Goal: Task Accomplishment & Management: Manage account settings

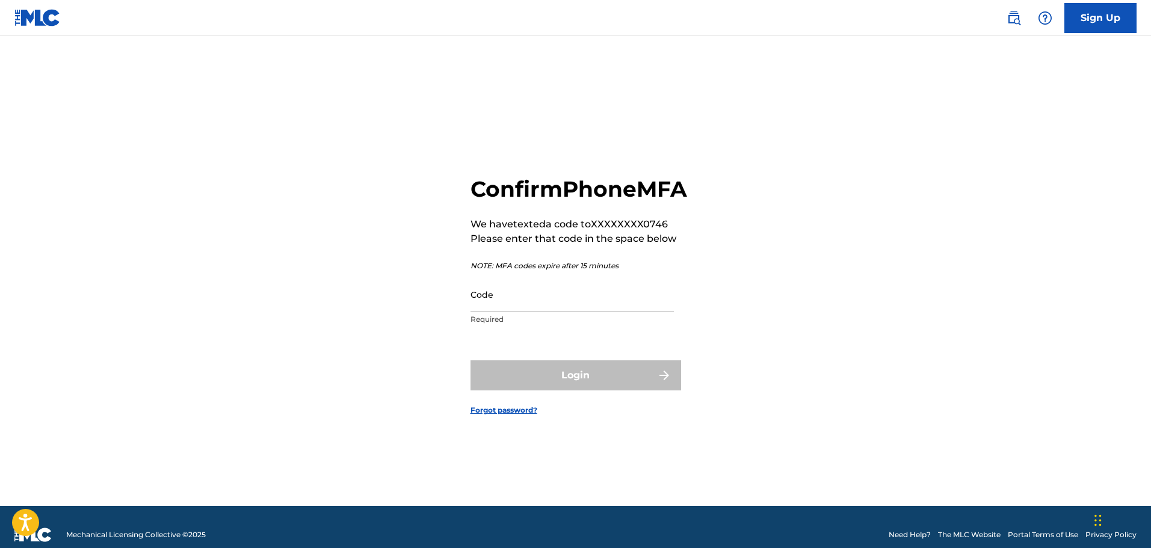
click at [505, 312] on input "Code" at bounding box center [572, 294] width 203 height 34
click at [374, 298] on div "Confirm Phone MFA We have texted a code to XXXXXXXX0746 Please enter that code …" at bounding box center [576, 286] width 843 height 440
click at [516, 312] on input "Code" at bounding box center [572, 294] width 203 height 34
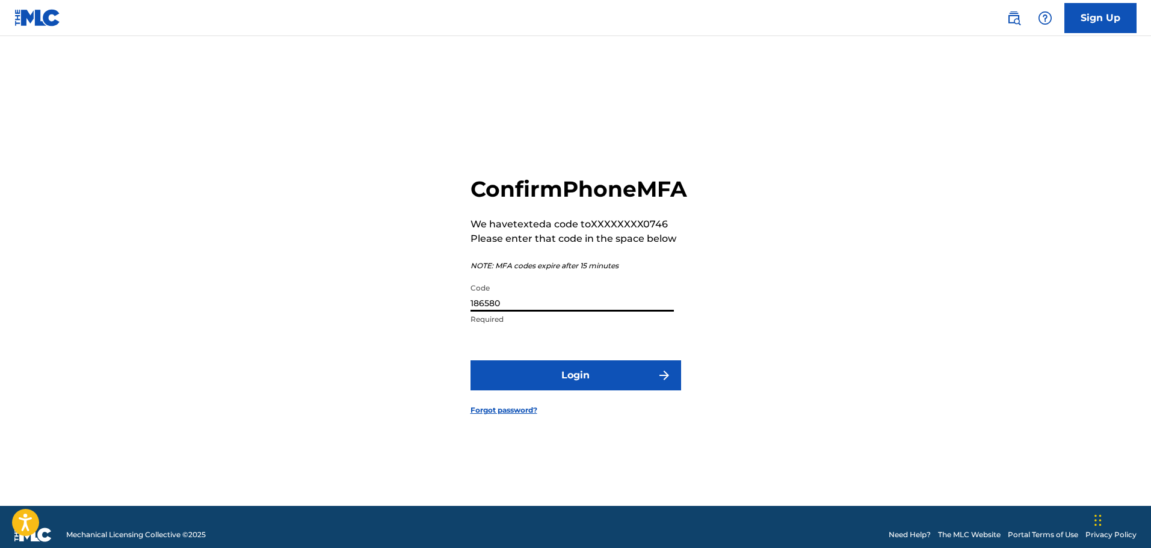
type input "186580"
click at [471, 361] on button "Login" at bounding box center [576, 376] width 211 height 30
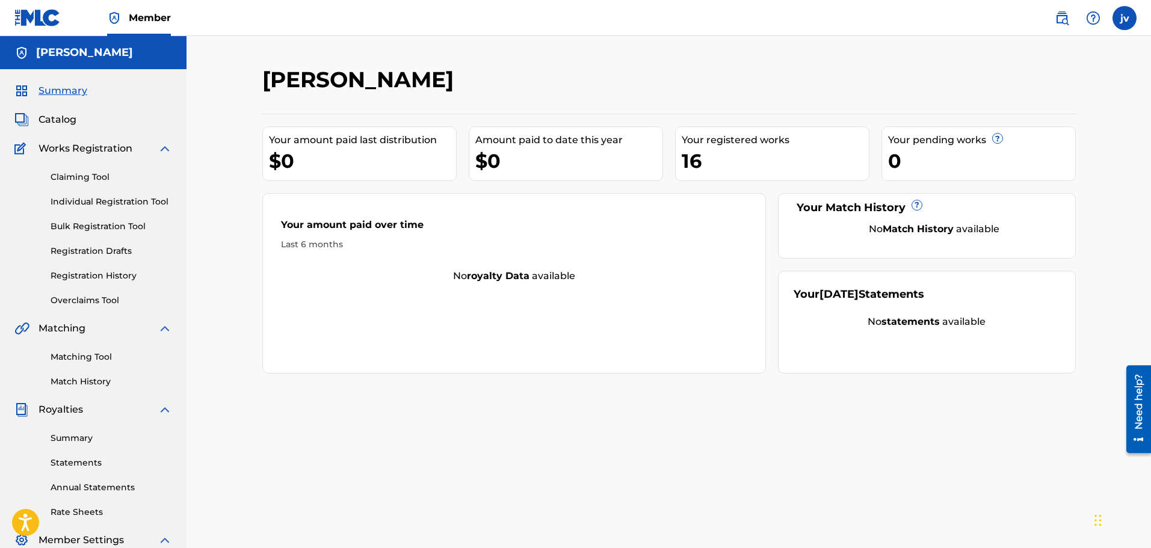
click at [96, 203] on link "Individual Registration Tool" at bounding box center [112, 202] width 122 height 13
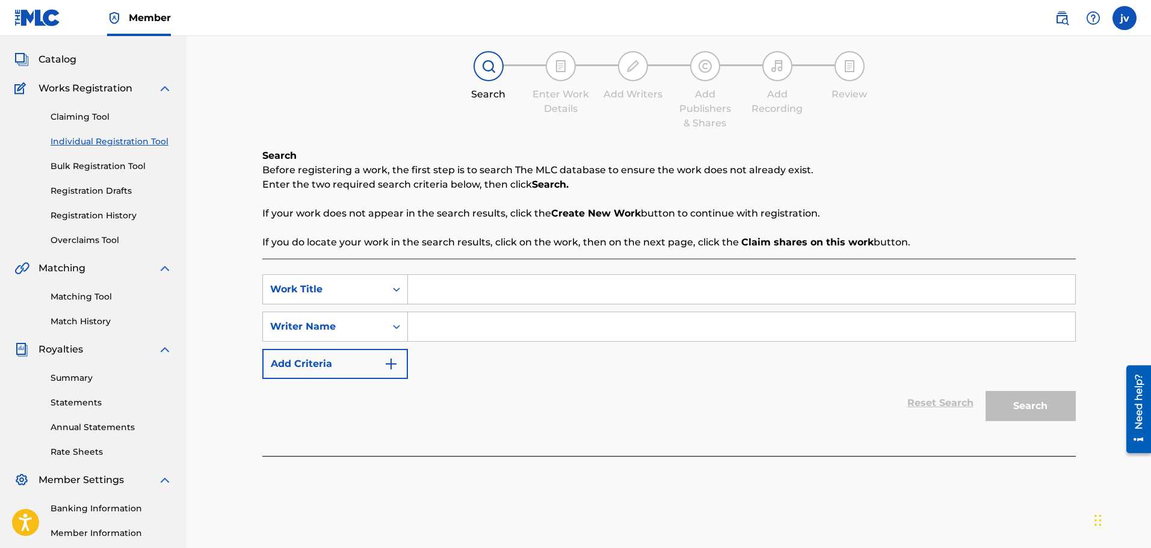
click at [317, 368] on button "Add Criteria" at bounding box center [335, 364] width 146 height 30
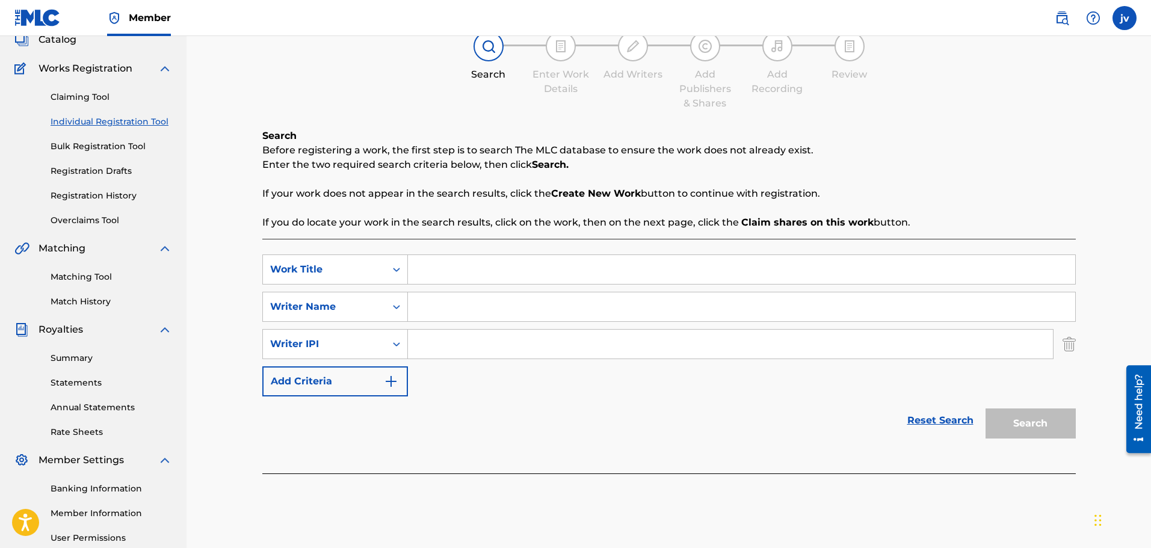
scroll to position [120, 0]
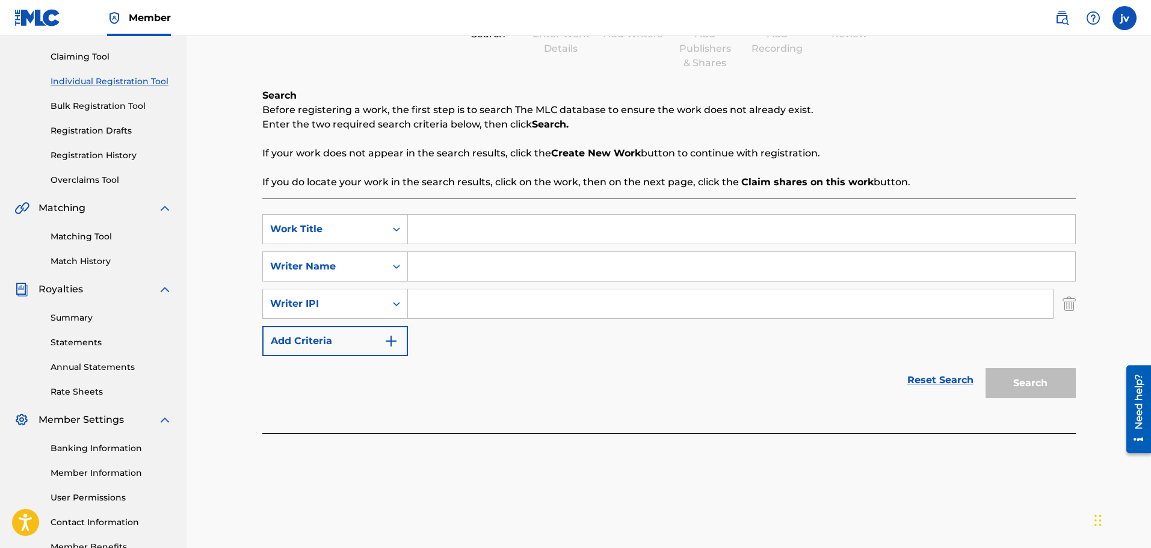
click at [330, 343] on button "Add Criteria" at bounding box center [335, 341] width 146 height 30
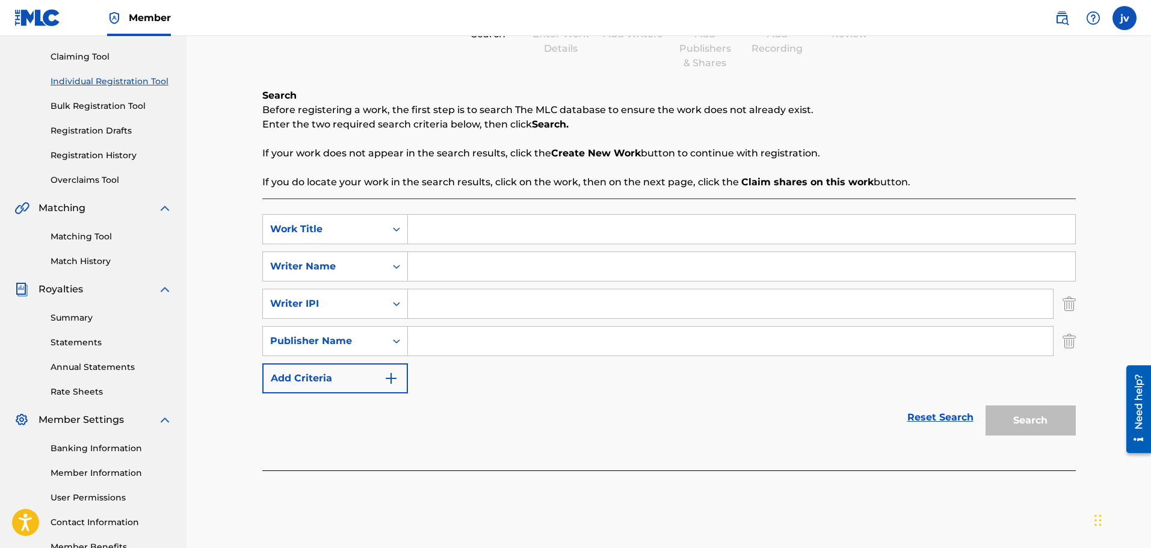
click at [430, 238] on input "Search Form" at bounding box center [742, 229] width 668 height 29
click at [411, 184] on p "If you do locate your work in the search results, click on the work, then on th…" at bounding box center [669, 182] width 814 height 14
click at [1070, 20] on link at bounding box center [1062, 18] width 24 height 24
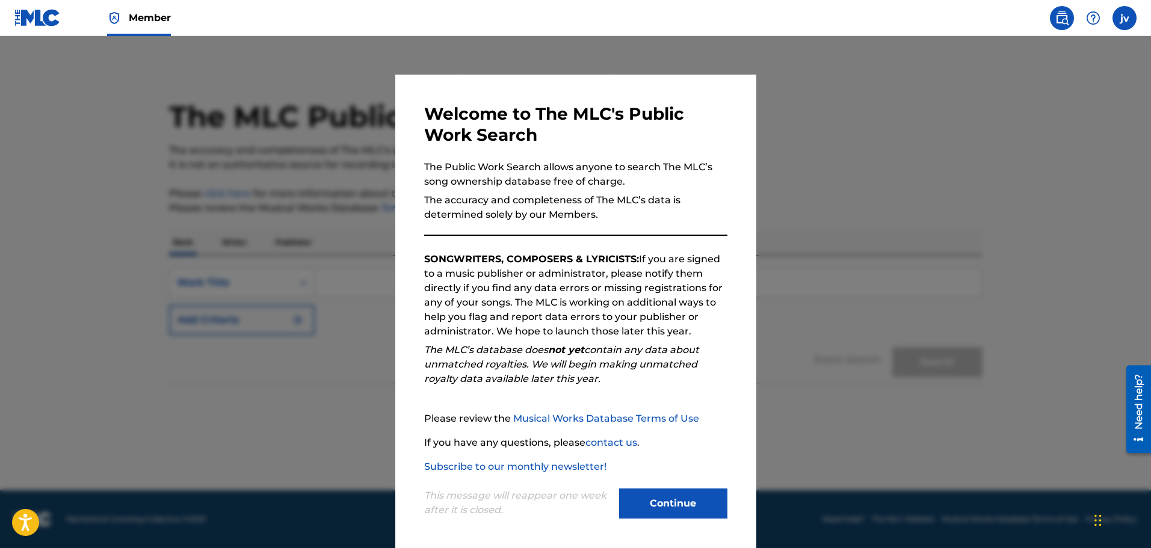
drag, startPoint x: 654, startPoint y: 499, endPoint x: 669, endPoint y: 499, distance: 14.4
click at [654, 499] on button "Continue" at bounding box center [673, 504] width 108 height 30
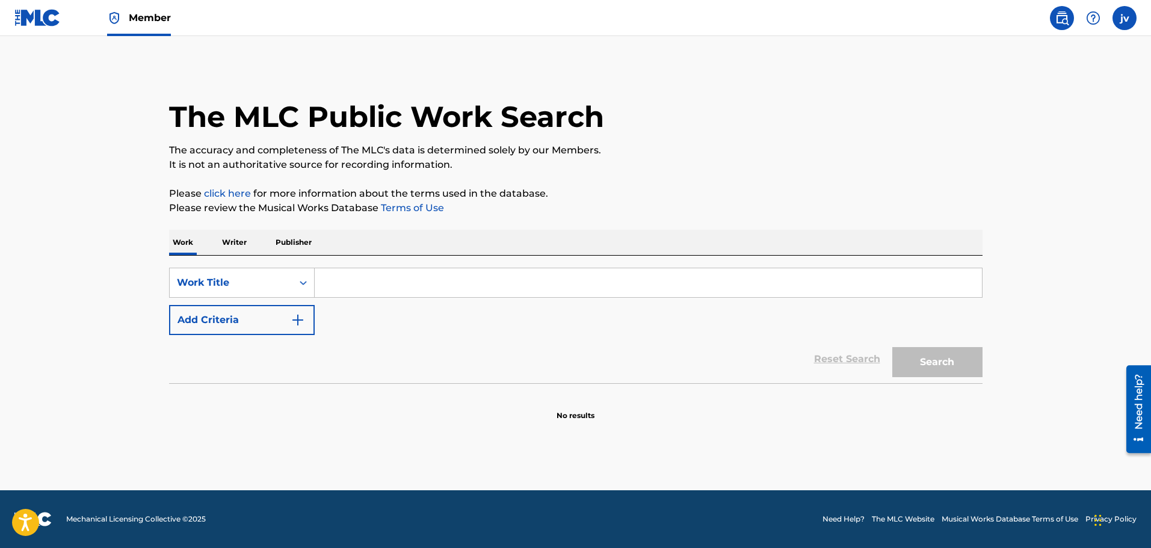
click at [229, 242] on p "Writer" at bounding box center [234, 242] width 32 height 25
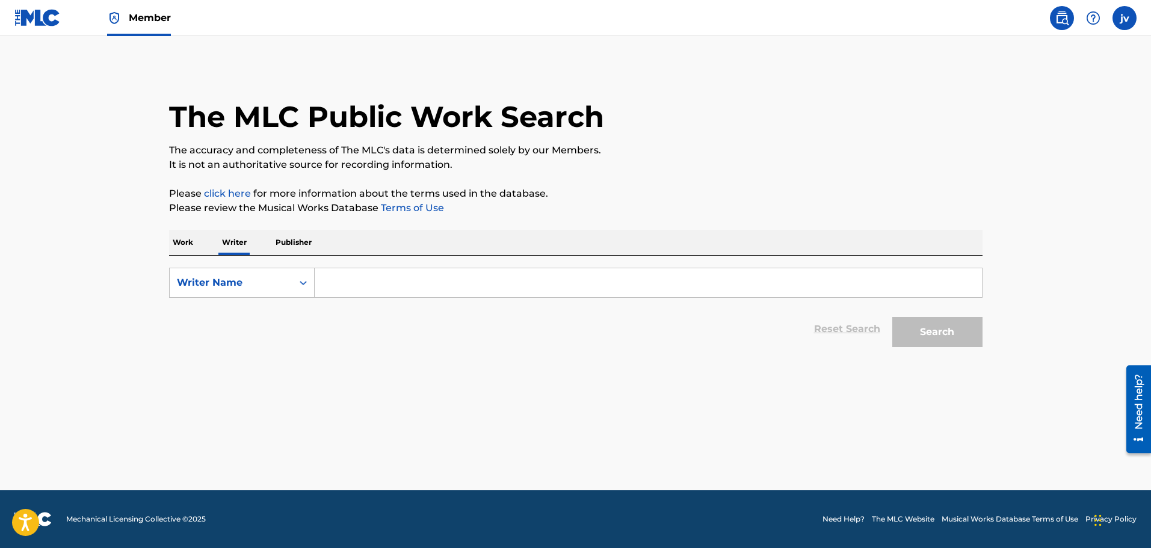
click at [274, 242] on p "Publisher" at bounding box center [293, 242] width 43 height 25
click at [311, 288] on div "Search Form" at bounding box center [304, 283] width 22 height 22
click at [323, 288] on input "Search Form" at bounding box center [649, 282] width 668 height 29
click at [280, 287] on div "Publisher Name" at bounding box center [231, 283] width 108 height 14
click at [259, 318] on div "Publisher IPI" at bounding box center [242, 313] width 144 height 30
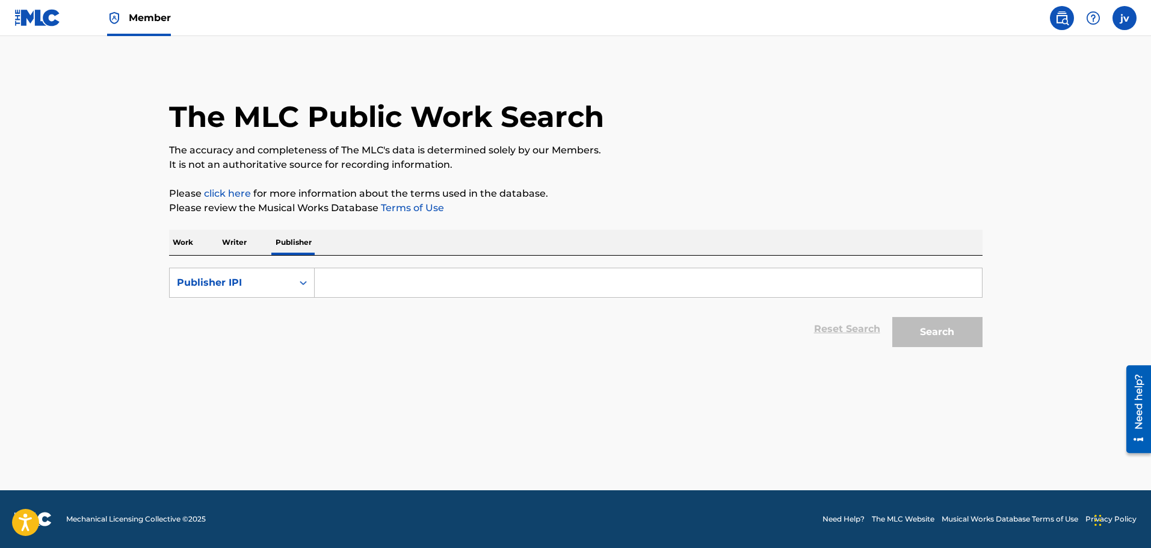
click at [349, 282] on input "Search Form" at bounding box center [649, 282] width 668 height 29
click at [332, 335] on div "Reset Search Search" at bounding box center [576, 329] width 814 height 48
click at [333, 297] on div "Search Form" at bounding box center [649, 283] width 668 height 30
click at [370, 286] on input "Search Form" at bounding box center [649, 282] width 668 height 29
paste input "1220640016"
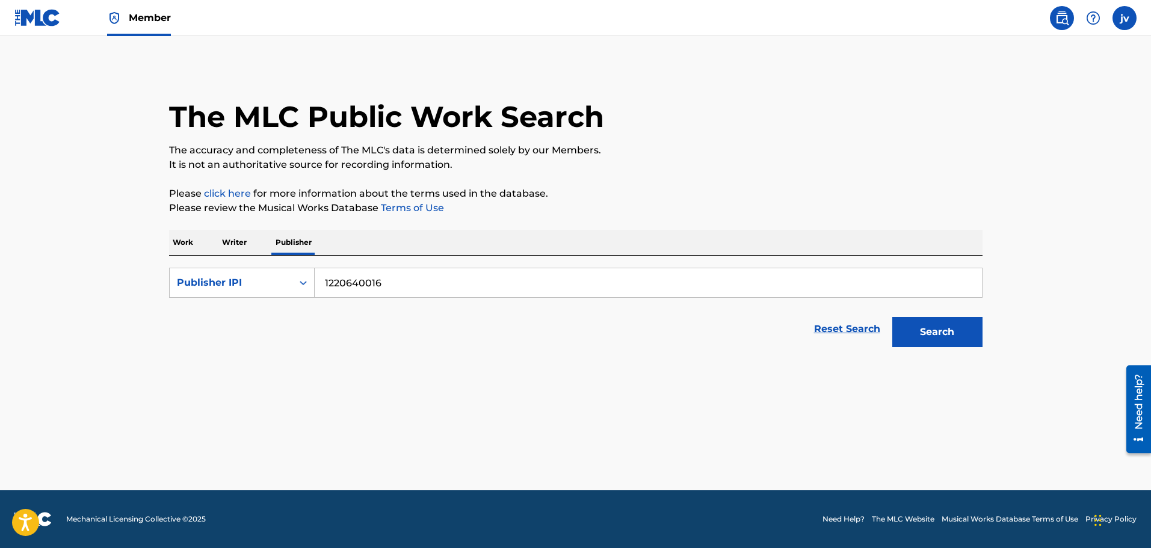
type input "1220640016"
click at [895, 330] on button "Search" at bounding box center [938, 332] width 90 height 30
click at [945, 323] on button "Search" at bounding box center [938, 332] width 90 height 30
click at [48, 9] on img at bounding box center [37, 17] width 46 height 17
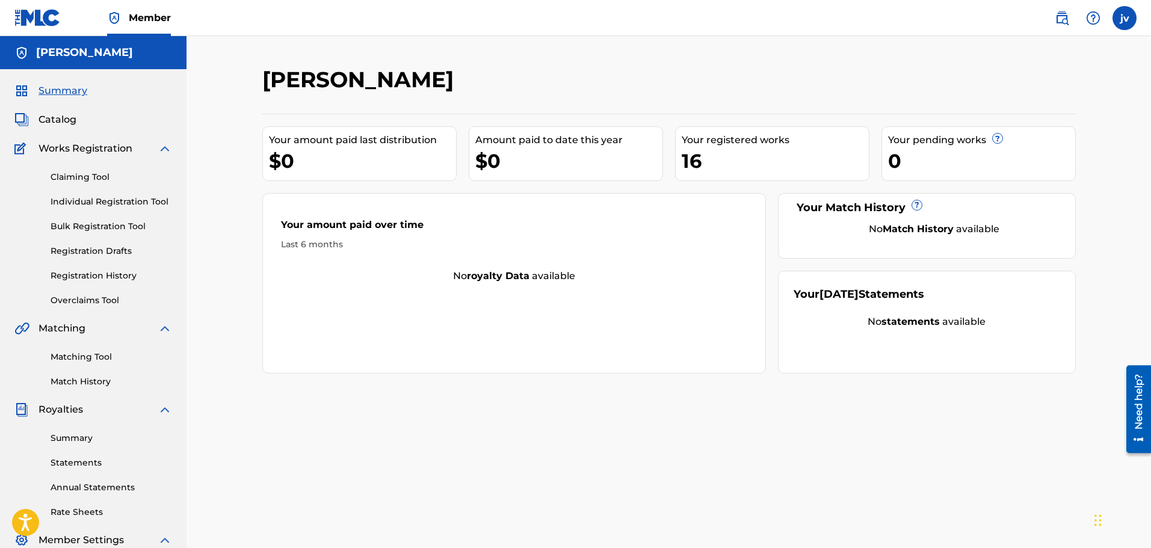
click at [98, 279] on link "Registration History" at bounding box center [112, 276] width 122 height 13
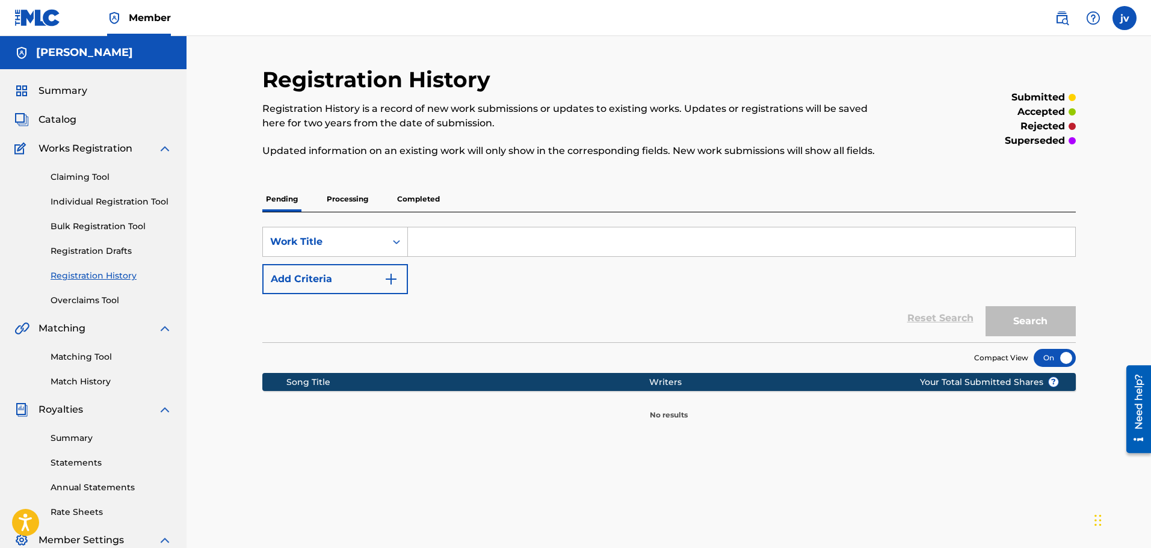
click at [447, 202] on div "Pending Processing Completed" at bounding box center [669, 199] width 814 height 25
click at [427, 203] on p "Completed" at bounding box center [419, 199] width 50 height 25
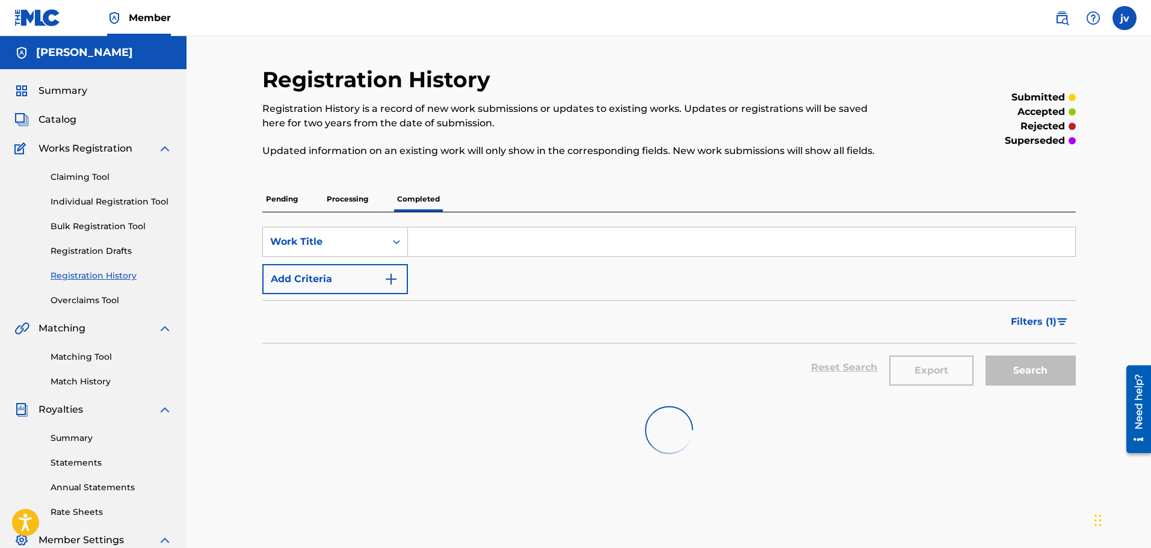
click at [364, 199] on p "Processing" at bounding box center [347, 199] width 49 height 25
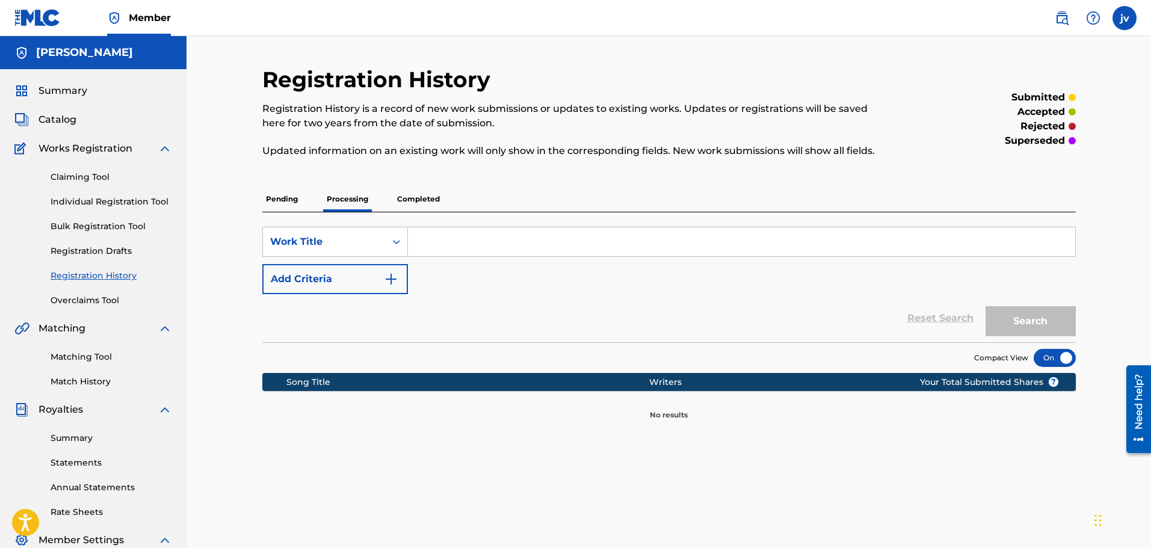
click at [436, 206] on p "Completed" at bounding box center [419, 199] width 50 height 25
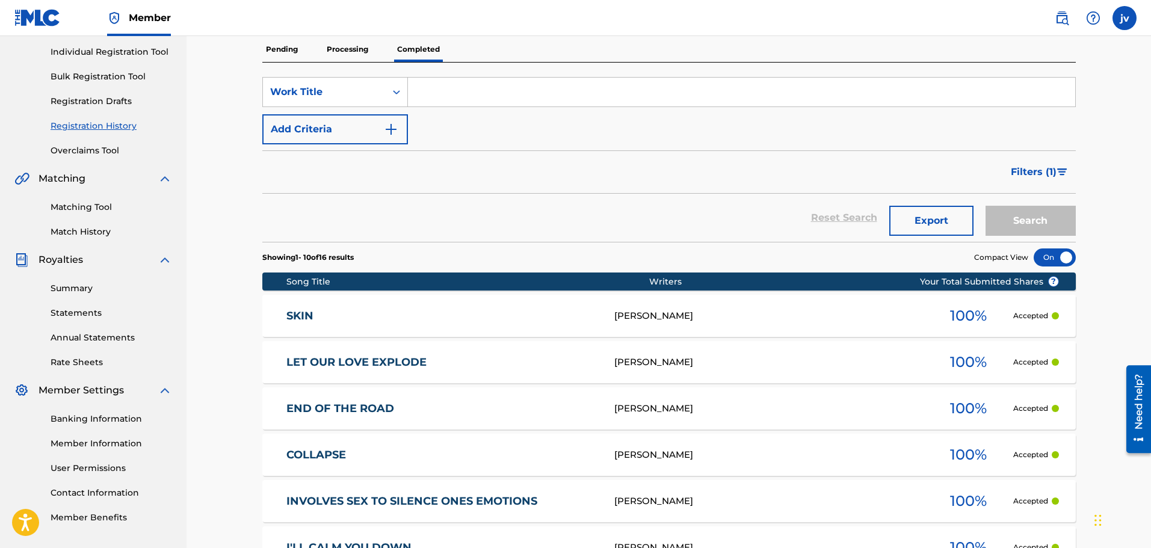
scroll to position [60, 0]
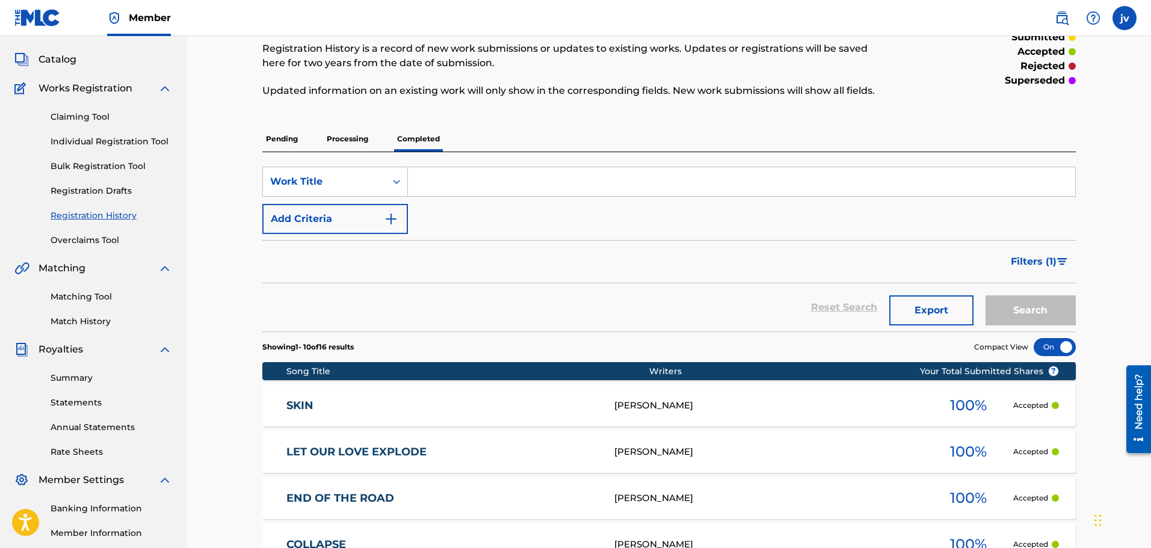
click at [288, 141] on p "Pending" at bounding box center [281, 138] width 39 height 25
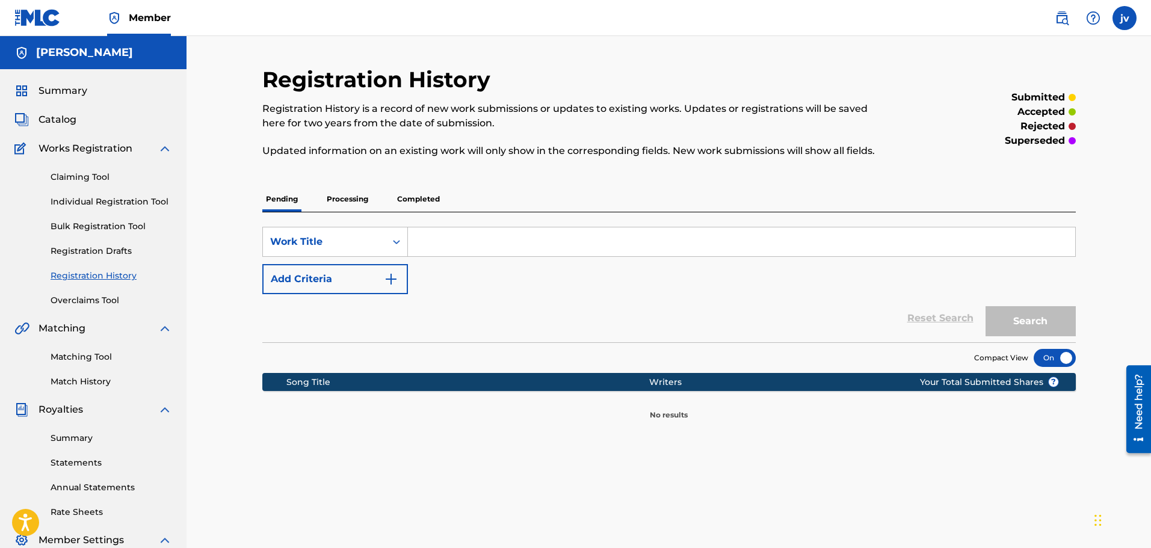
click at [433, 252] on input "Search Form" at bounding box center [742, 242] width 668 height 29
click at [450, 240] on input "Search Form" at bounding box center [742, 242] width 668 height 29
click at [454, 245] on input "Search Form" at bounding box center [742, 242] width 668 height 29
paste input "I'VE RAISED MYSELF SINCE BIRTH"
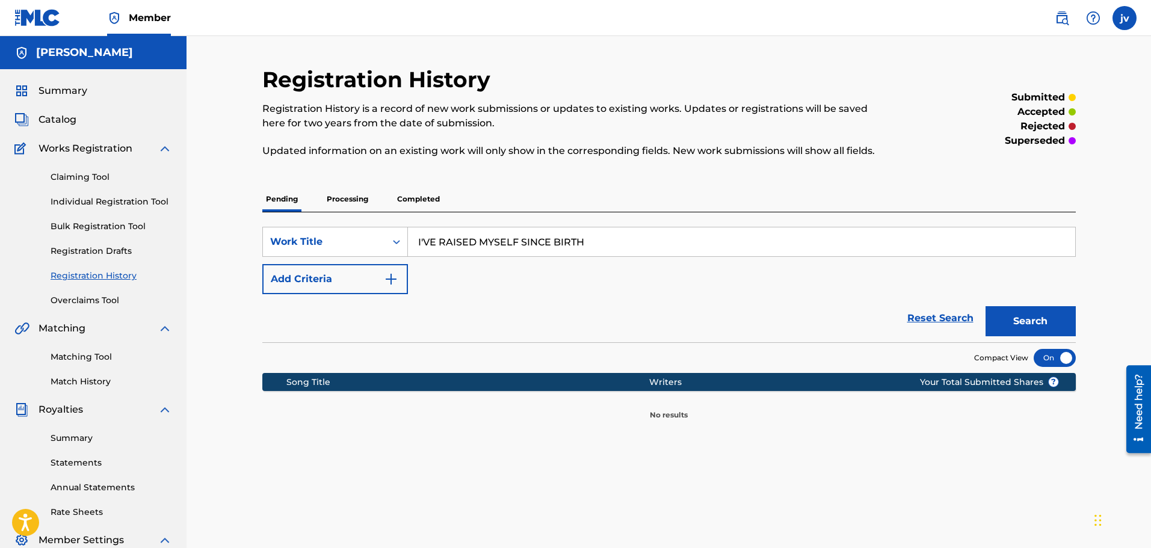
type input "I'VE RAISED MYSELF SINCE BIRTH"
click at [386, 273] on img "Search Form" at bounding box center [391, 279] width 14 height 14
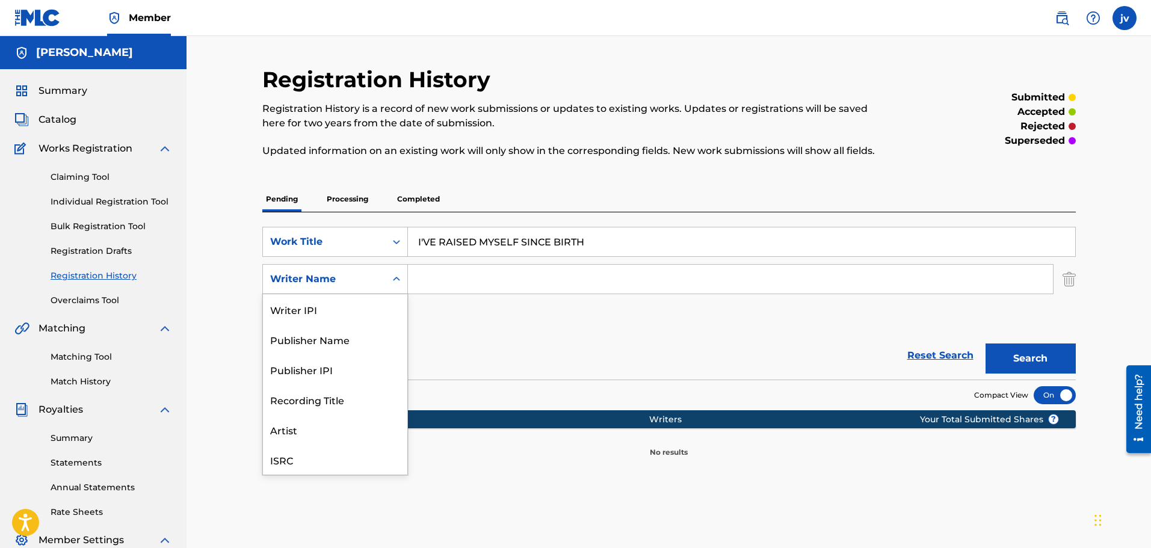
scroll to position [30, 0]
click at [353, 277] on div "Writer Name" at bounding box center [324, 279] width 108 height 14
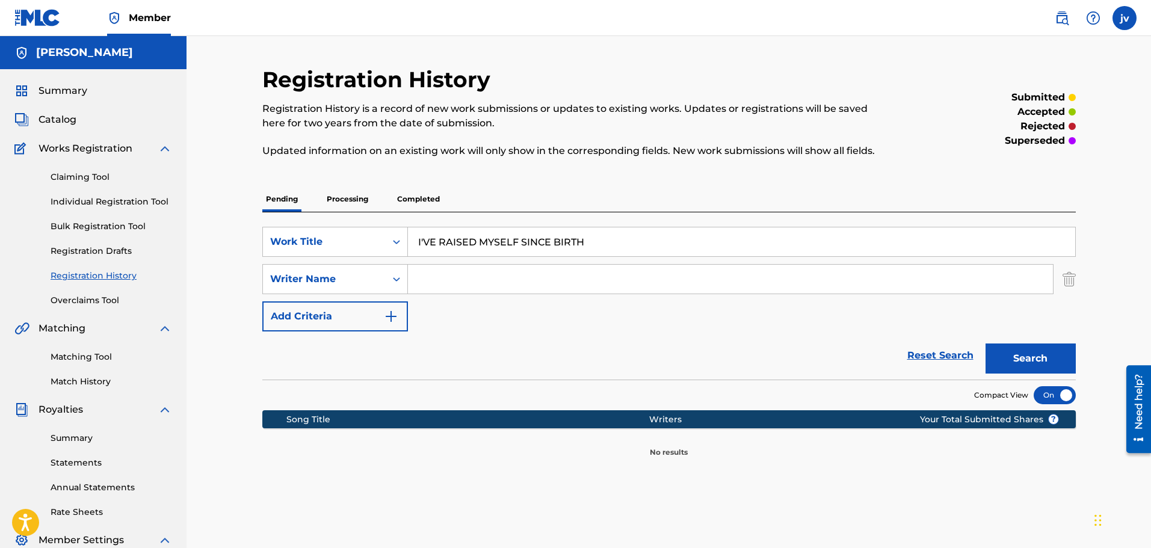
click at [338, 328] on button "Add Criteria" at bounding box center [335, 317] width 146 height 30
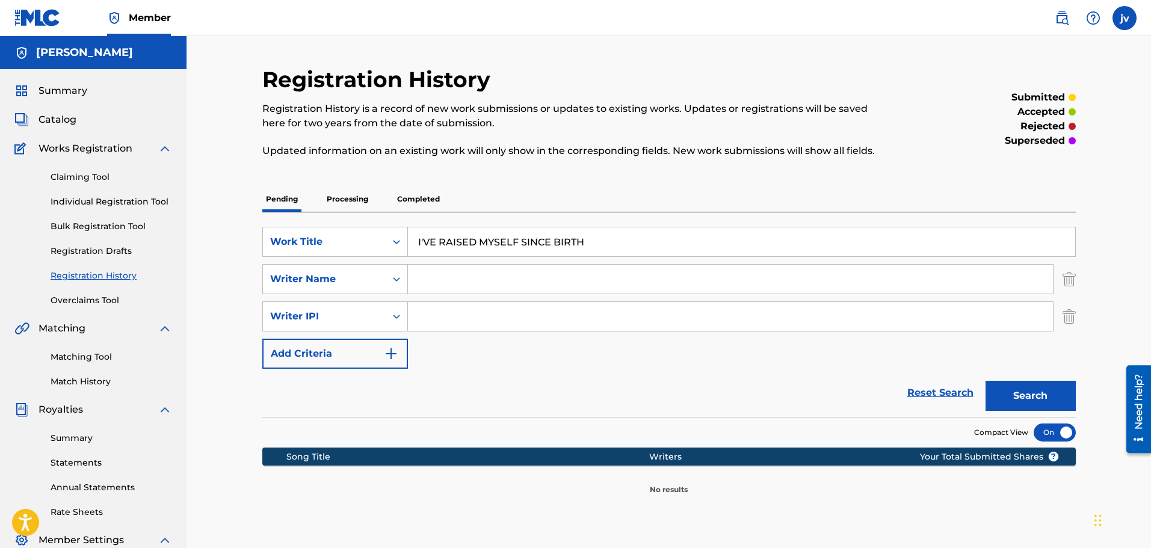
click at [332, 350] on button "Add Criteria" at bounding box center [335, 354] width 146 height 30
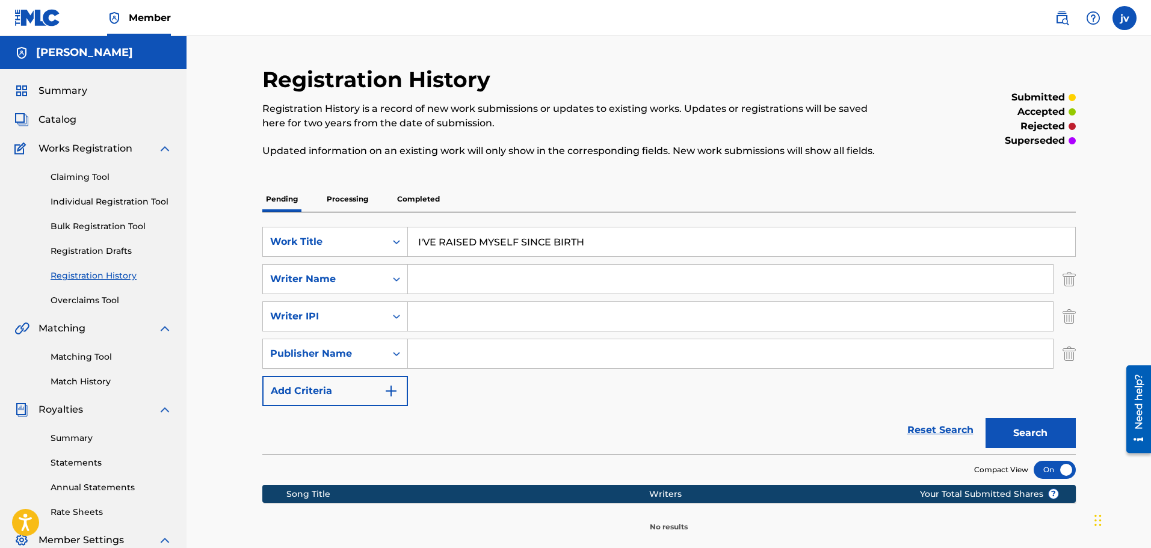
click at [333, 389] on button "Add Criteria" at bounding box center [335, 391] width 146 height 30
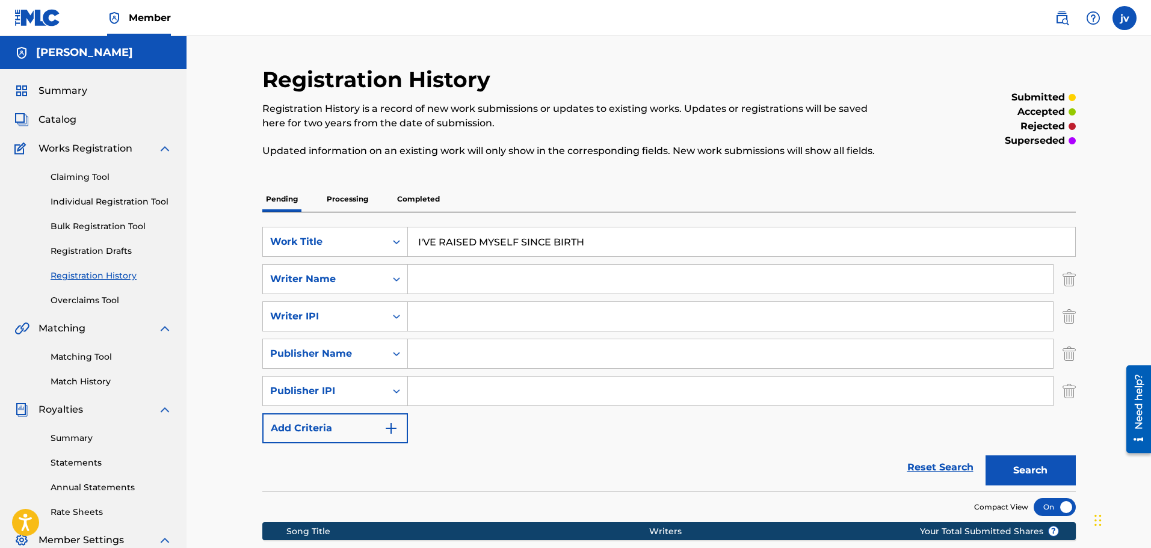
click at [349, 429] on button "Add Criteria" at bounding box center [335, 429] width 146 height 30
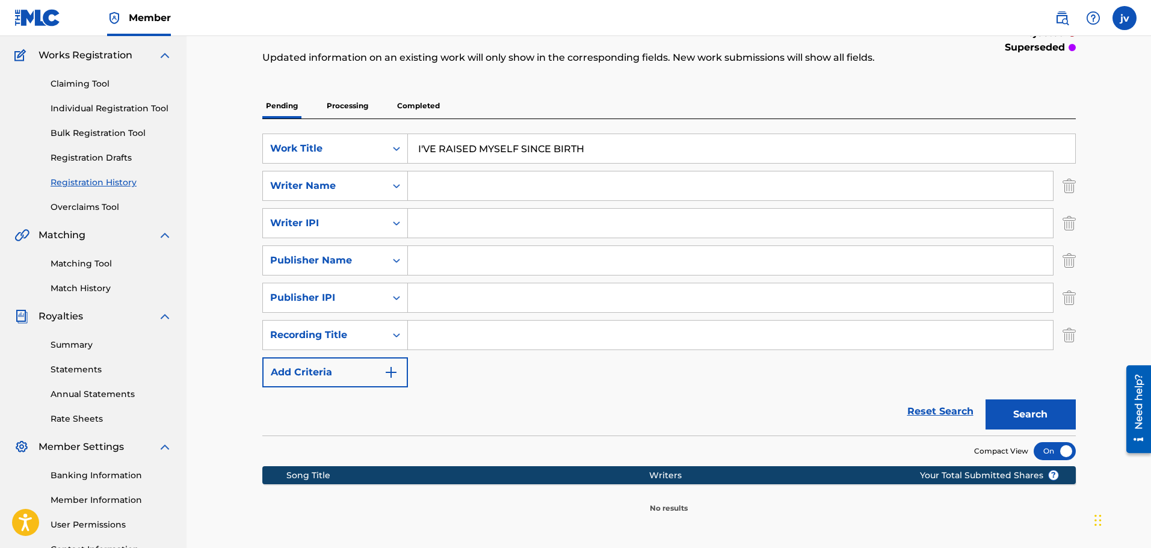
scroll to position [120, 0]
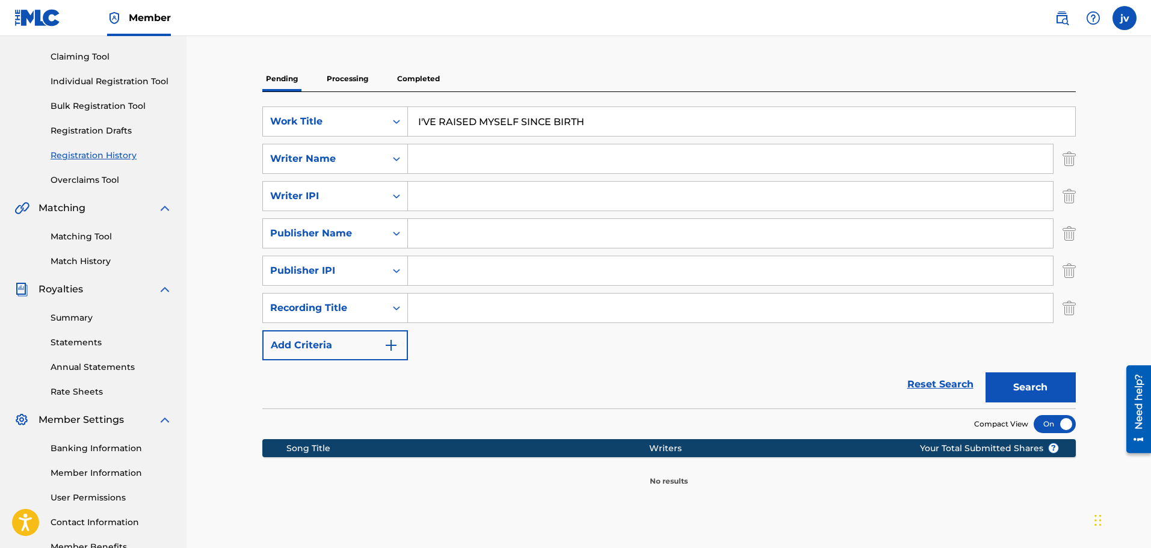
drag, startPoint x: 334, startPoint y: 352, endPoint x: 348, endPoint y: 379, distance: 30.4
click at [334, 351] on button "Add Criteria" at bounding box center [335, 345] width 146 height 30
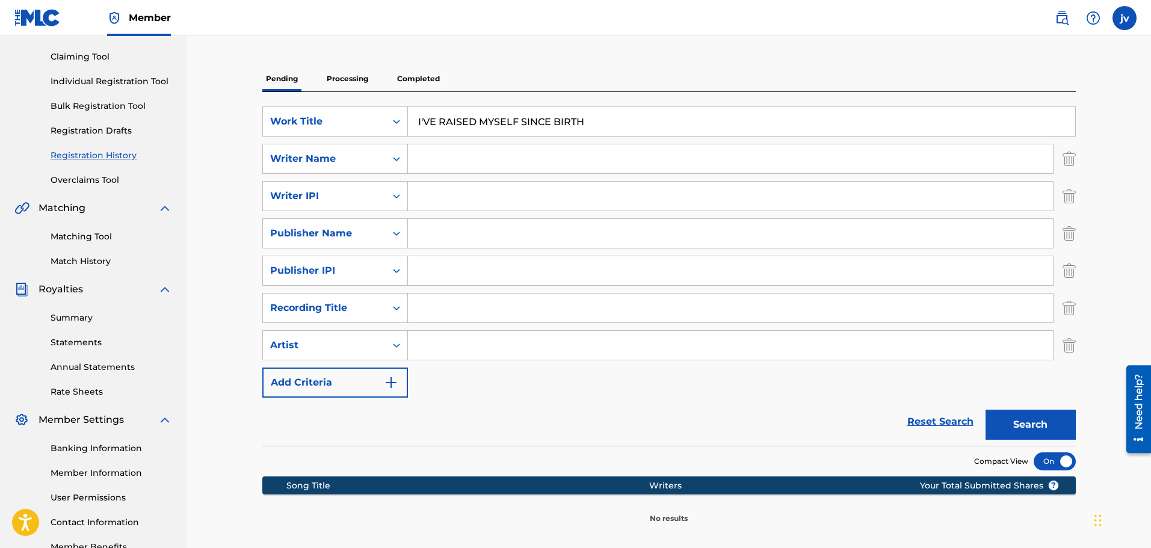
click at [342, 391] on button "Add Criteria" at bounding box center [335, 383] width 146 height 30
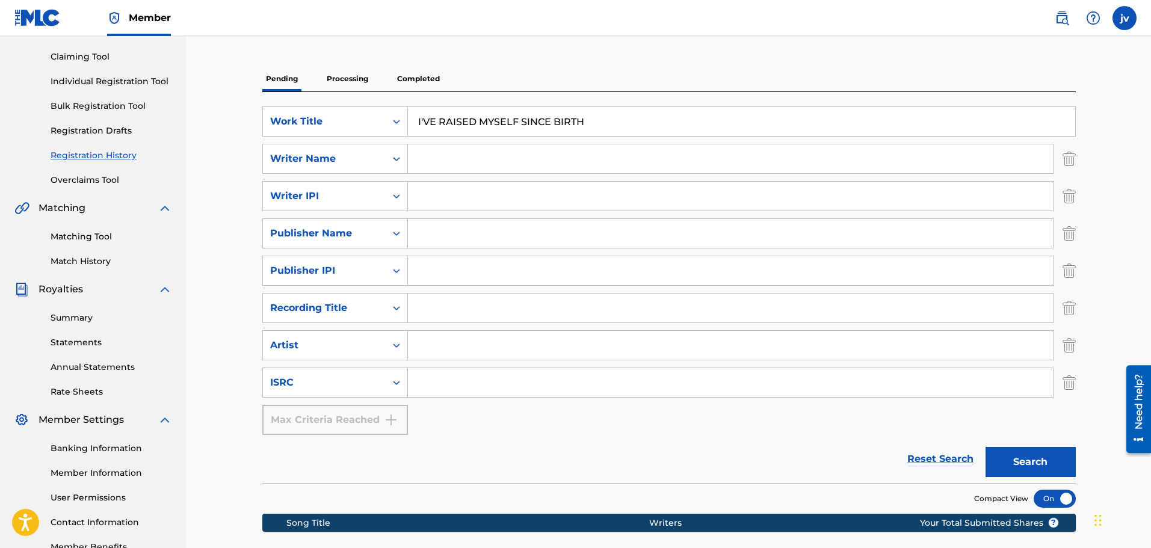
click at [344, 421] on div "Max Criteria Reached" at bounding box center [335, 420] width 146 height 30
click at [389, 383] on div "Search Form" at bounding box center [397, 383] width 22 height 22
drag, startPoint x: 384, startPoint y: 382, endPoint x: 401, endPoint y: 383, distance: 17.5
click at [384, 382] on div "ISRC" at bounding box center [324, 382] width 123 height 23
click at [470, 384] on input "Search Form" at bounding box center [730, 382] width 645 height 29
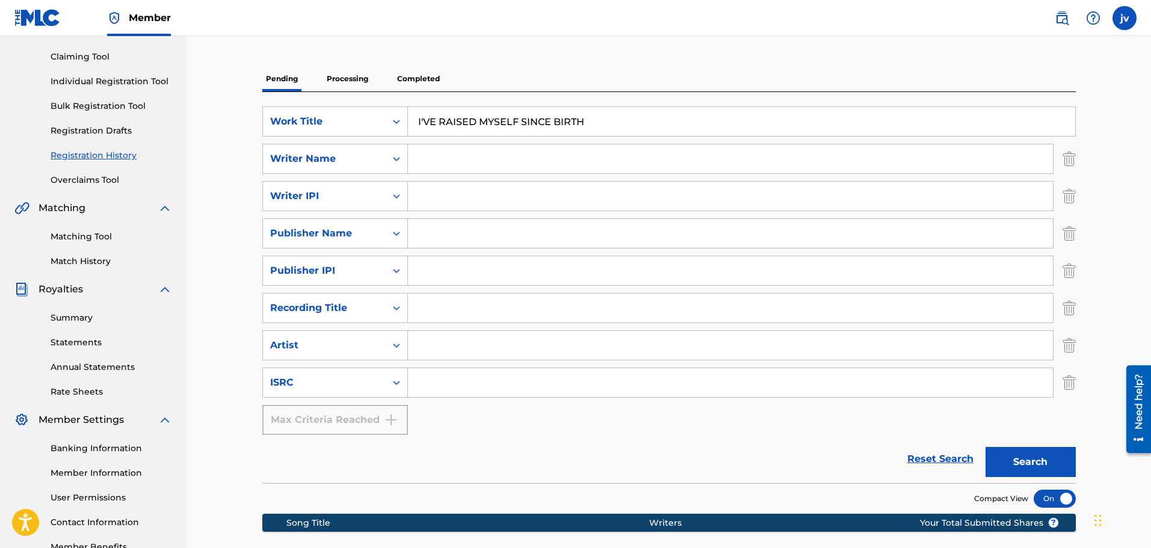
drag, startPoint x: 309, startPoint y: 1, endPoint x: 267, endPoint y: 1, distance: 42.7
click at [250, 28] on nav "Member jv jv [PERSON_NAME] [PERSON_NAME][EMAIL_ADDRESS][DOMAIN_NAME] Notificati…" at bounding box center [575, 18] width 1151 height 36
click at [442, 382] on input "Search Form" at bounding box center [730, 382] width 645 height 29
paste input "QZWFE2549739"
type input "QZWFE2549739"
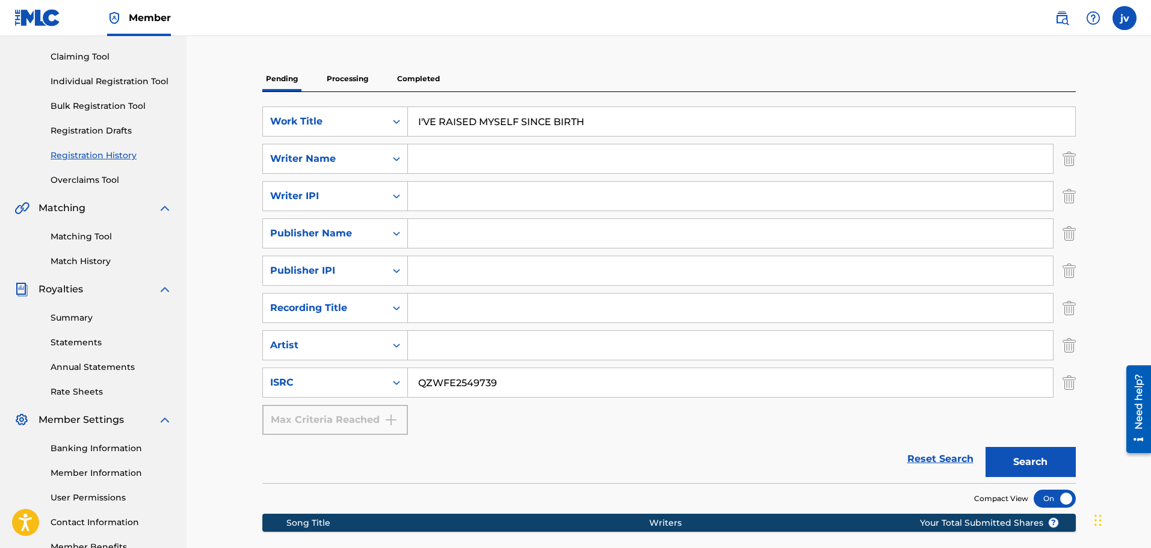
click at [448, 346] on input "Search Form" at bounding box center [730, 345] width 645 height 29
type input "blurhie"
click at [436, 313] on input "Search Form" at bounding box center [730, 308] width 645 height 29
click at [502, 122] on input "I'VE RAISED MYSELF SINCE BIRTH" at bounding box center [742, 121] width 668 height 29
click at [433, 312] on input "Search Form" at bounding box center [730, 308] width 645 height 29
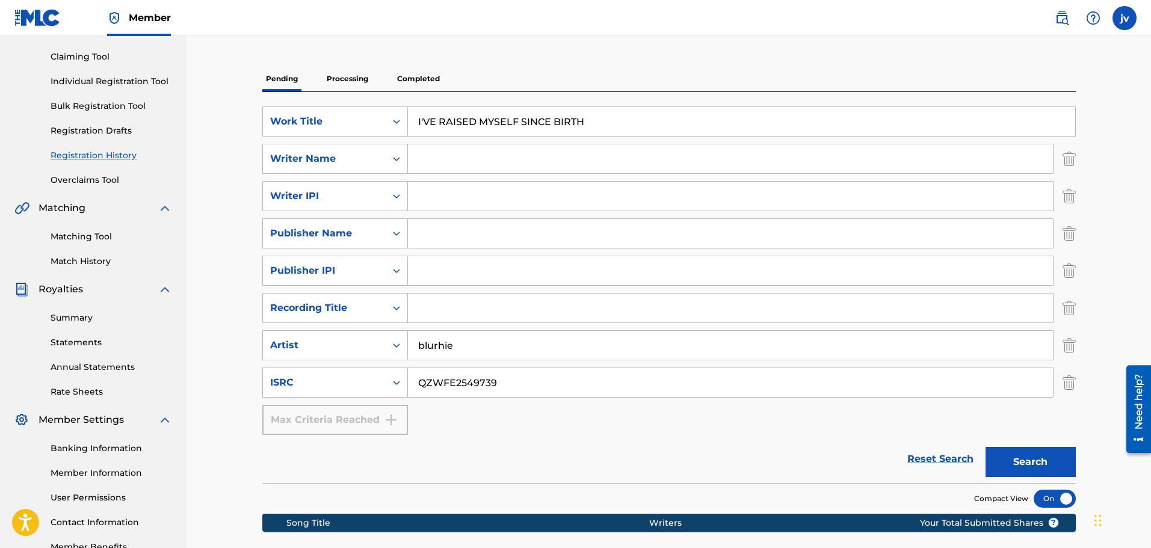
paste input "I'VE RAISED MYSELF SINCE BIRTH"
type input "I'VE RAISED MYSELF SINCE BIRTH"
click at [451, 266] on input "Search Form" at bounding box center [730, 270] width 645 height 29
click at [448, 276] on input "Search Form" at bounding box center [730, 270] width 645 height 29
paste input "1220640016"
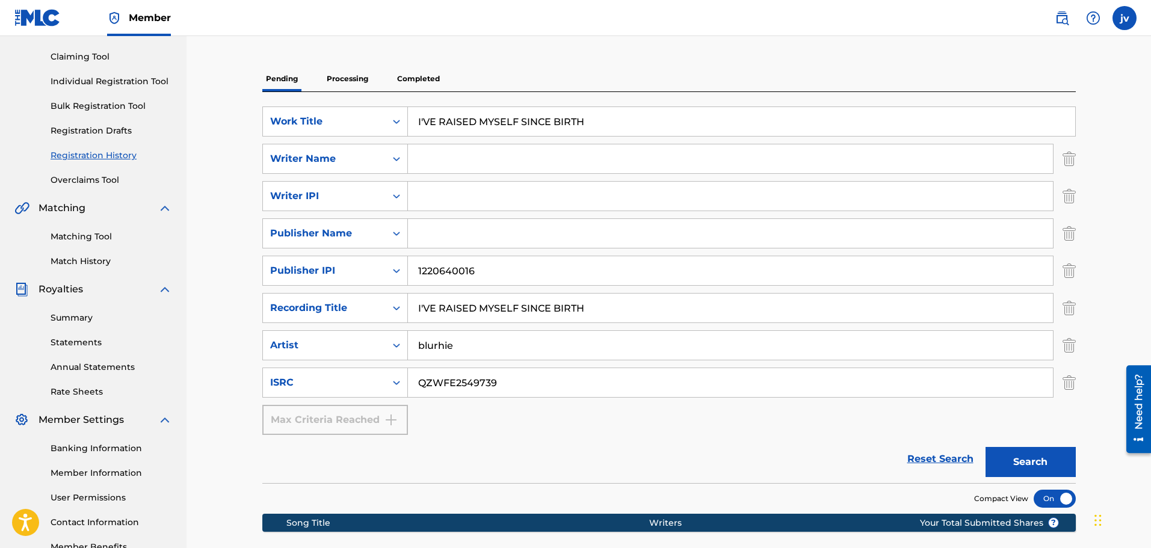
type input "1220640016"
click at [445, 241] on input "Search Form" at bounding box center [730, 233] width 645 height 29
drag, startPoint x: 427, startPoint y: 244, endPoint x: 453, endPoint y: 254, distance: 27.8
click at [427, 243] on input "Search Form" at bounding box center [730, 233] width 645 height 29
type input "DROWSYDREAM"
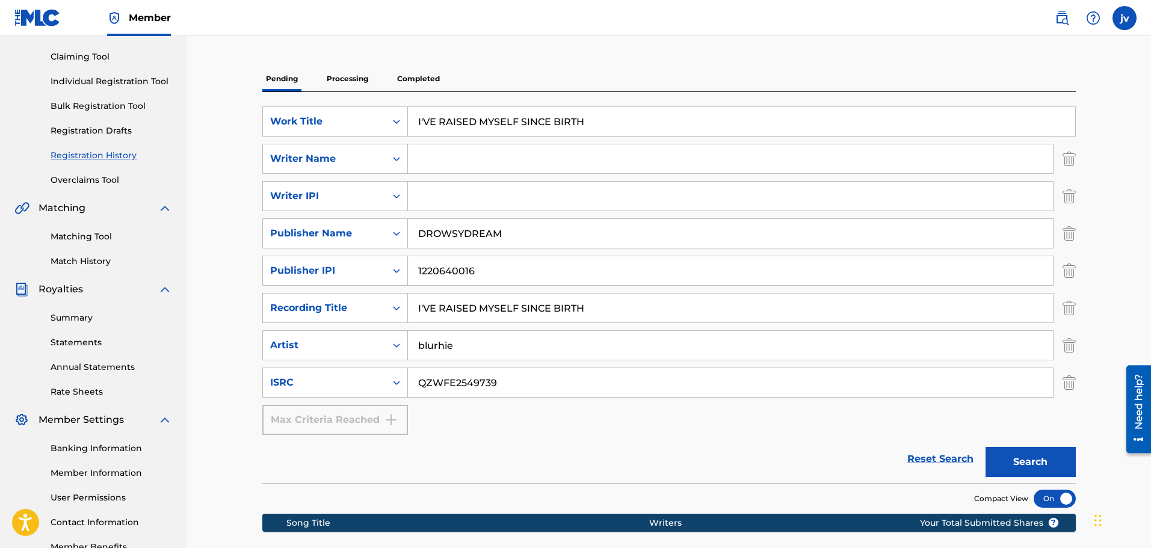
click at [455, 196] on input "Search Form" at bounding box center [730, 196] width 645 height 29
click at [424, 200] on input "Search Form" at bounding box center [730, 196] width 645 height 29
paste input "1220640114"
type input "1220640114"
click at [441, 163] on input "Search Form" at bounding box center [730, 158] width 645 height 29
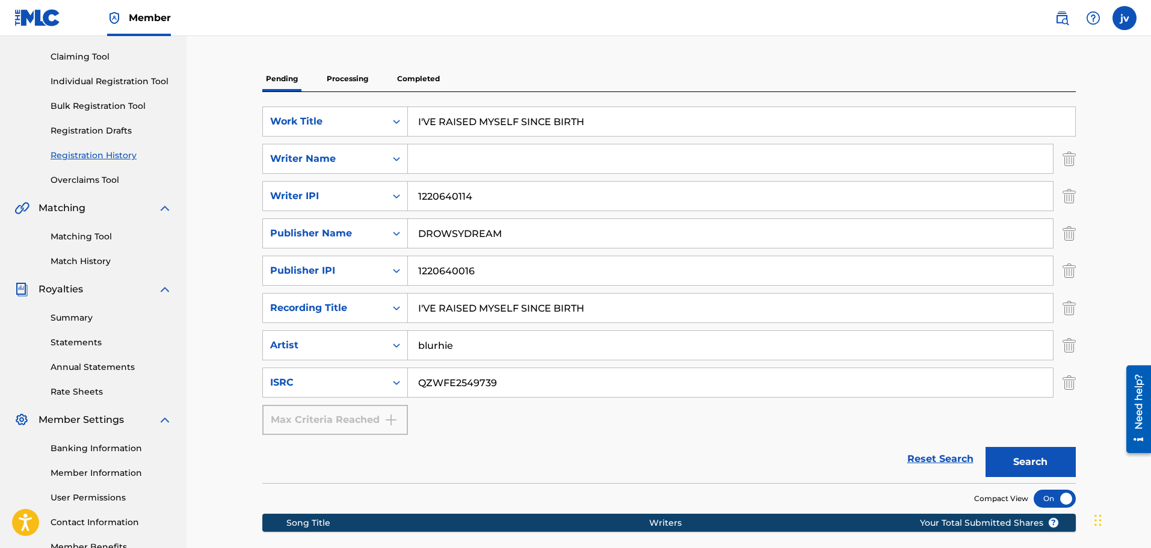
click at [444, 169] on input "Search Form" at bounding box center [730, 158] width 645 height 29
paste input "[PERSON_NAME]"
type input "[PERSON_NAME]"
click at [521, 430] on div "SearchWithCriteriac2c506df-21f4-4ffc-b3e9-059b9d329294 Work Title I'VE RAISED M…" at bounding box center [669, 271] width 814 height 329
click at [1018, 448] on button "Search" at bounding box center [1031, 462] width 90 height 30
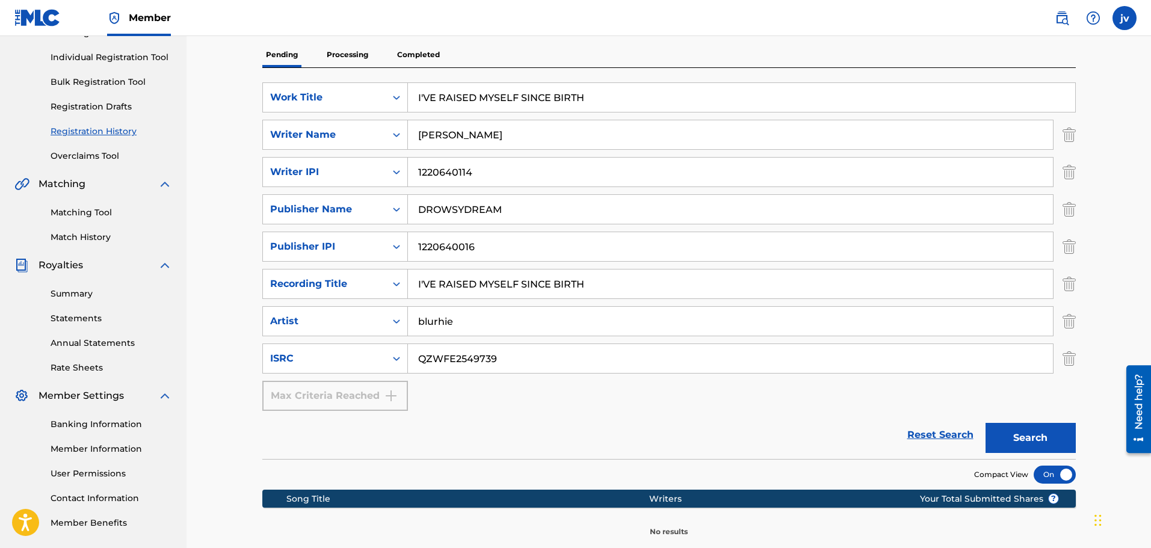
scroll to position [211, 0]
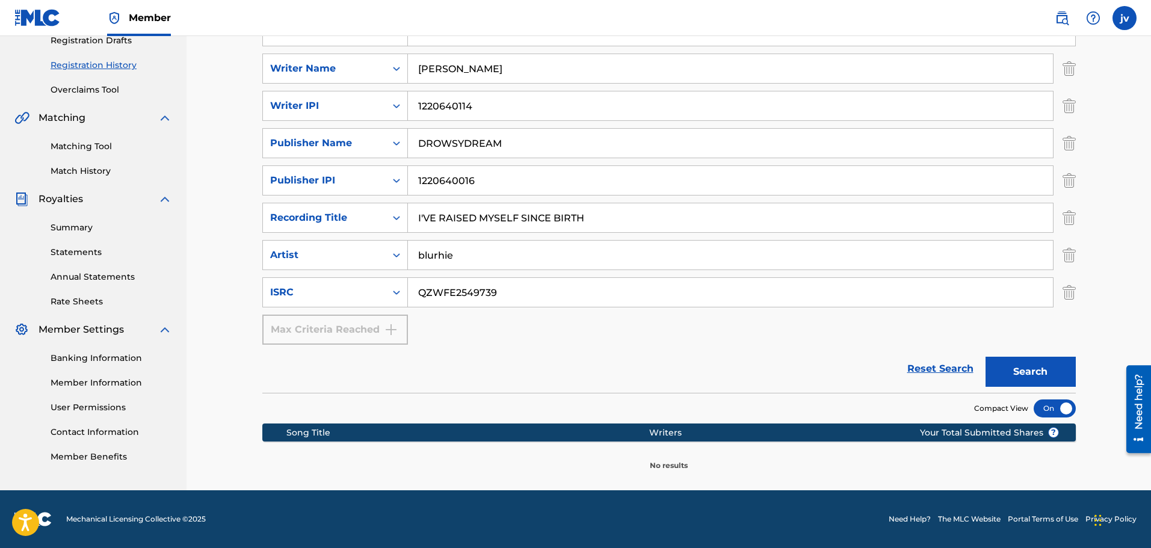
click at [715, 416] on section "Compact View" at bounding box center [669, 405] width 814 height 25
click at [1060, 411] on div at bounding box center [1055, 409] width 42 height 18
click at [1053, 406] on section "Compact View" at bounding box center [669, 405] width 814 height 25
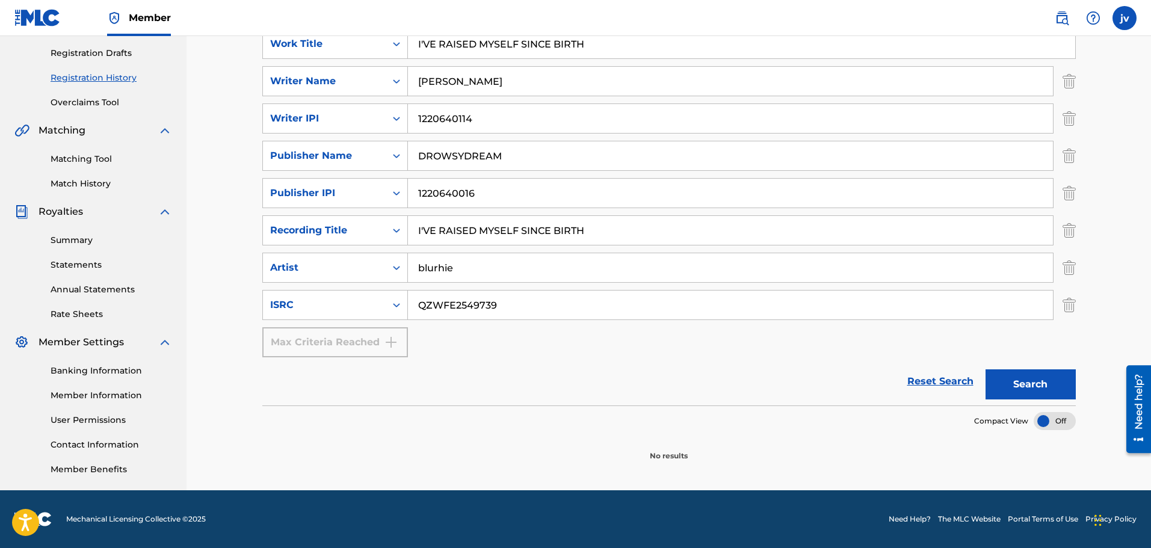
click at [1054, 420] on div at bounding box center [1055, 421] width 42 height 18
click at [1035, 385] on button "Search" at bounding box center [1031, 385] width 90 height 30
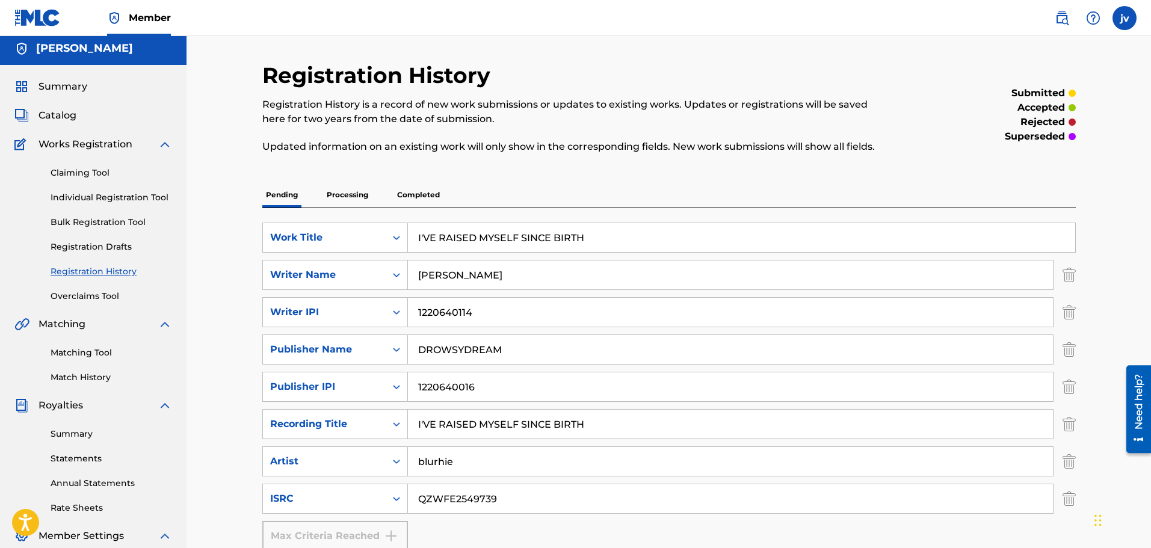
scroll to position [0, 0]
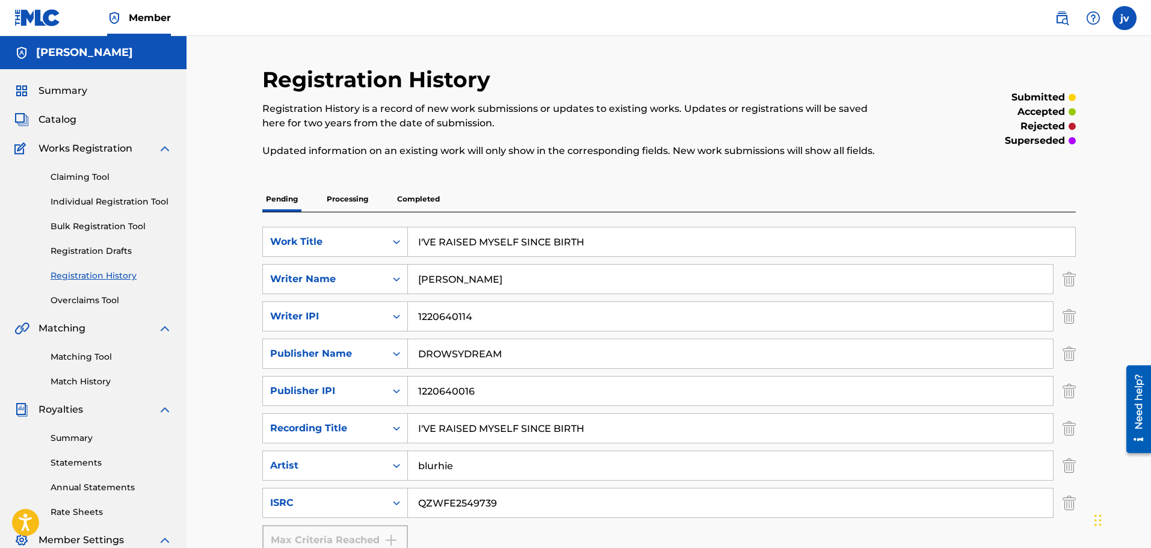
click at [855, 114] on p "Registration History is a record of new work submissions or updates to existing…" at bounding box center [575, 116] width 627 height 29
click at [90, 249] on link "Registration Drafts" at bounding box center [112, 251] width 122 height 13
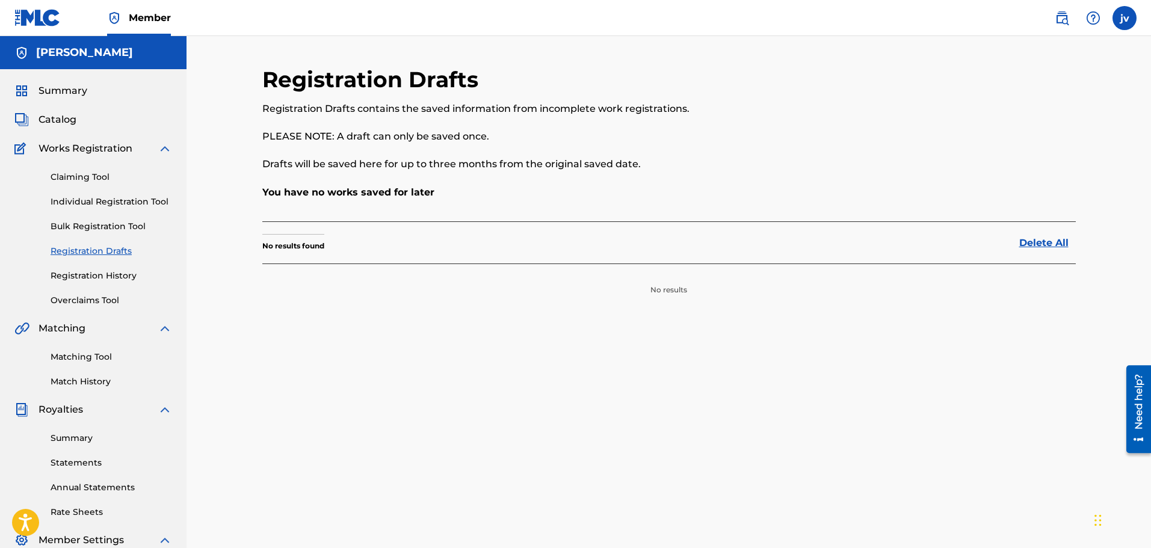
click at [109, 293] on div "Claiming Tool Individual Registration Tool Bulk Registration Tool Registration …" at bounding box center [93, 231] width 158 height 151
click at [109, 294] on div "Claiming Tool Individual Registration Tool Bulk Registration Tool Registration …" at bounding box center [93, 231] width 158 height 151
click at [108, 295] on link "Overclaims Tool" at bounding box center [112, 300] width 122 height 13
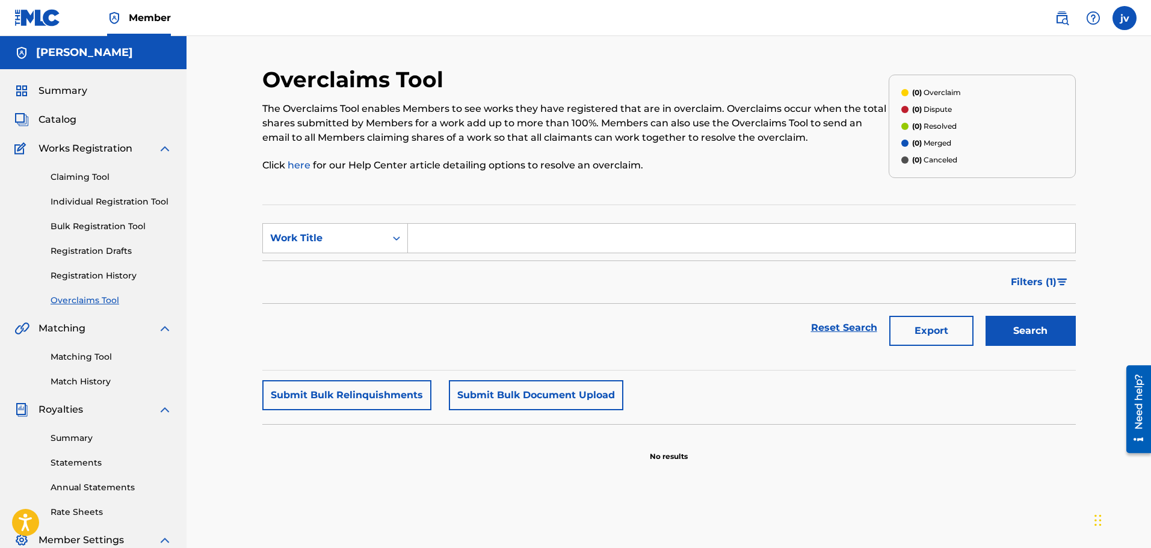
click at [235, 287] on div "Overclaims Tool The Overclaims Tool enables Members to see works they have regi…" at bounding box center [669, 362] width 965 height 652
click at [90, 223] on link "Bulk Registration Tool" at bounding box center [112, 226] width 122 height 13
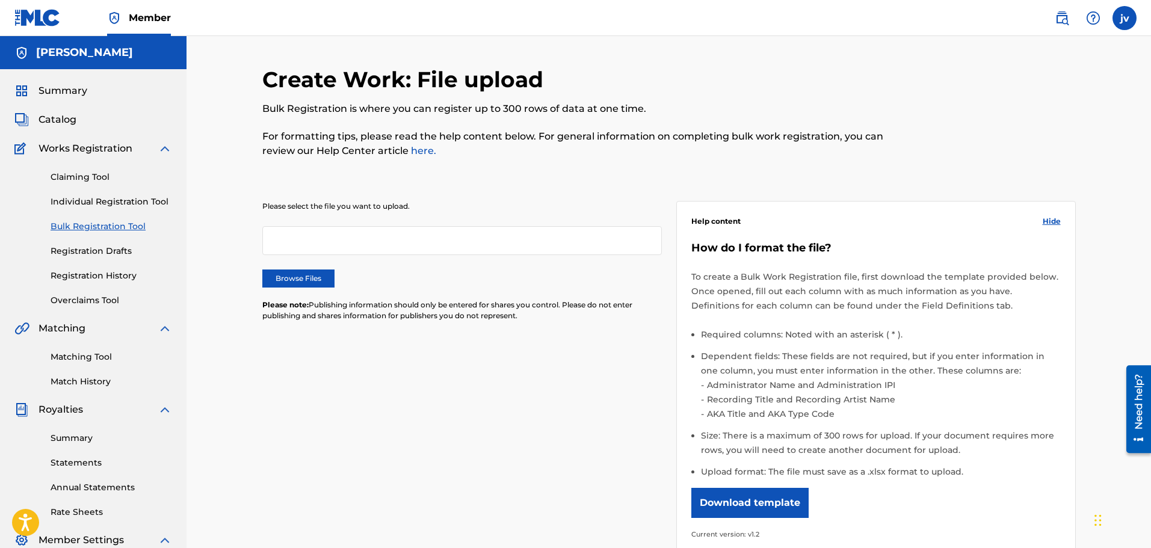
click at [96, 205] on link "Individual Registration Tool" at bounding box center [112, 202] width 122 height 13
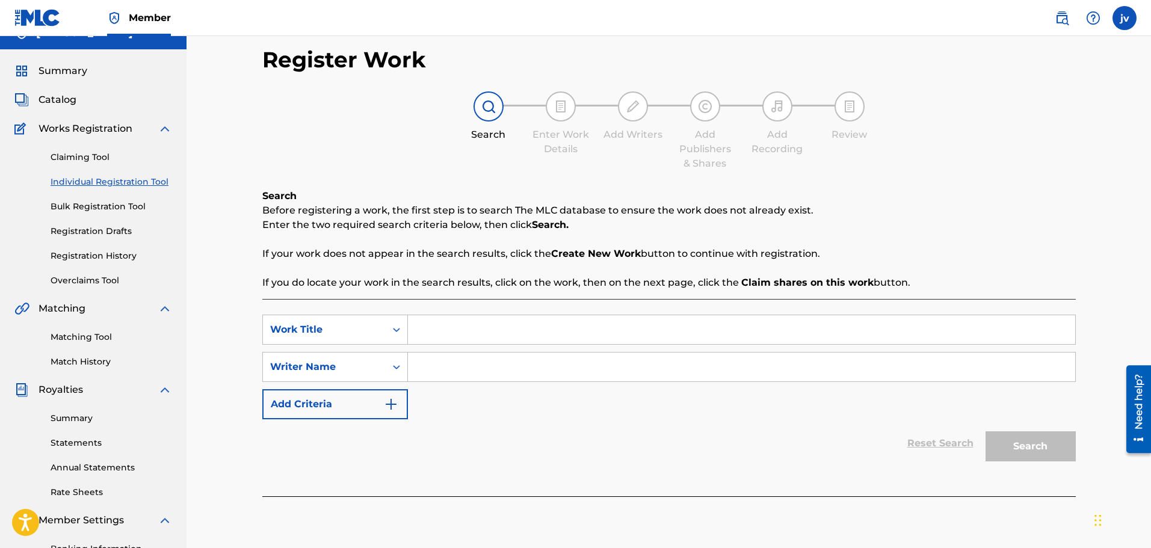
scroll to position [60, 0]
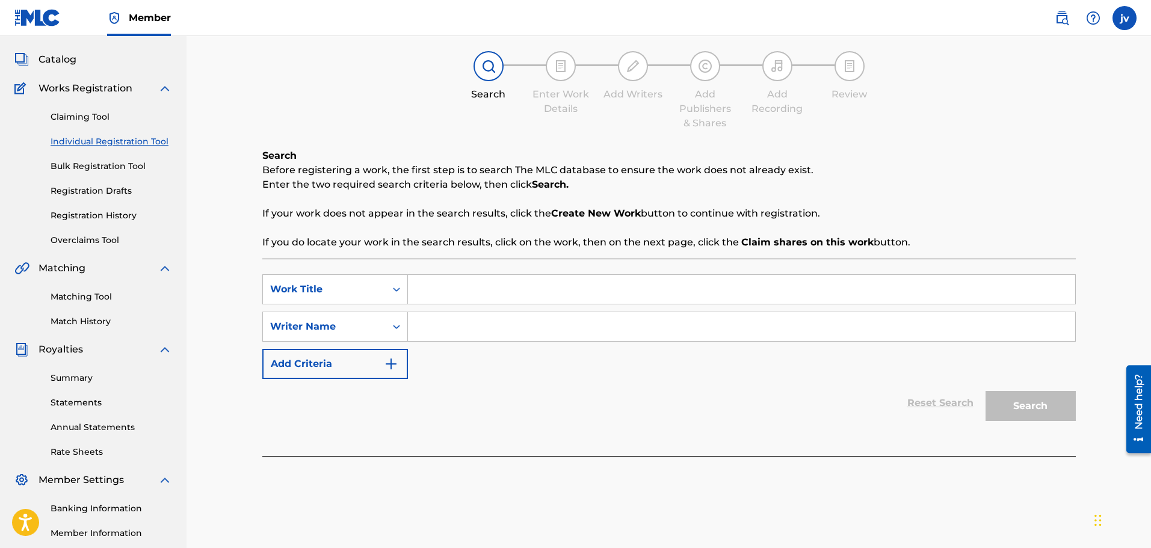
click at [448, 294] on input "Search Form" at bounding box center [742, 289] width 668 height 29
click at [362, 345] on div "SearchWithCriteria6c66139f-8581-48d1-bc17-77775ef0cd08 Work Title SearchWithCri…" at bounding box center [669, 326] width 814 height 105
click at [363, 353] on button "Add Criteria" at bounding box center [335, 364] width 146 height 30
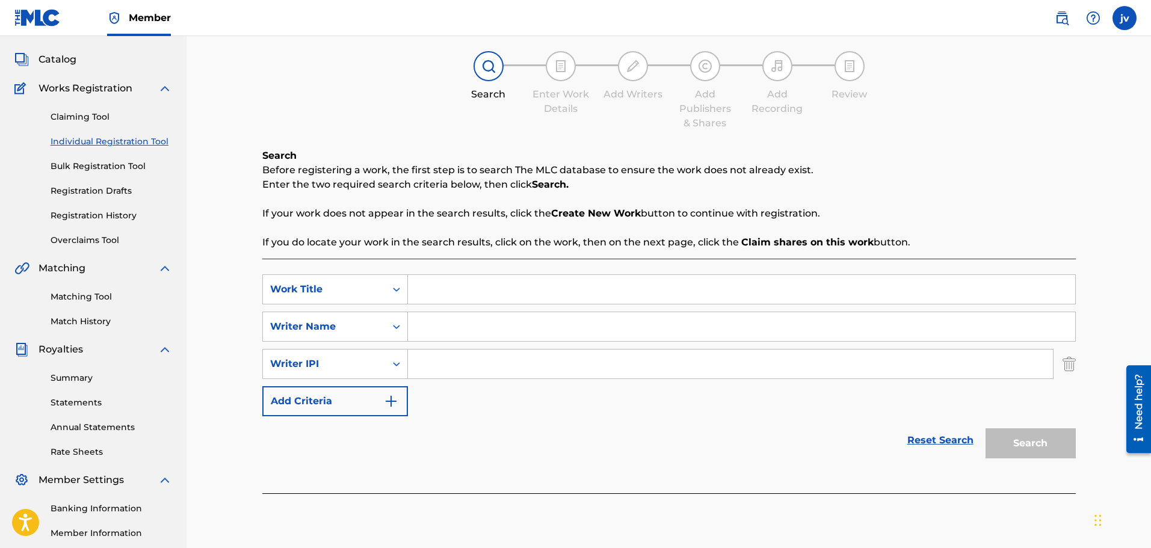
click at [355, 397] on button "Add Criteria" at bounding box center [335, 401] width 146 height 30
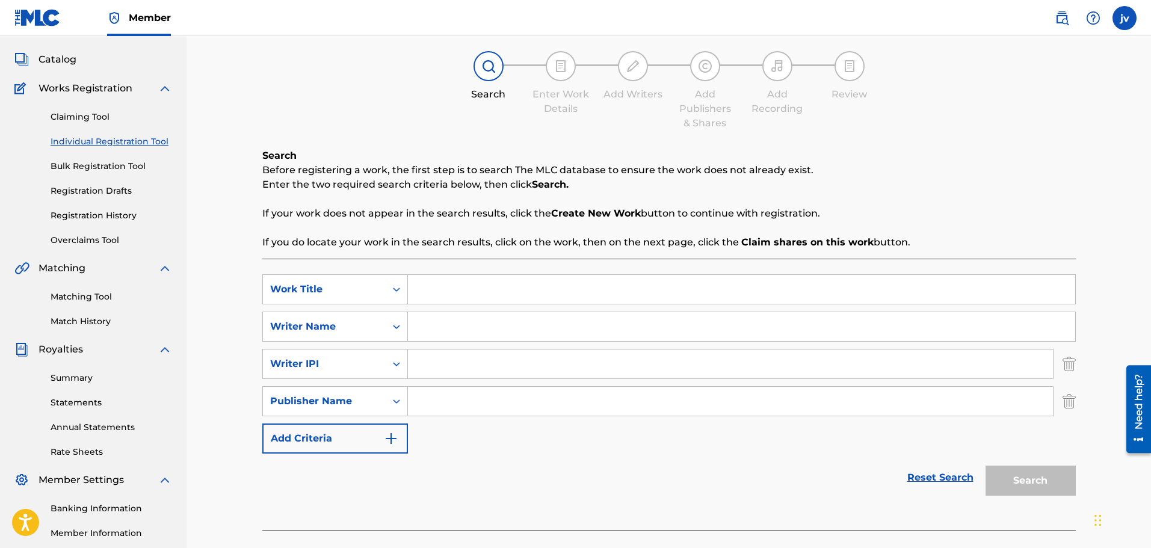
click at [347, 442] on button "Add Criteria" at bounding box center [335, 439] width 146 height 30
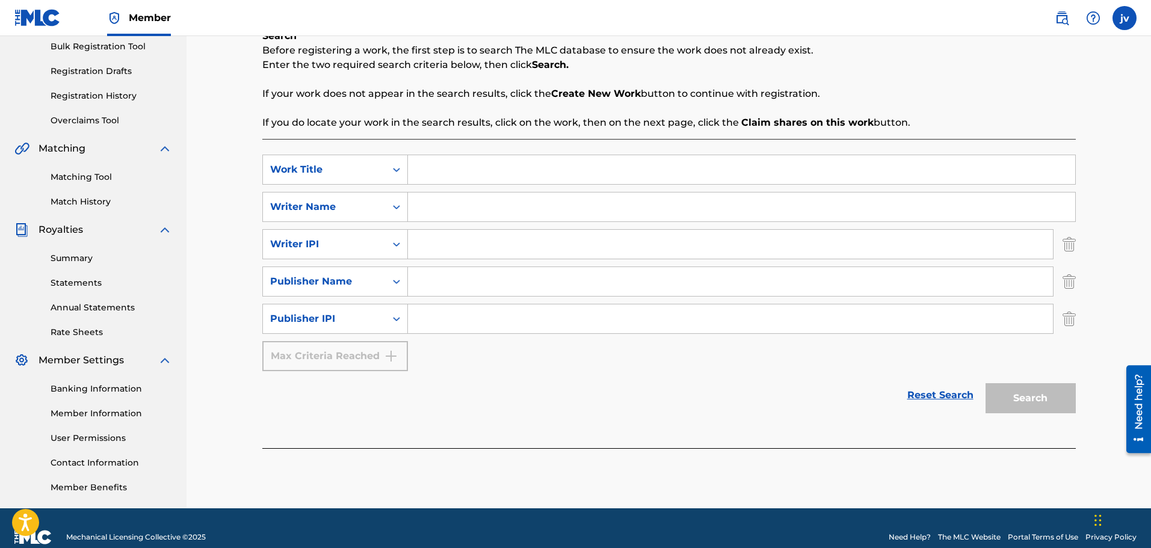
scroll to position [181, 0]
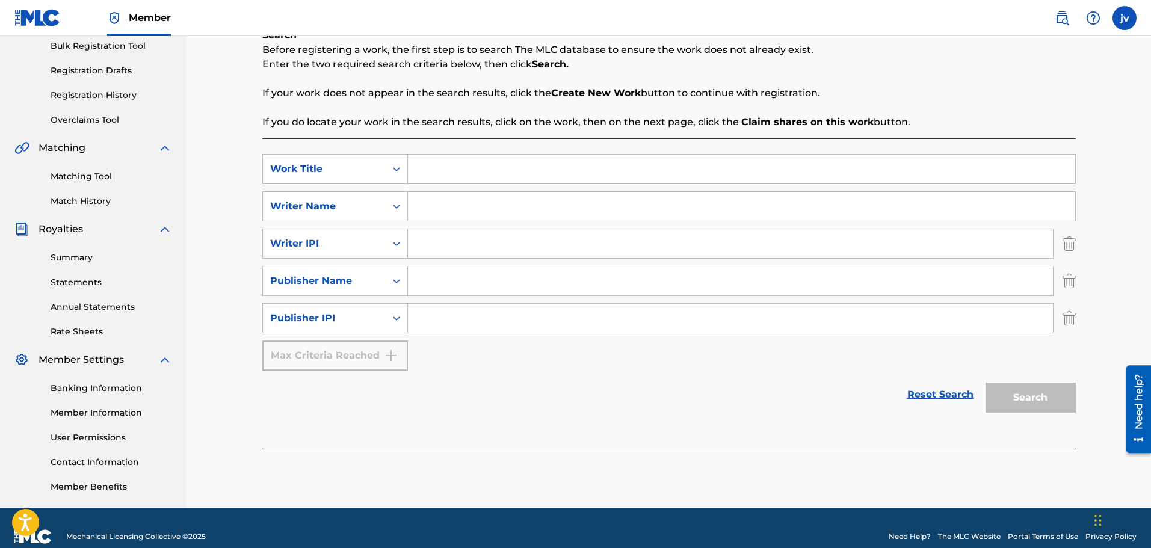
click at [471, 175] on input "Search Form" at bounding box center [742, 169] width 668 height 29
click at [327, 173] on div "Work Title" at bounding box center [324, 169] width 108 height 14
click at [477, 183] on input "Search Form" at bounding box center [742, 169] width 668 height 29
paste input "I'VE RAISED MYSELF SINCE BIRTH"
type input "I'VE RAISED MYSELF SINCE BIRTH"
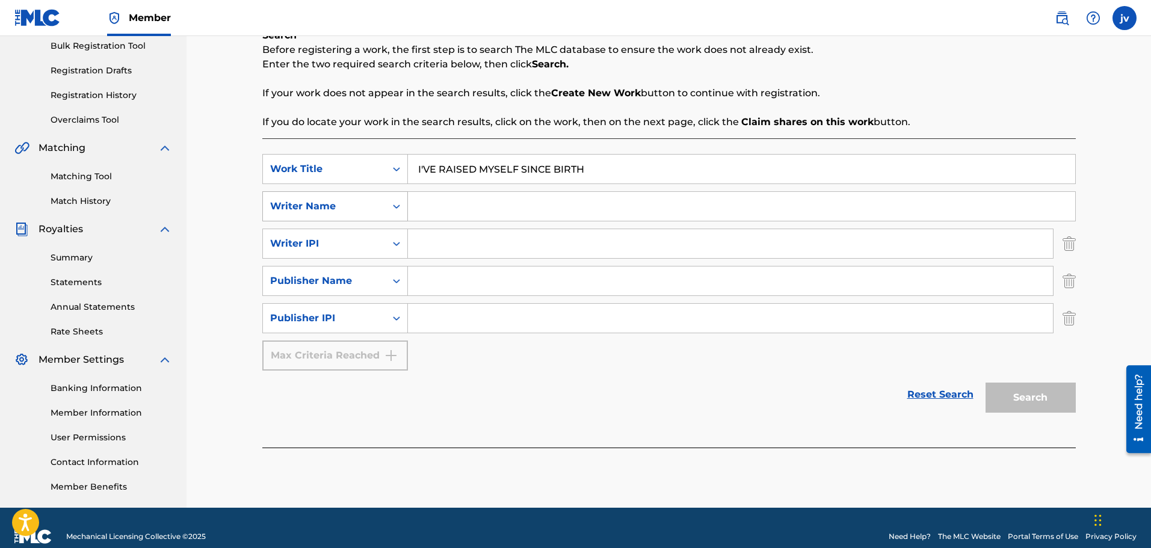
click at [373, 209] on div "Writer Name" at bounding box center [324, 206] width 108 height 14
click at [370, 203] on div "Writer Name" at bounding box center [324, 206] width 108 height 14
click at [425, 209] on input "Search Form" at bounding box center [742, 206] width 668 height 29
click at [459, 207] on input "Search Form" at bounding box center [742, 206] width 668 height 29
paste input "[PERSON_NAME]"
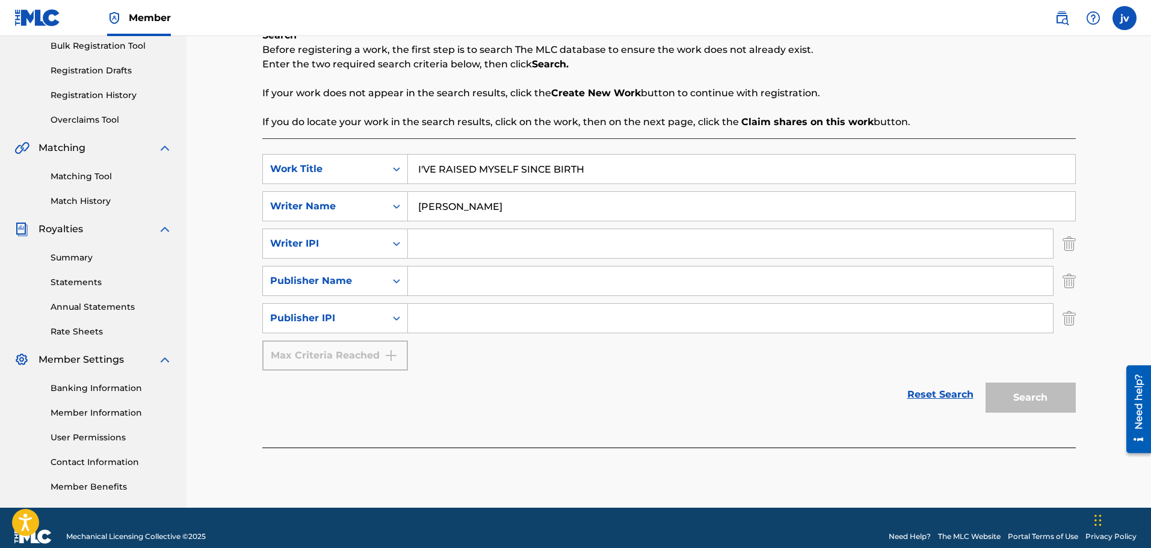
type input "[PERSON_NAME]"
click at [456, 237] on input "Search Form" at bounding box center [730, 243] width 645 height 29
click at [448, 237] on input "Search Form" at bounding box center [730, 243] width 645 height 29
paste input "1220640114"
type input "1220640114"
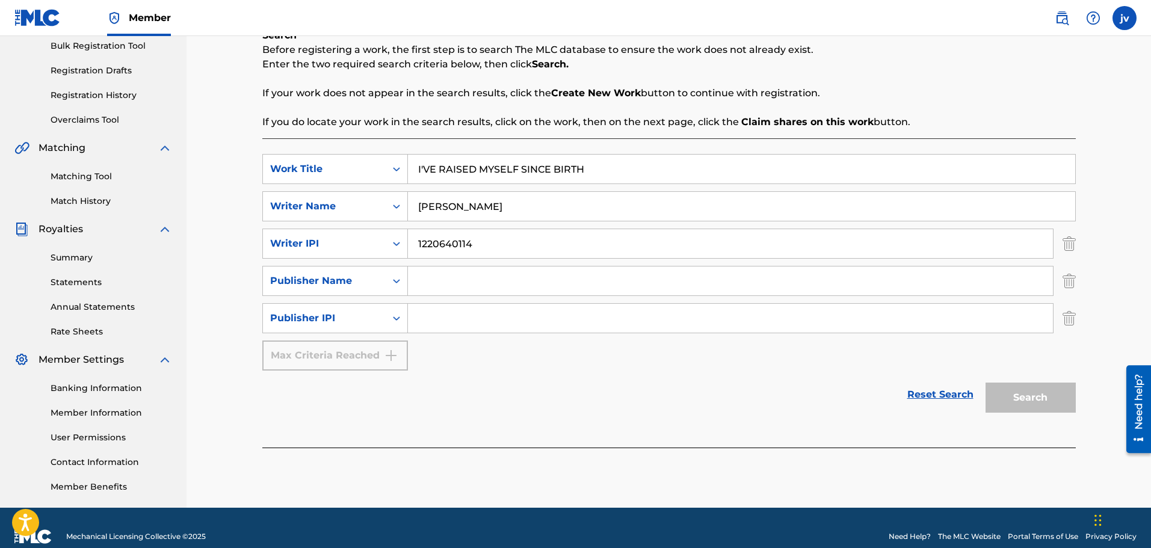
click at [450, 276] on input "Search Form" at bounding box center [730, 281] width 645 height 29
click at [476, 288] on input "Search Form" at bounding box center [730, 281] width 645 height 29
drag, startPoint x: 206, startPoint y: 0, endPoint x: 348, endPoint y: 7, distance: 142.2
click at [349, 7] on nav "Member jv jv [PERSON_NAME] [PERSON_NAME][EMAIL_ADDRESS][DOMAIN_NAME] Notificati…" at bounding box center [575, 18] width 1151 height 36
click at [454, 272] on input "Search Form" at bounding box center [730, 281] width 645 height 29
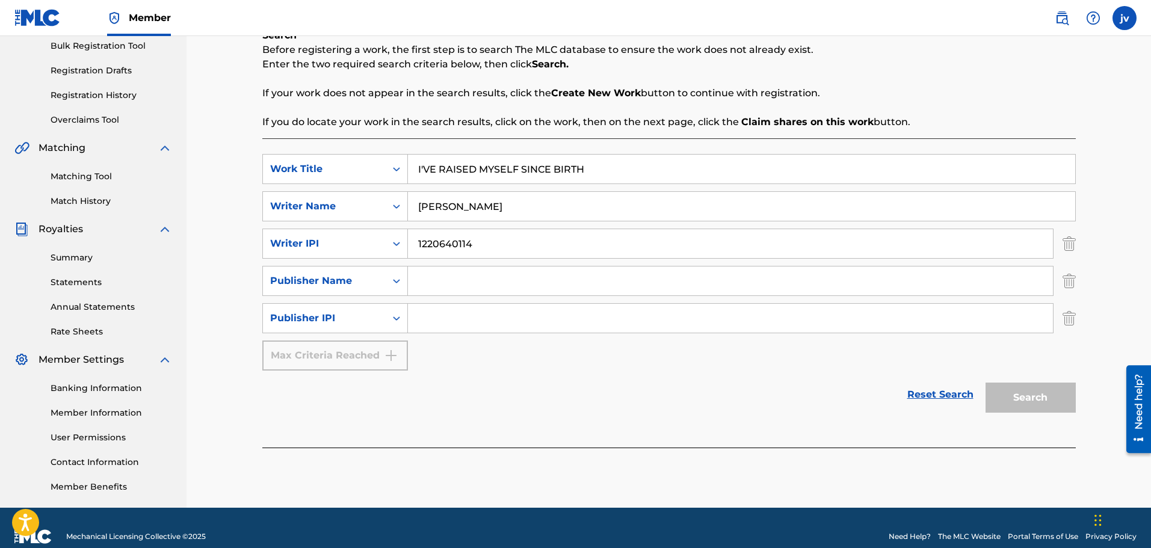
click at [439, 287] on input "Search Form" at bounding box center [730, 281] width 645 height 29
paste input "DROWSYDREAM"
type input "DROWSYDREAM"
click at [335, 324] on div "Publisher IPI" at bounding box center [324, 318] width 108 height 14
click at [461, 355] on div "SearchWithCriteria6c66139f-8581-48d1-bc17-77775ef0cd08 Work Title I'VE RAISED M…" at bounding box center [669, 262] width 814 height 217
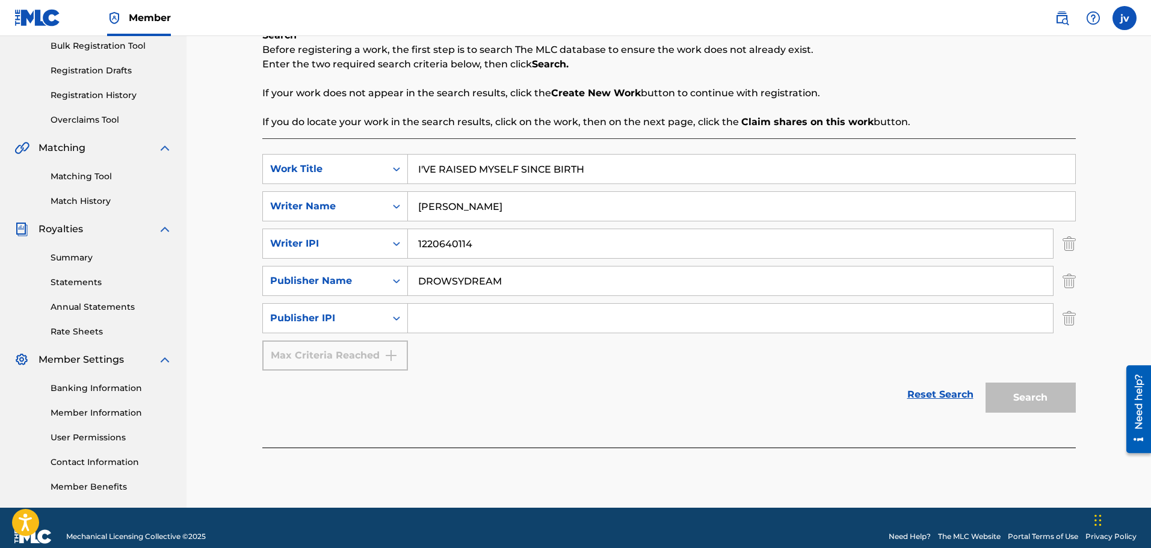
click at [440, 329] on input "Search Form" at bounding box center [730, 318] width 645 height 29
paste input "1220640016"
type input "1220640016"
click at [1030, 404] on button "Search" at bounding box center [1031, 398] width 90 height 30
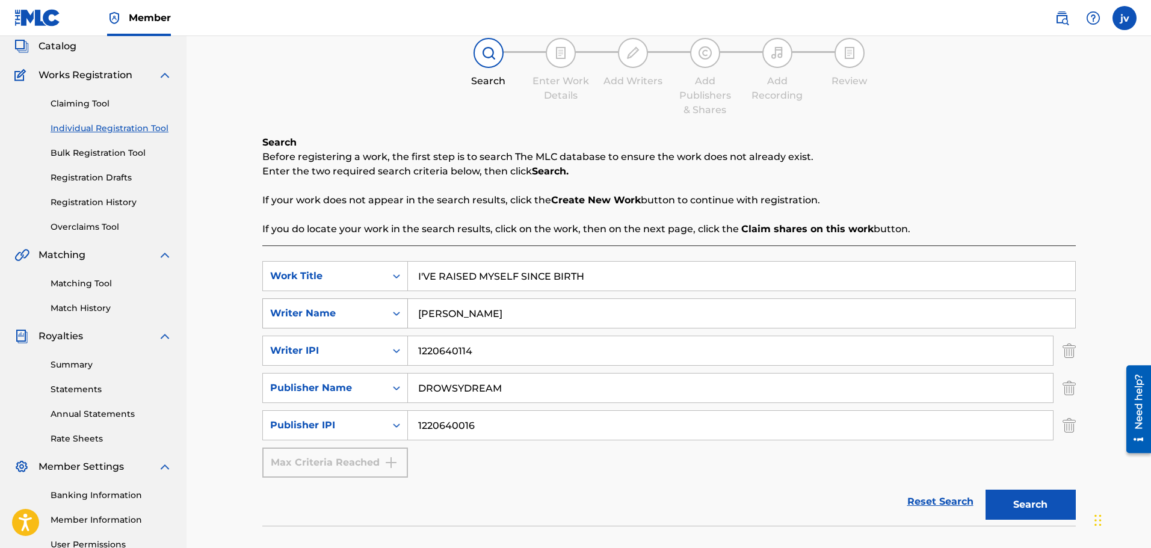
scroll to position [48, 0]
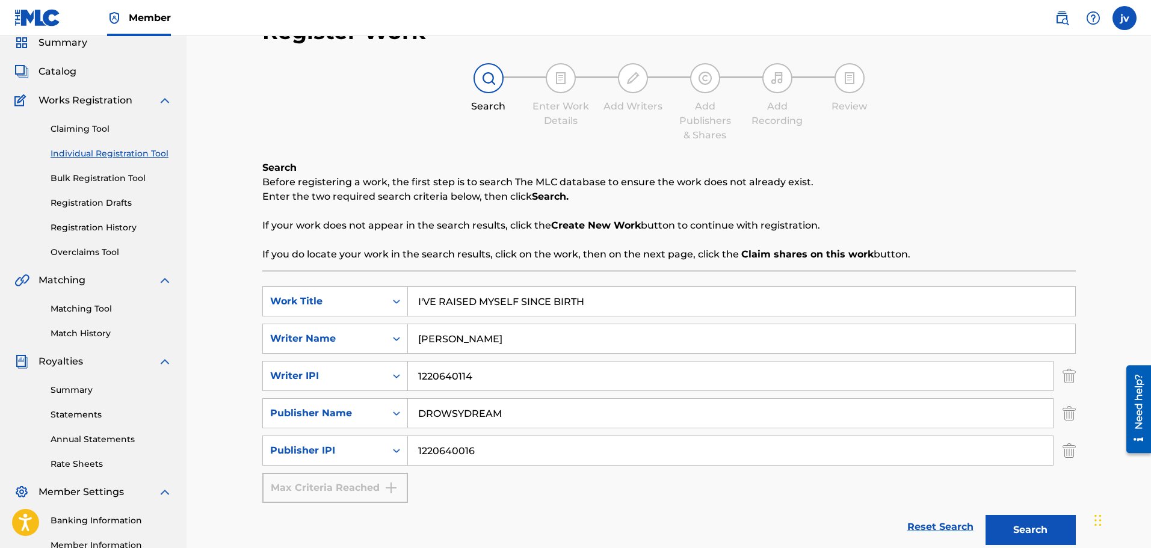
click at [93, 123] on link "Claiming Tool" at bounding box center [112, 129] width 122 height 13
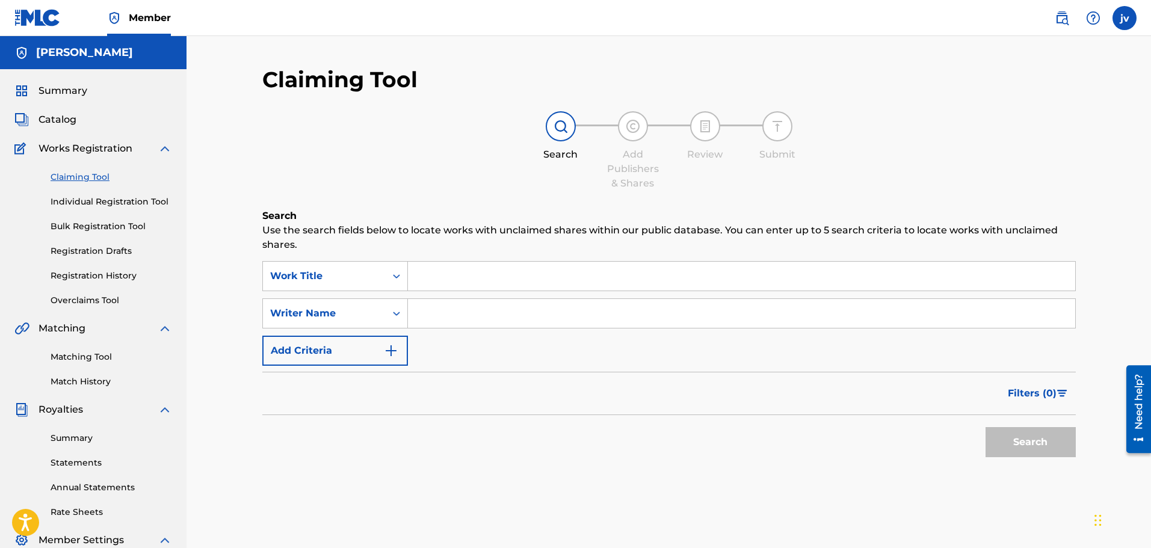
click at [349, 332] on div "SearchWithCriteria9adfb521-d395-439d-927b-a989c366412d Work Title SearchWithCri…" at bounding box center [669, 313] width 814 height 105
click at [355, 344] on button "Add Criteria" at bounding box center [335, 351] width 146 height 30
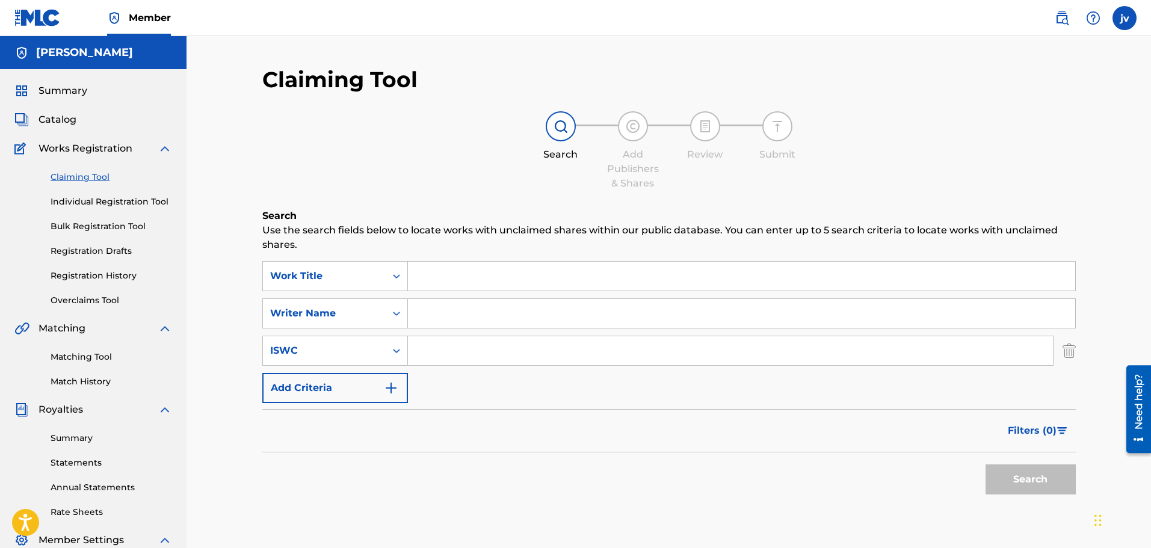
click at [347, 394] on button "Add Criteria" at bounding box center [335, 388] width 146 height 30
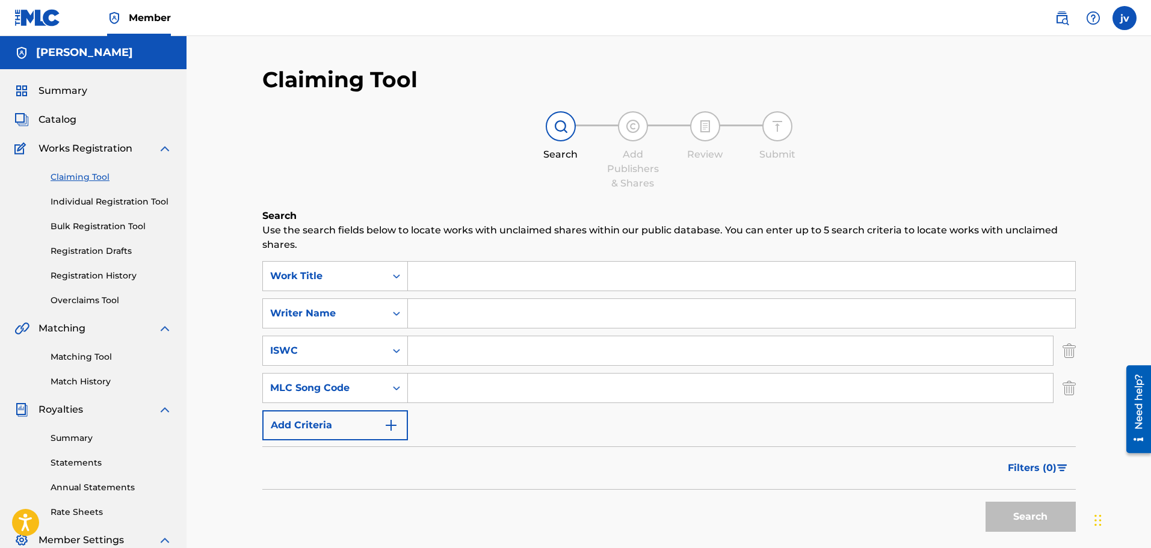
click at [357, 426] on button "Add Criteria" at bounding box center [335, 426] width 146 height 30
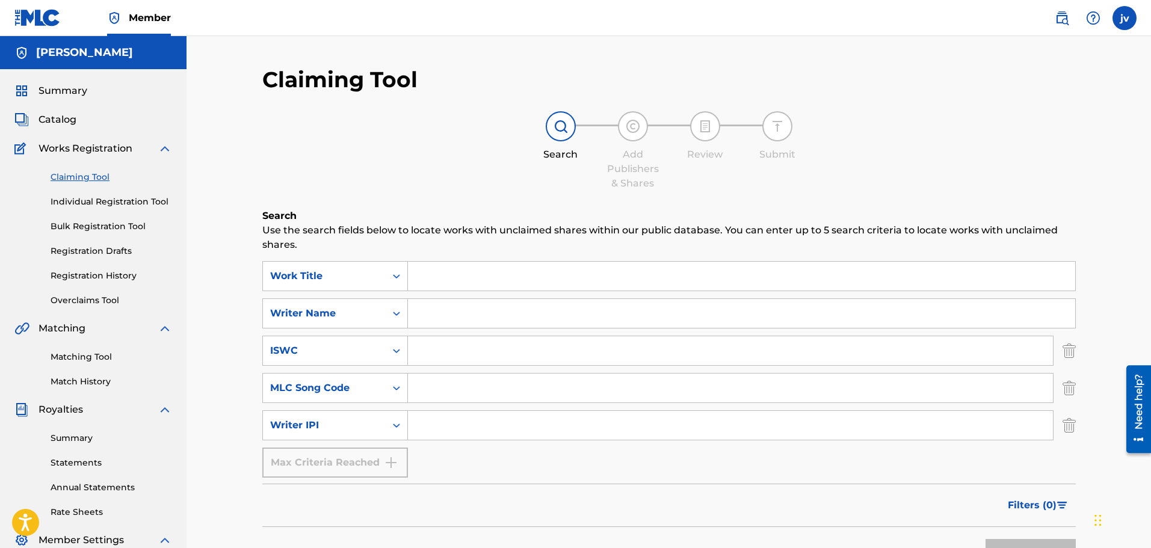
drag, startPoint x: 370, startPoint y: 462, endPoint x: 362, endPoint y: 451, distance: 13.9
click at [370, 462] on div "Max Criteria Reached" at bounding box center [335, 463] width 146 height 30
click at [386, 381] on div "Search Form" at bounding box center [397, 388] width 22 height 22
click at [352, 421] on div "Publisher Name" at bounding box center [335, 418] width 144 height 30
click at [355, 393] on div "Publisher Name" at bounding box center [324, 388] width 108 height 14
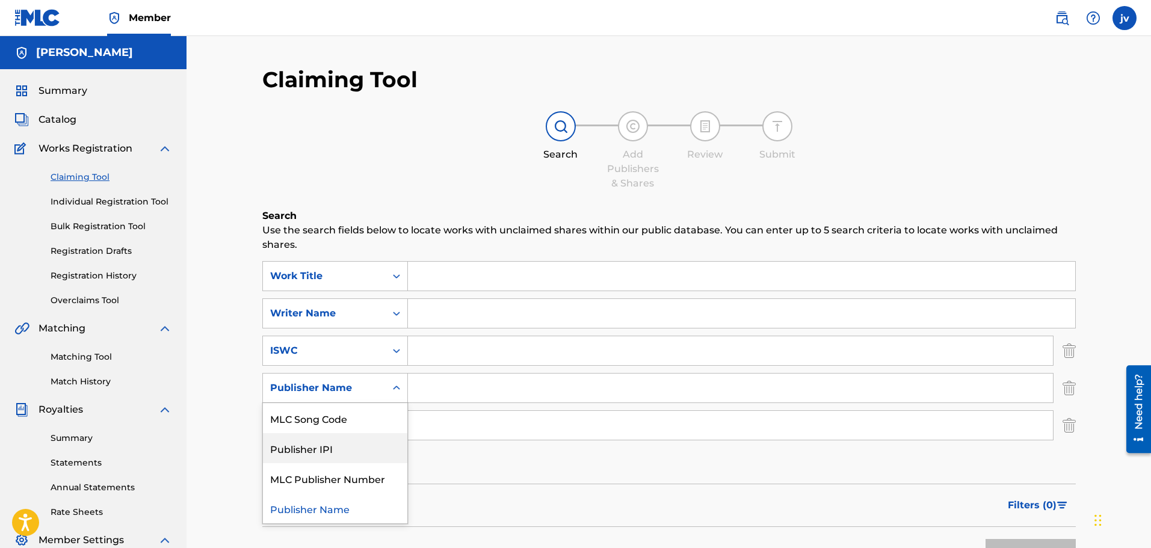
click at [339, 447] on div "Publisher IPI" at bounding box center [335, 448] width 144 height 30
click at [333, 427] on div "Writer IPI" at bounding box center [335, 426] width 146 height 30
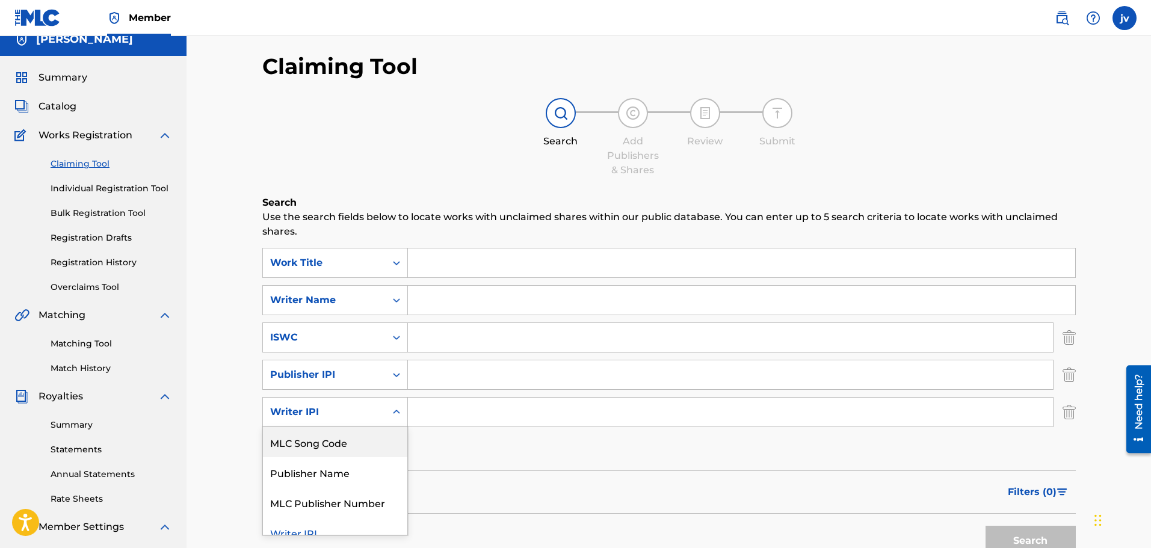
click at [325, 410] on div "Writer IPI" at bounding box center [324, 412] width 108 height 14
click at [321, 327] on div "ISWC" at bounding box center [324, 337] width 123 height 23
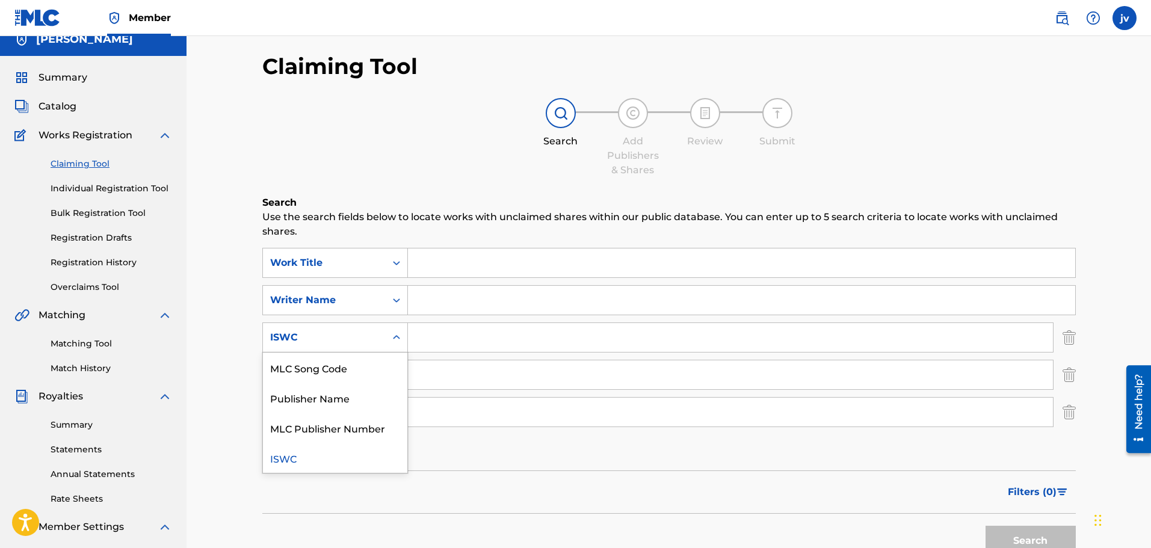
click at [299, 459] on div "ISWC" at bounding box center [335, 458] width 144 height 30
click at [120, 242] on link "Registration Drafts" at bounding box center [112, 238] width 122 height 13
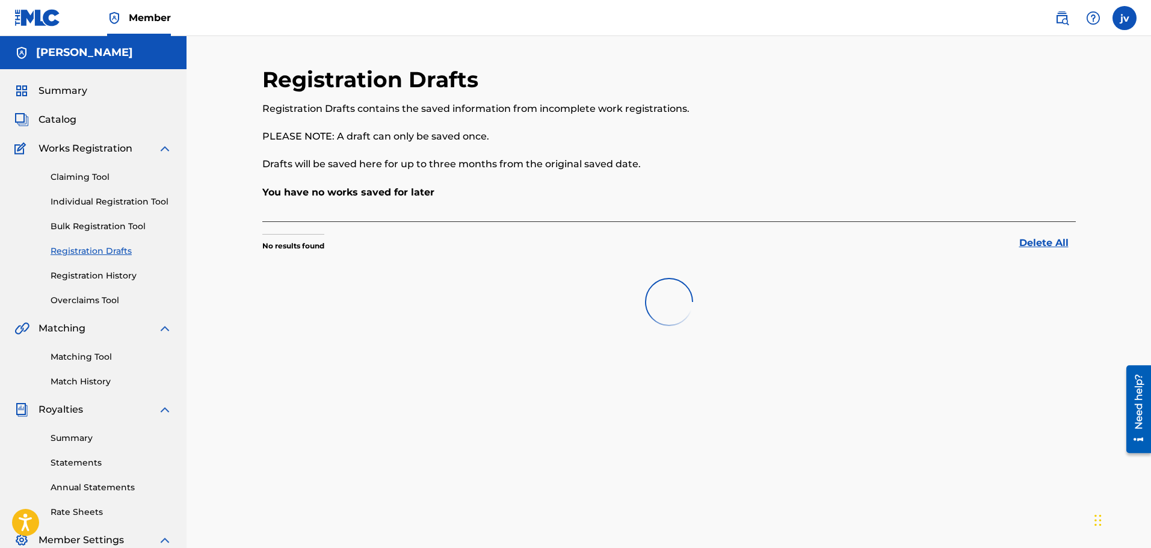
click at [102, 267] on div "Claiming Tool Individual Registration Tool Bulk Registration Tool Registration …" at bounding box center [93, 231] width 158 height 151
click at [101, 271] on link "Registration History" at bounding box center [112, 276] width 122 height 13
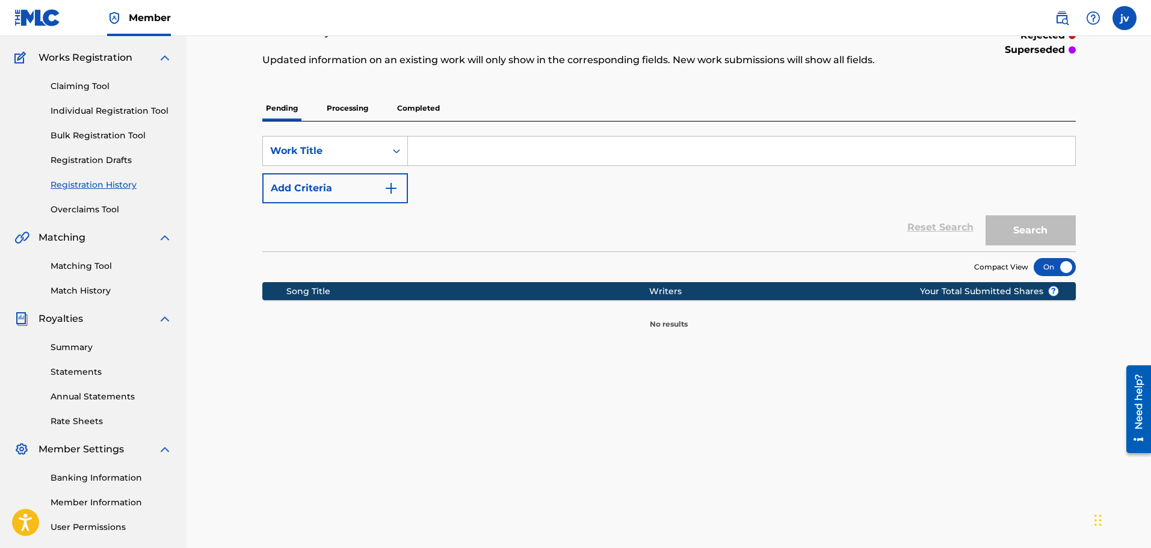
scroll to position [120, 0]
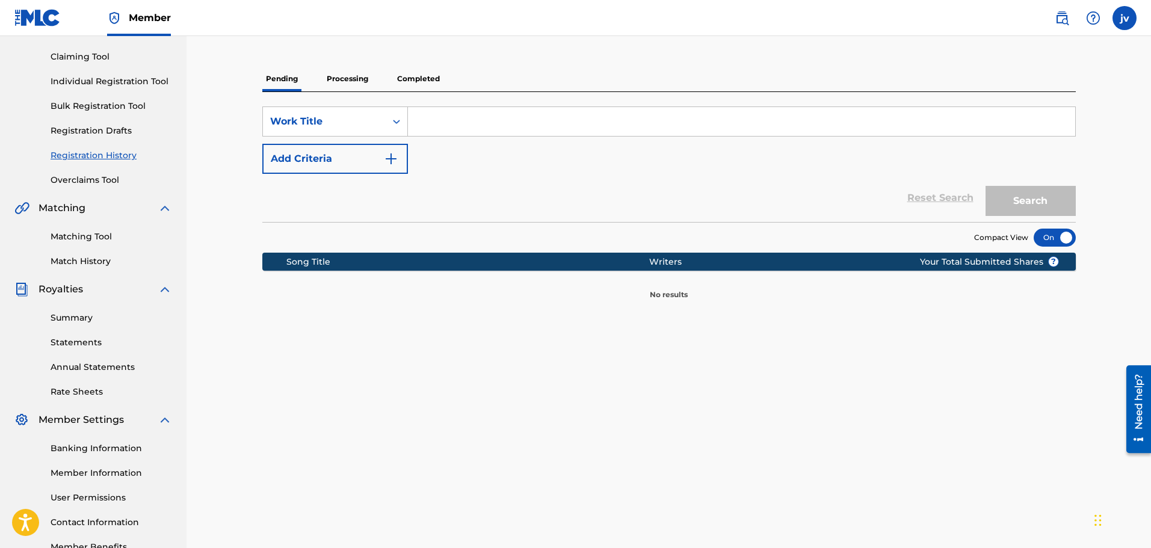
click at [327, 155] on button "Add Criteria" at bounding box center [335, 159] width 146 height 30
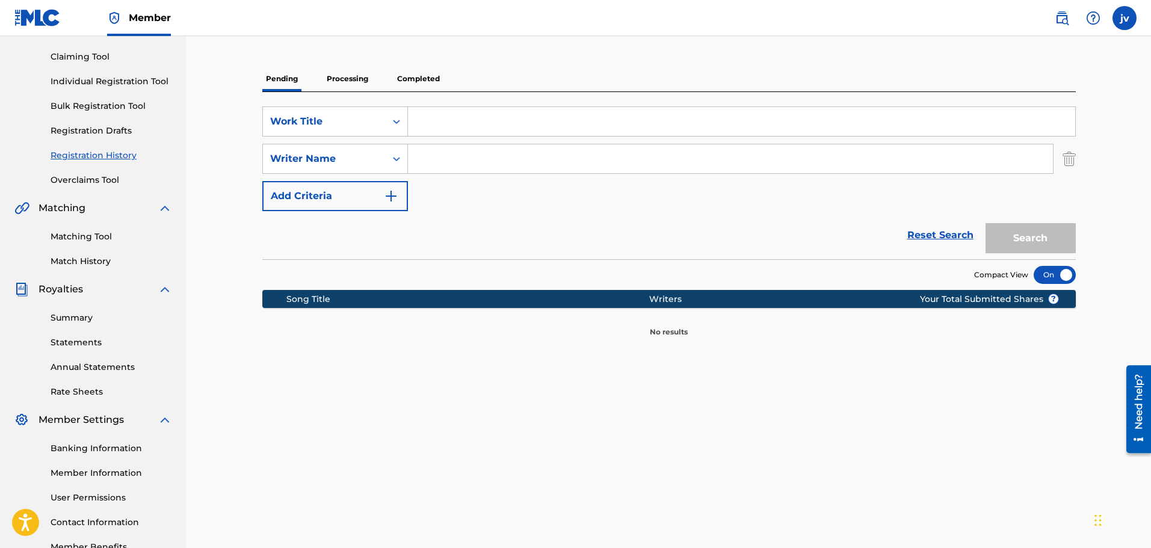
click at [326, 194] on button "Add Criteria" at bounding box center [335, 196] width 146 height 30
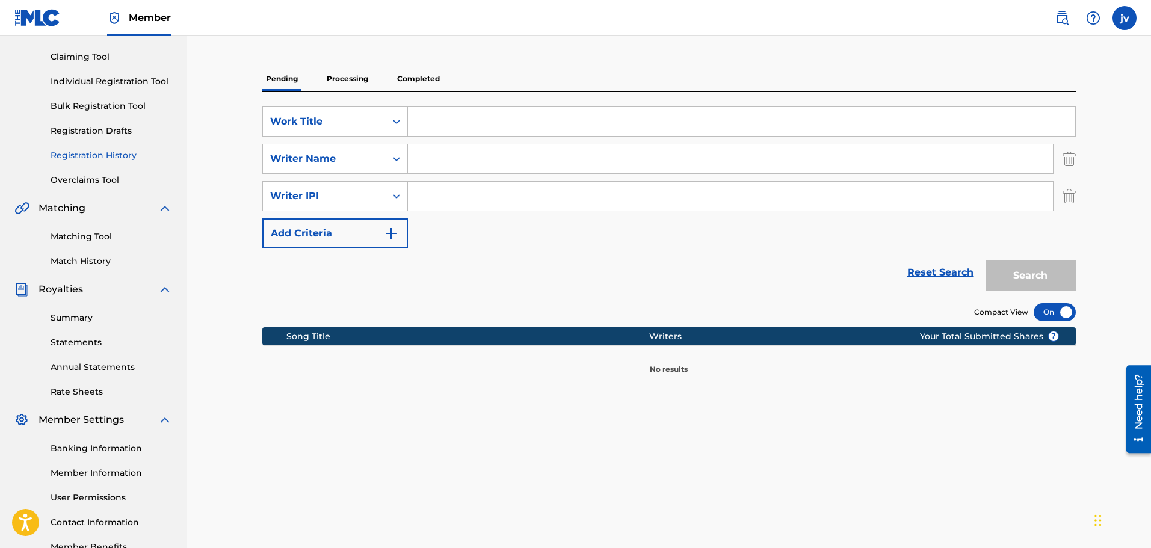
click at [332, 242] on button "Add Criteria" at bounding box center [335, 233] width 146 height 30
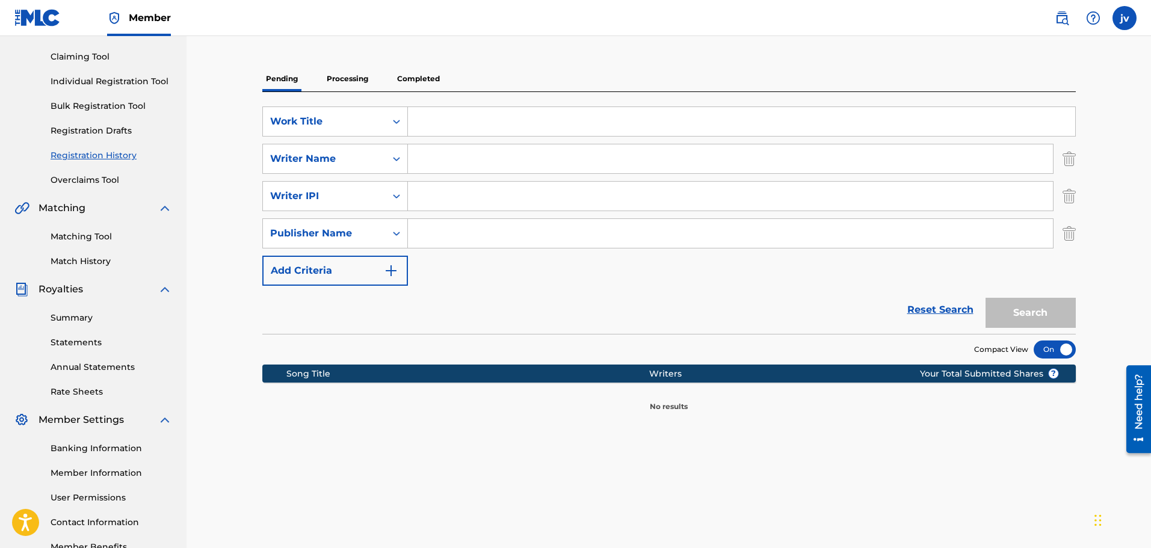
click at [329, 271] on button "Add Criteria" at bounding box center [335, 271] width 146 height 30
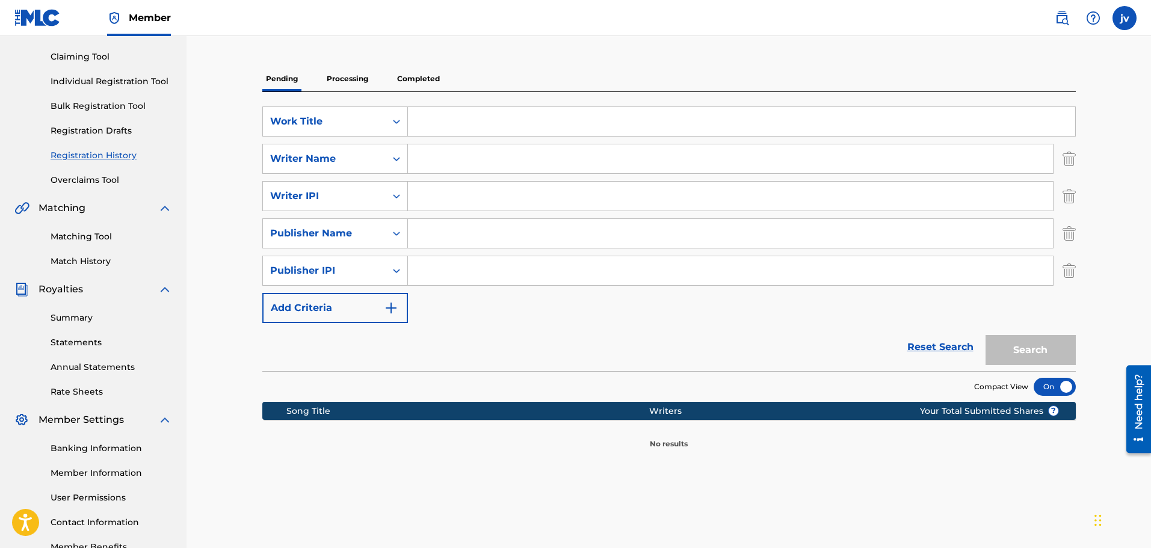
click at [355, 308] on button "Add Criteria" at bounding box center [335, 308] width 146 height 30
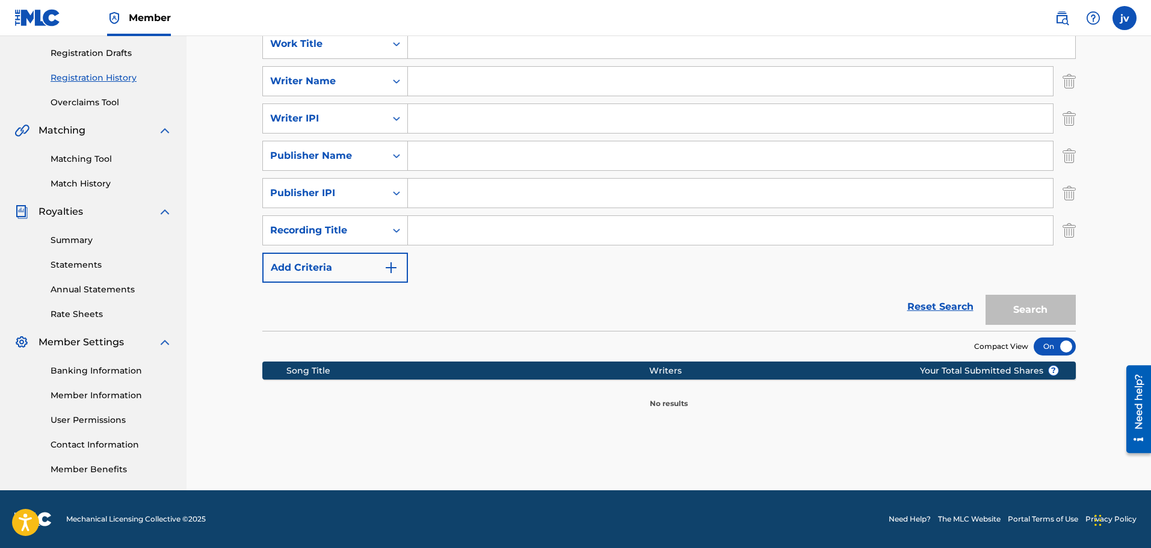
scroll to position [0, 0]
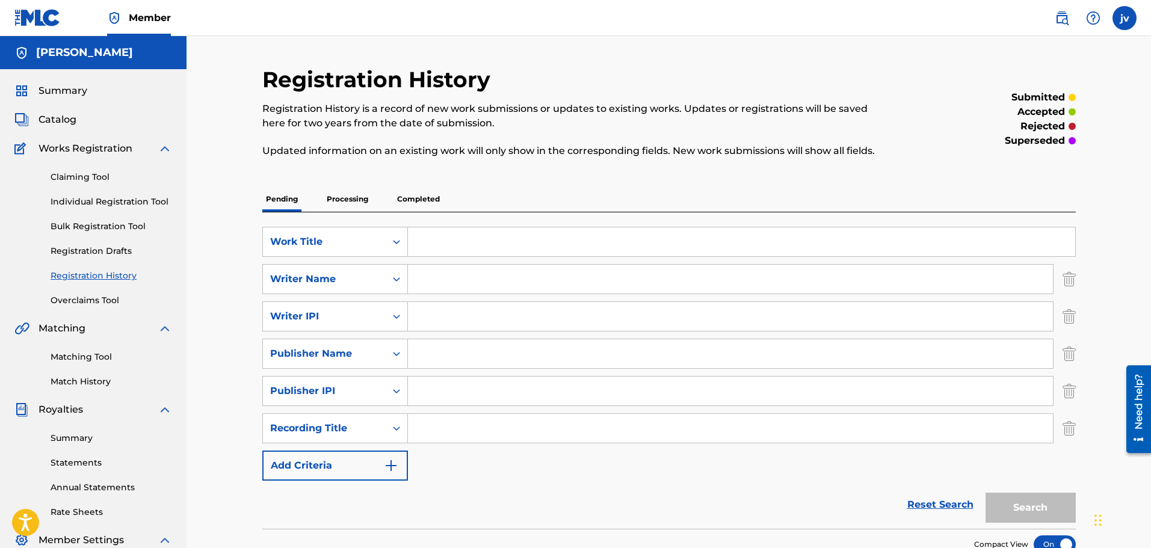
click at [85, 358] on link "Matching Tool" at bounding box center [112, 357] width 122 height 13
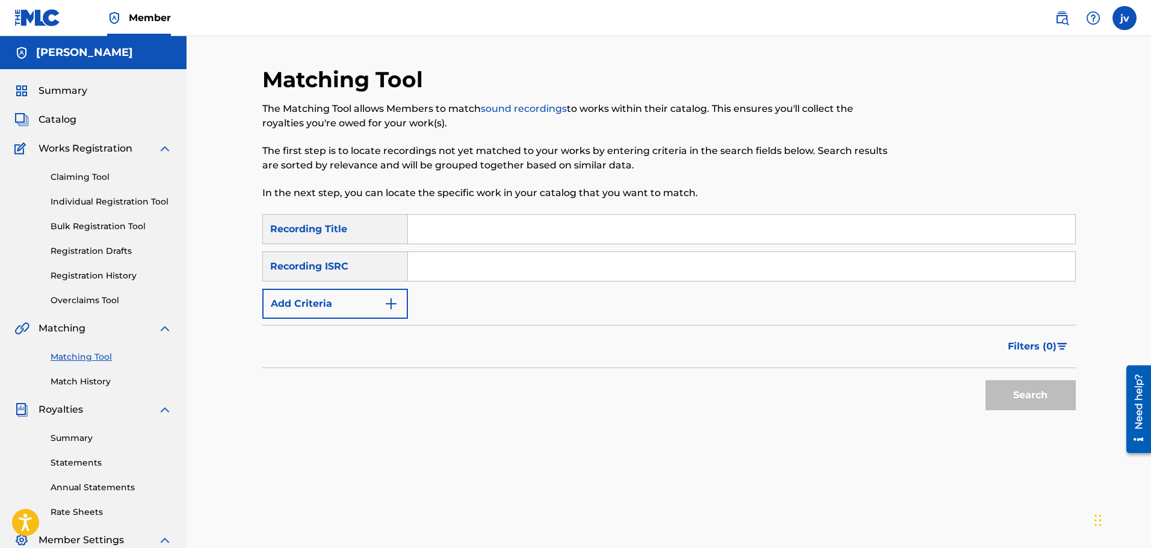
click at [334, 303] on button "Add Criteria" at bounding box center [335, 304] width 146 height 30
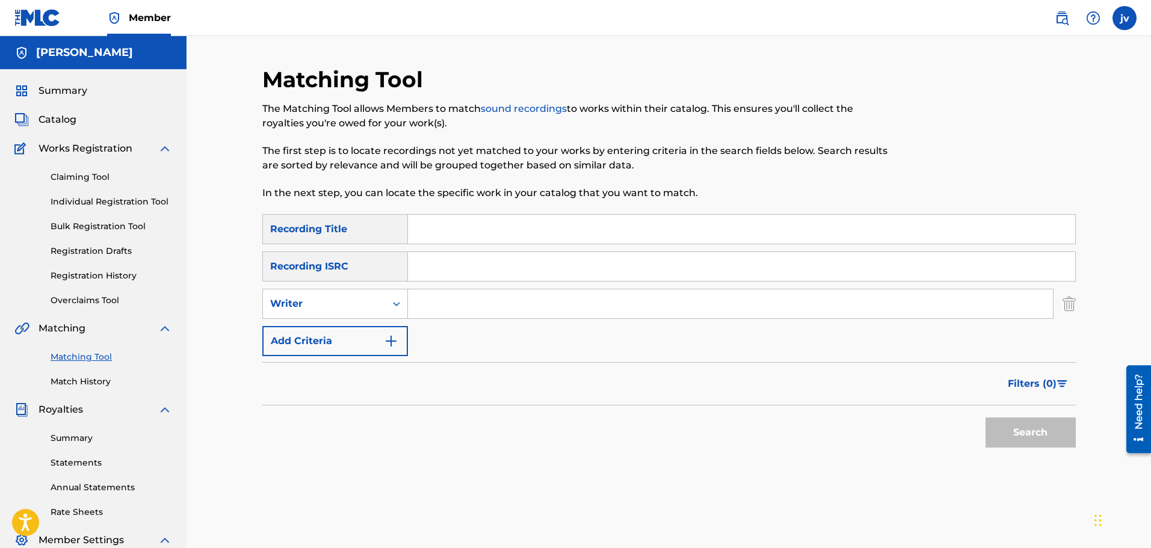
click at [346, 345] on button "Add Criteria" at bounding box center [335, 341] width 146 height 30
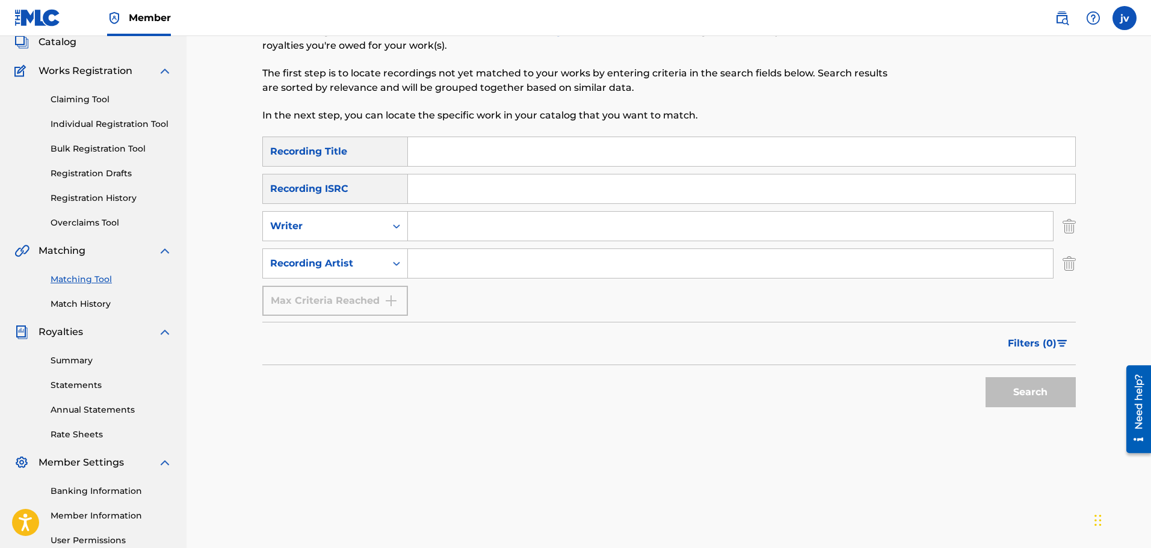
scroll to position [120, 0]
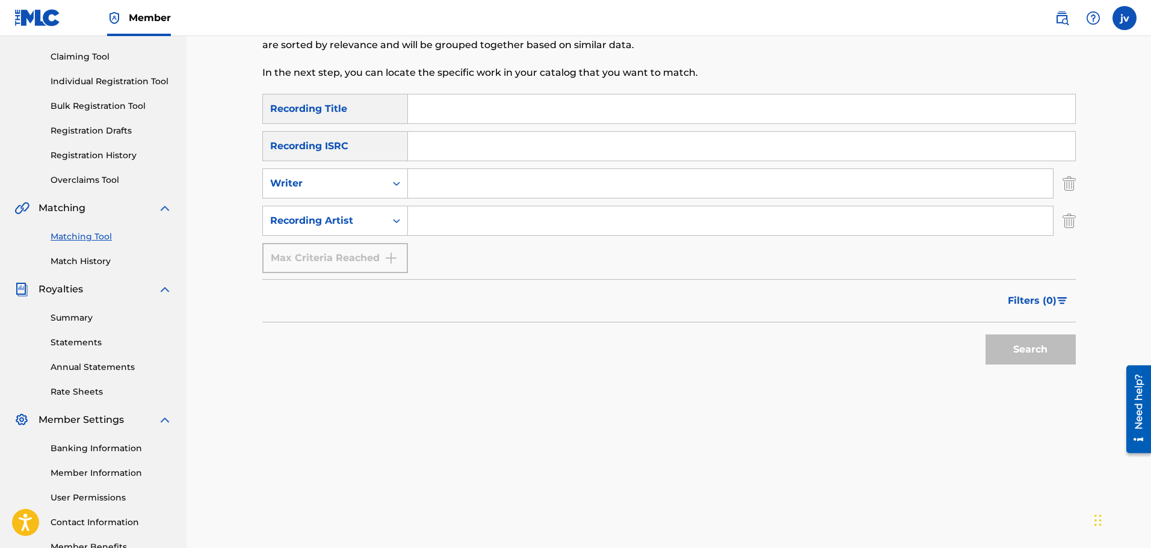
click at [74, 319] on link "Summary" at bounding box center [112, 318] width 122 height 13
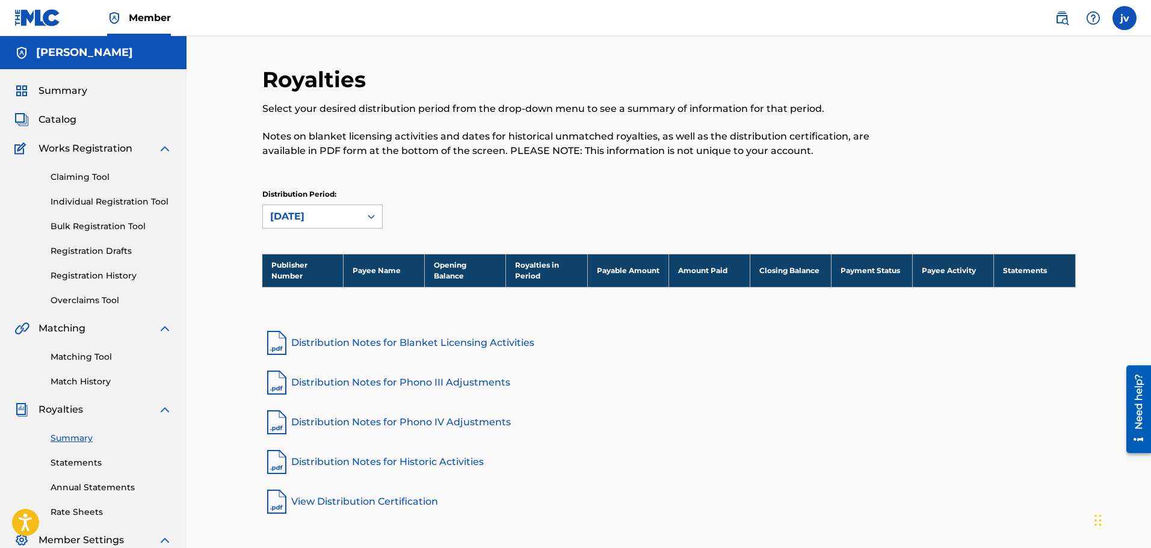
click at [46, 96] on span "Summary" at bounding box center [63, 91] width 49 height 14
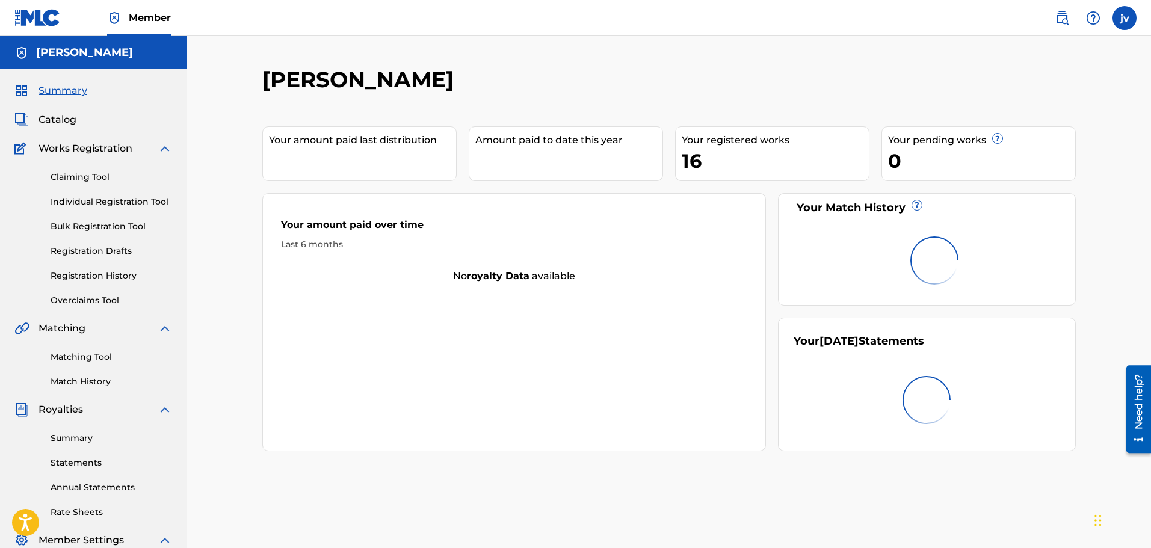
click at [49, 112] on div "Summary Catalog Works Registration Claiming Tool Individual Registration Tool B…" at bounding box center [93, 378] width 187 height 619
click at [49, 117] on span "Catalog" at bounding box center [58, 120] width 38 height 14
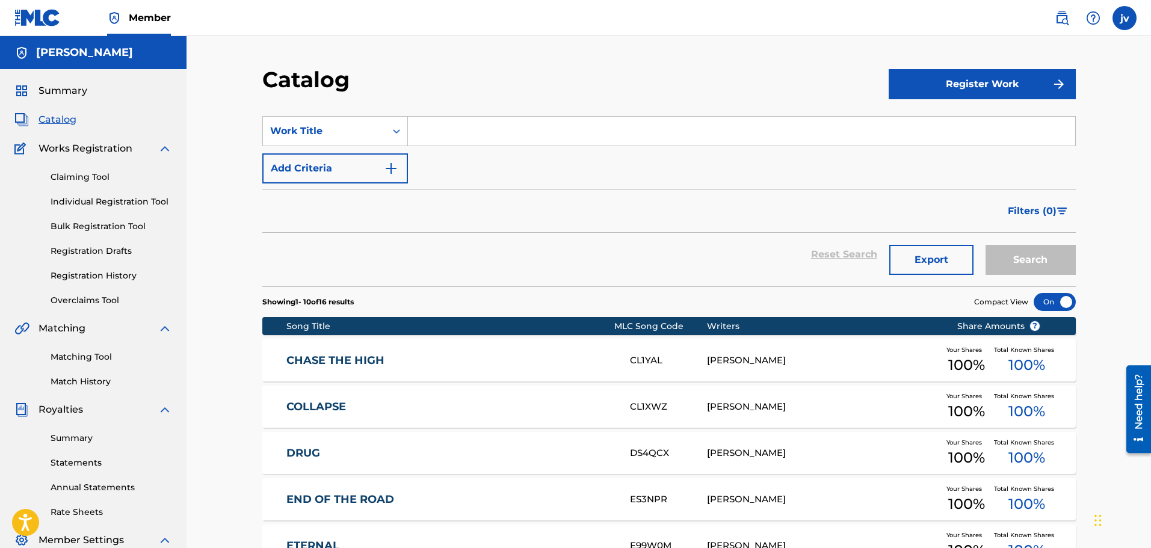
click at [970, 90] on button "Register Work" at bounding box center [982, 84] width 187 height 30
click at [911, 122] on link "Individual" at bounding box center [982, 123] width 187 height 29
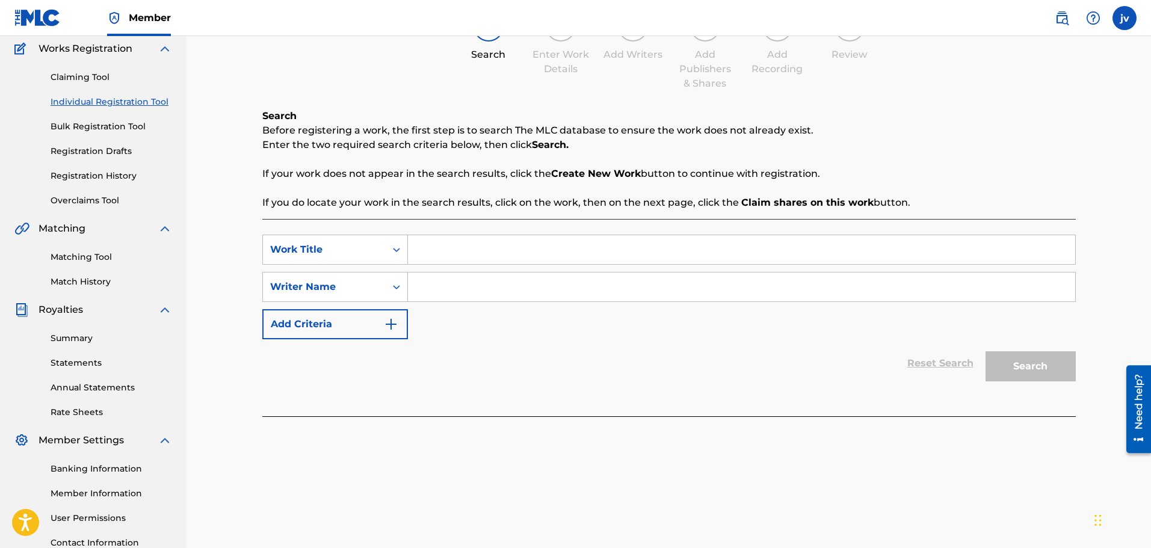
scroll to position [120, 0]
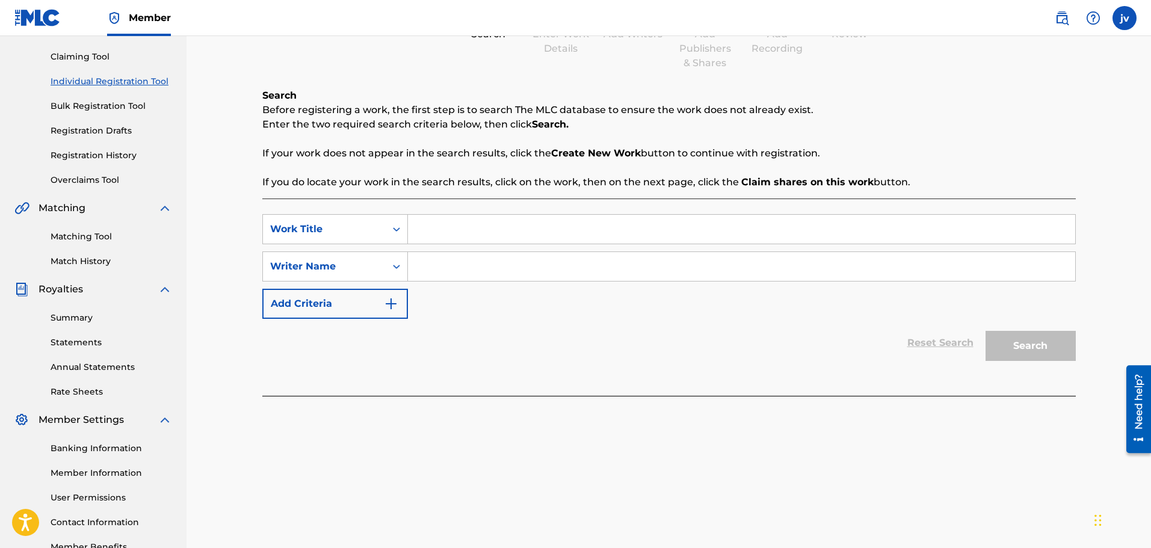
click at [346, 300] on button "Add Criteria" at bounding box center [335, 304] width 146 height 30
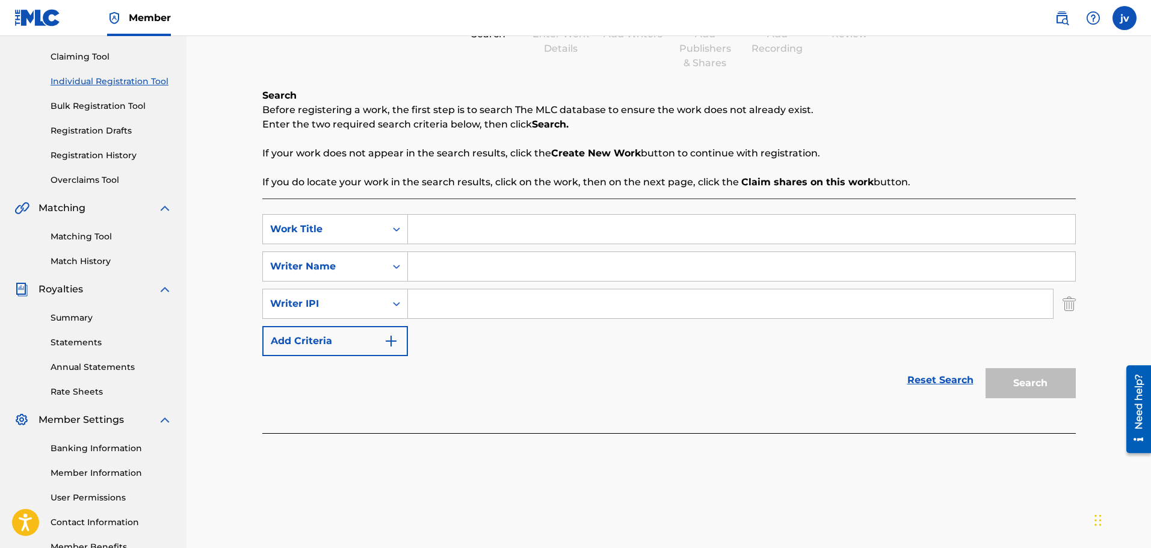
click at [354, 352] on button "Add Criteria" at bounding box center [335, 341] width 146 height 30
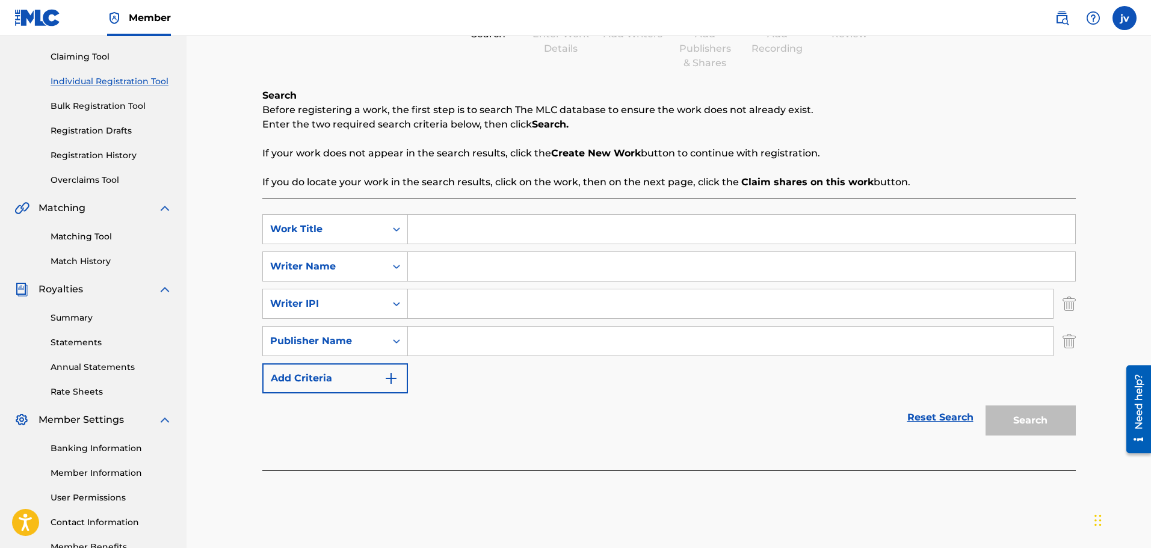
click at [370, 374] on button "Add Criteria" at bounding box center [335, 379] width 146 height 30
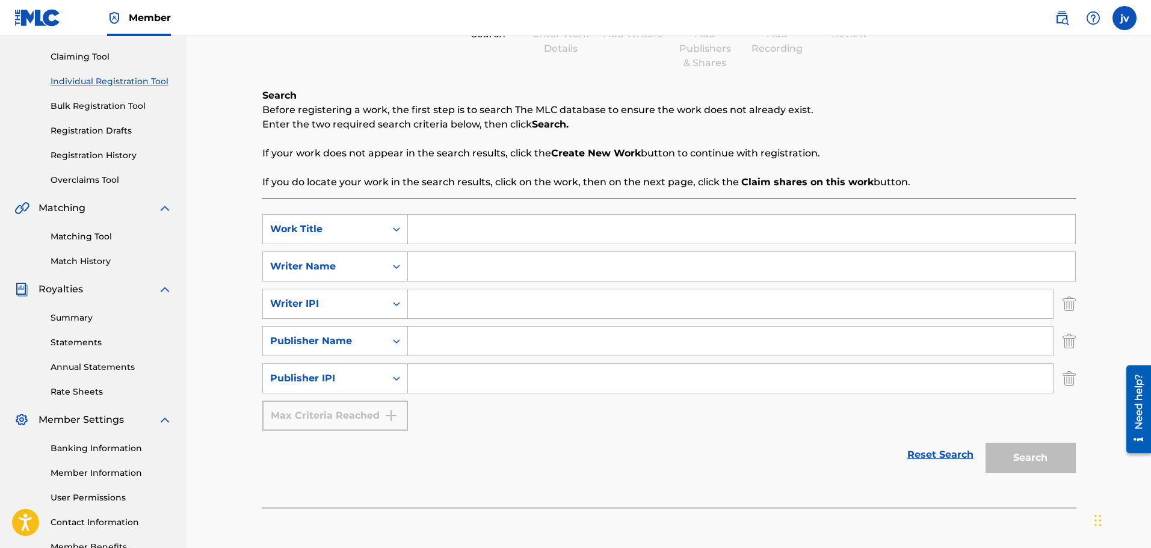
drag, startPoint x: 562, startPoint y: 409, endPoint x: 568, endPoint y: 412, distance: 6.5
click at [568, 412] on div "SearchWithCriteria6c66139f-8581-48d1-bc17-77775ef0cd08 Work Title SearchWithCri…" at bounding box center [669, 322] width 814 height 217
click at [468, 228] on input "Search Form" at bounding box center [742, 229] width 668 height 29
click at [362, 231] on div "Work Title" at bounding box center [324, 229] width 108 height 14
click at [379, 228] on div "Work Title" at bounding box center [324, 229] width 123 height 23
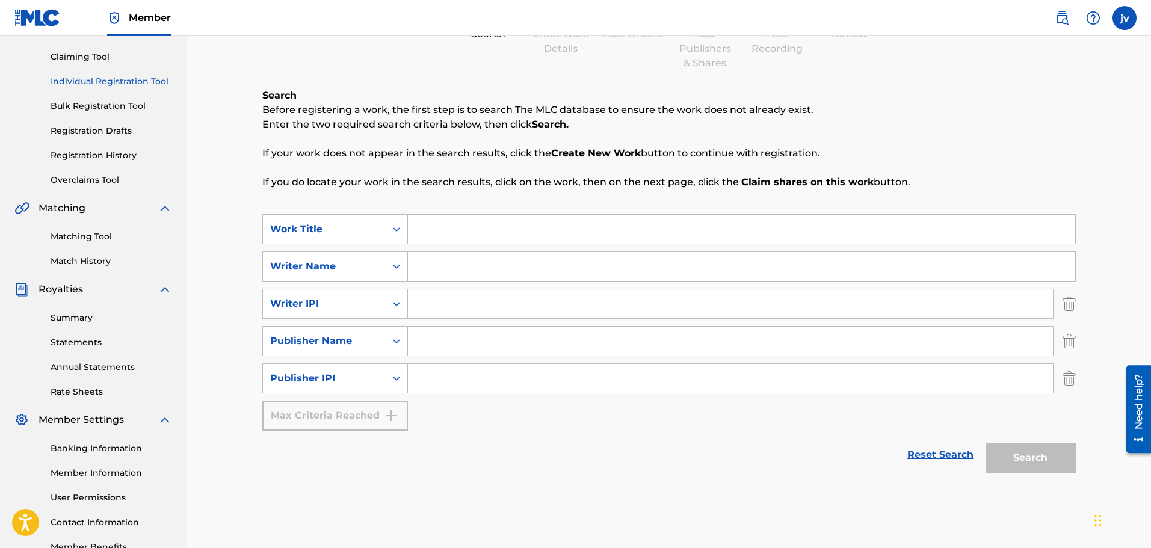
click at [480, 232] on input "Search Form" at bounding box center [742, 229] width 668 height 29
paste input "I'VE RAISED MYSELF SINCE BIRTH"
type input "I'VE RAISED MYSELF SINCE BIRTH"
click at [465, 261] on input "Search Form" at bounding box center [742, 266] width 668 height 29
click at [466, 265] on input "Search Form" at bounding box center [742, 266] width 668 height 29
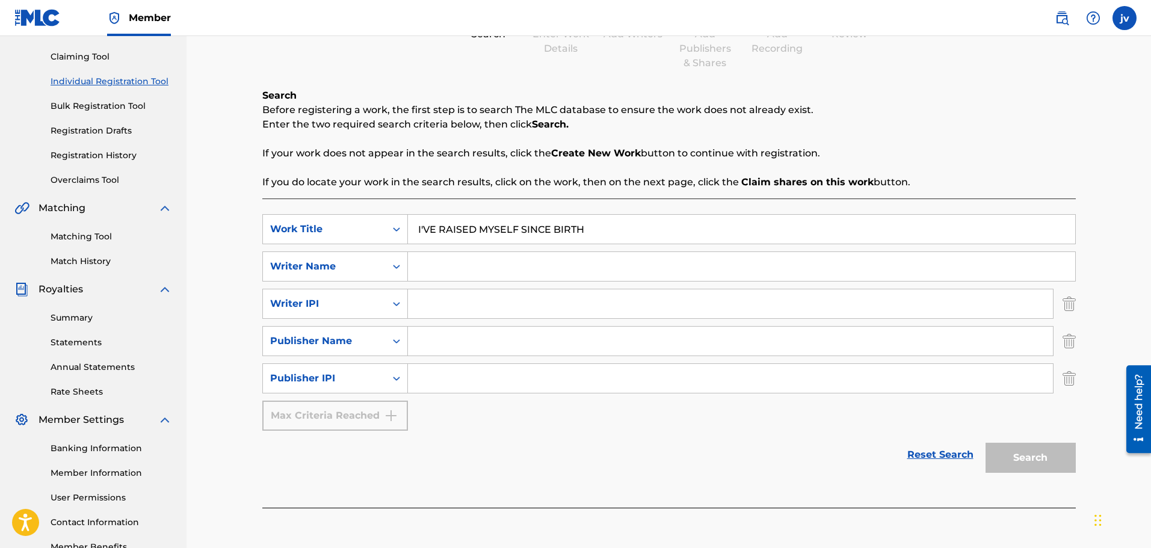
click at [456, 265] on input "Search Form" at bounding box center [742, 266] width 668 height 29
paste input "[PERSON_NAME]"
click at [461, 267] on input "[PERSON_NAME]" at bounding box center [742, 266] width 668 height 29
type input "[PERSON_NAME]"
click at [458, 303] on input "Search Form" at bounding box center [730, 304] width 645 height 29
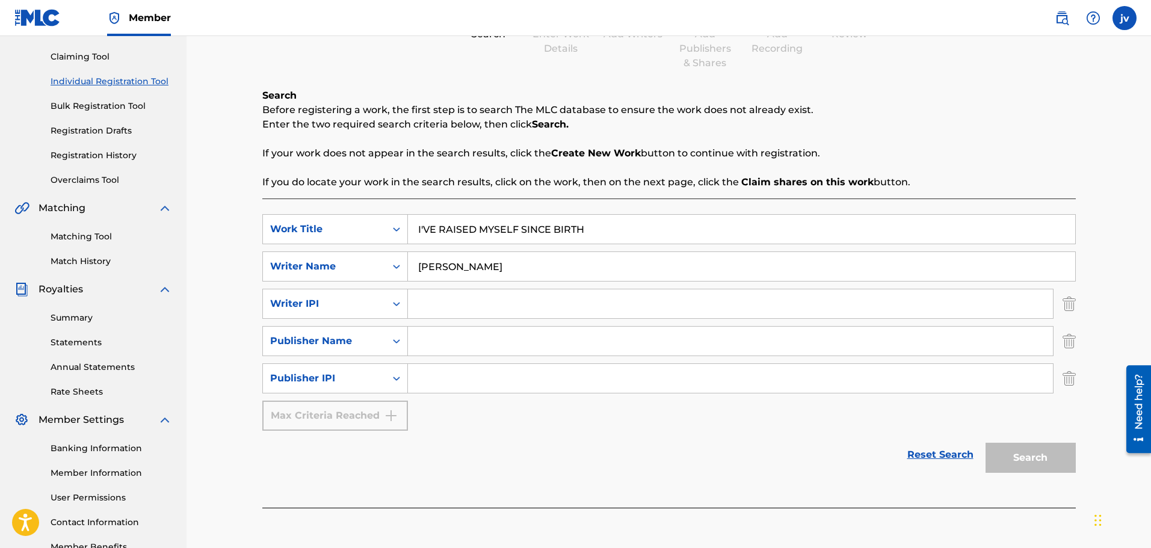
paste input "1220640114"
paste input "DROWSYDREAM"
type input "1220640114"
click at [457, 328] on input "Search Form" at bounding box center [730, 341] width 645 height 29
paste input "DROWSYDREAM"
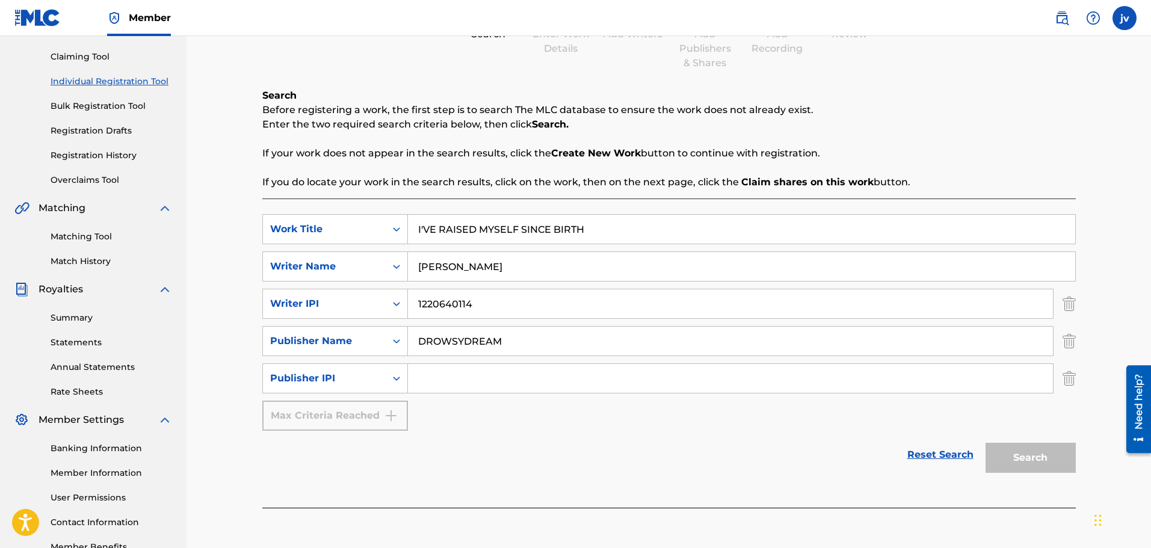
type input "DROWSYDREAM"
drag, startPoint x: 507, startPoint y: 377, endPoint x: 525, endPoint y: 388, distance: 20.5
click at [507, 377] on input "Search Form" at bounding box center [730, 378] width 645 height 29
paste input "1220640016"
type input "1220640016"
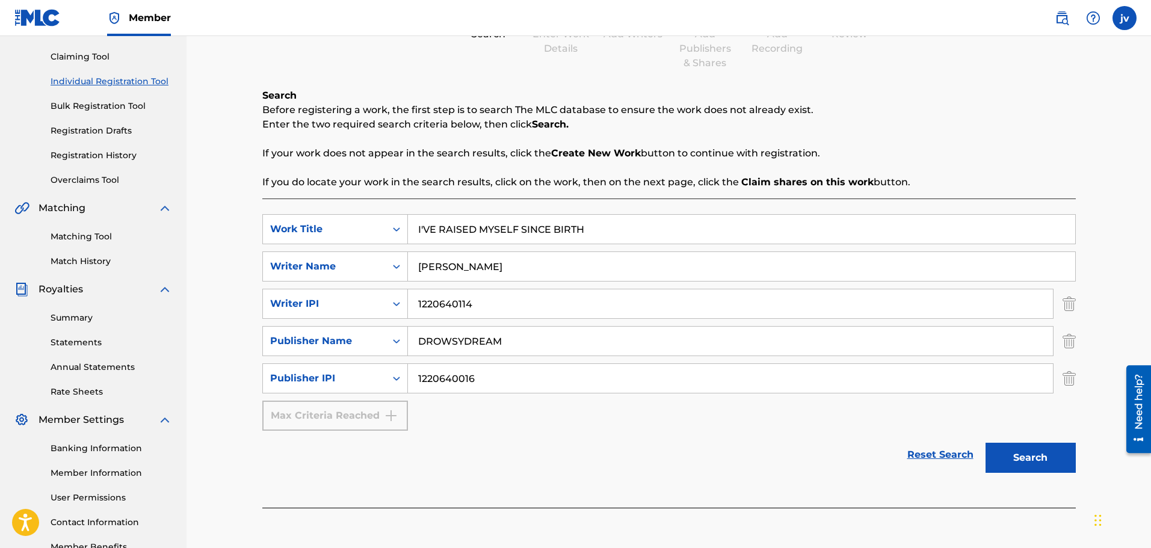
click at [1016, 448] on button "Search" at bounding box center [1031, 458] width 90 height 30
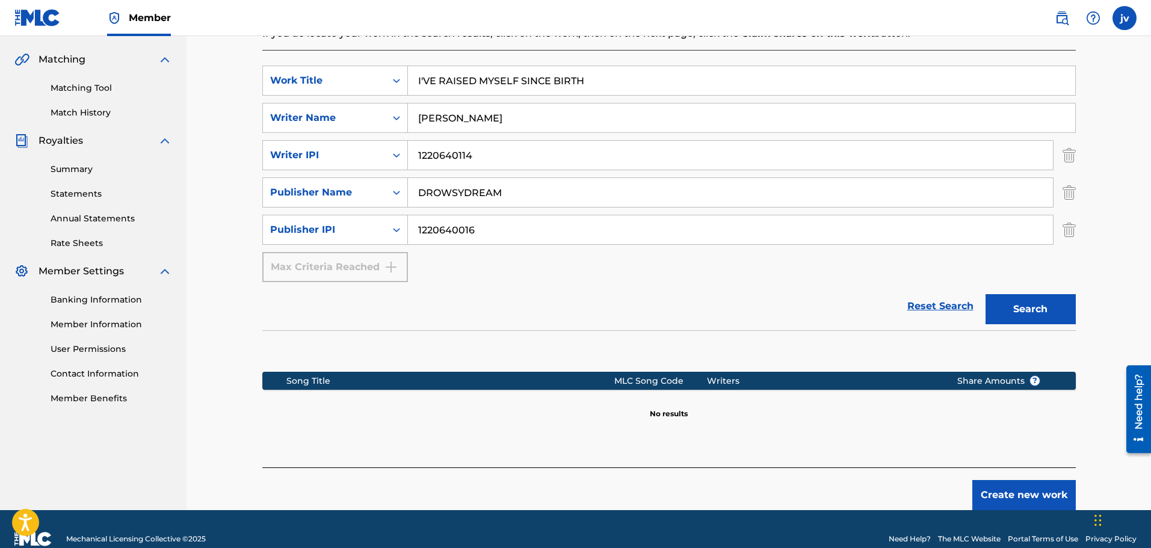
scroll to position [289, 0]
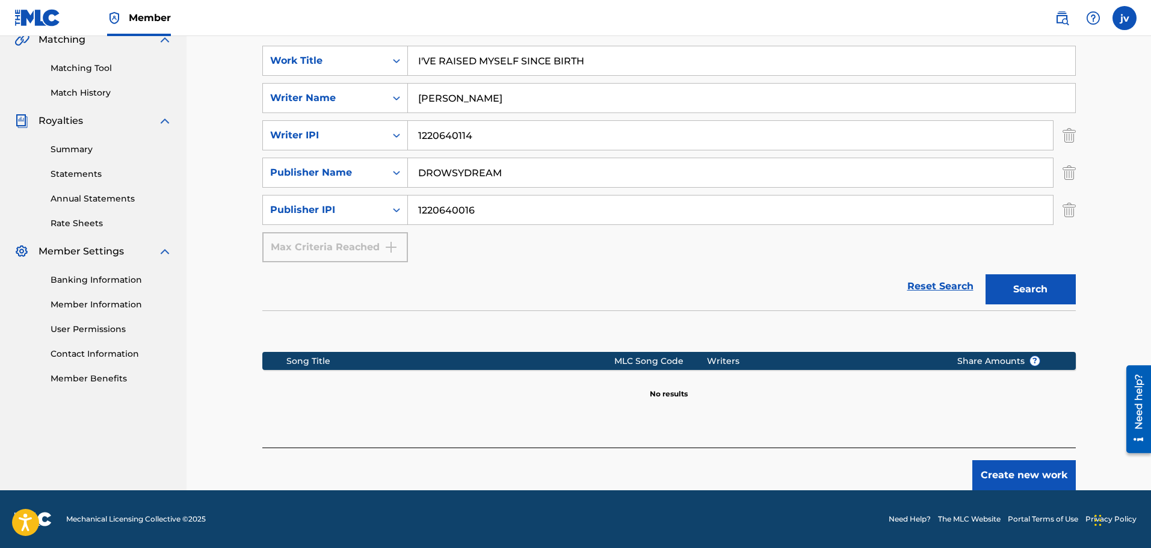
click at [1005, 486] on button "Create new work" at bounding box center [1025, 475] width 104 height 30
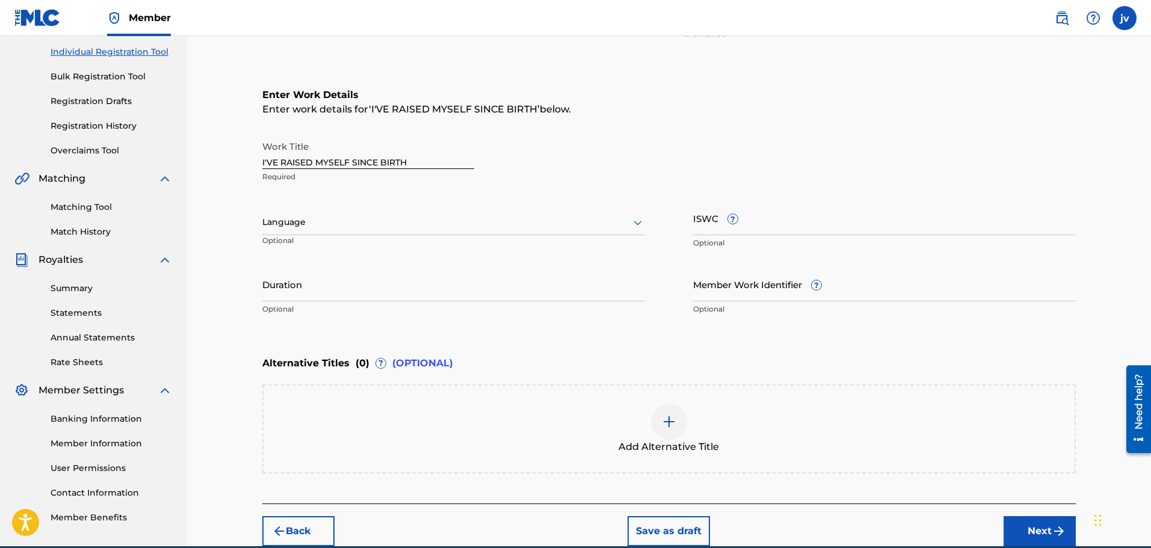
scroll to position [146, 0]
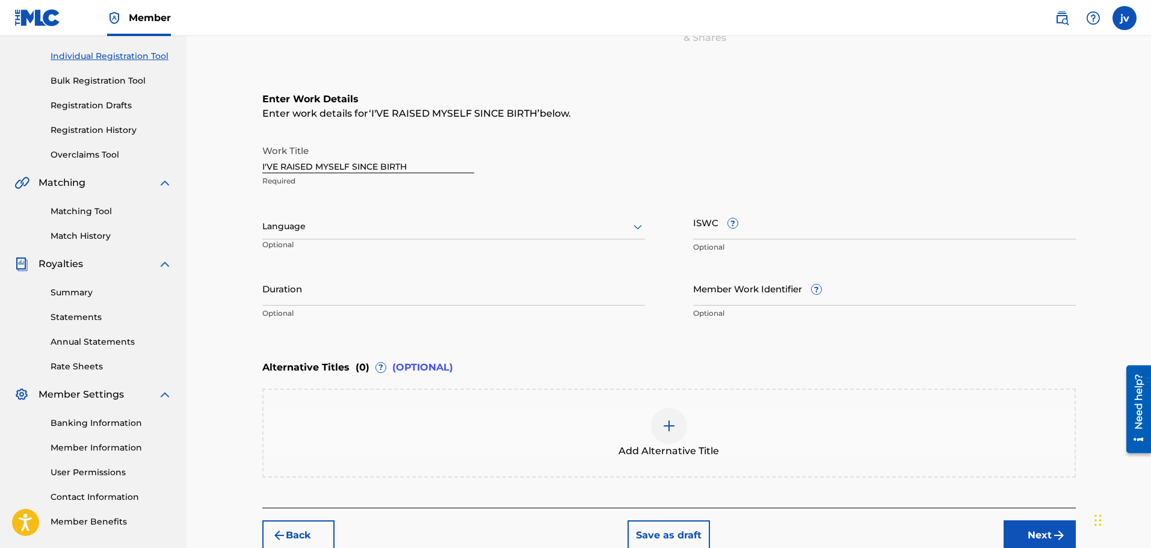
drag, startPoint x: 733, startPoint y: 257, endPoint x: 725, endPoint y: 246, distance: 13.4
click at [733, 256] on div "ISWC ? Optional" at bounding box center [884, 232] width 383 height 54
click at [716, 234] on input "ISWC ?" at bounding box center [884, 222] width 383 height 34
click at [702, 153] on div "Work Title I'VE RAISED MYSELF SINCE BIRTH Required" at bounding box center [669, 166] width 814 height 54
click at [545, 226] on div at bounding box center [453, 226] width 383 height 15
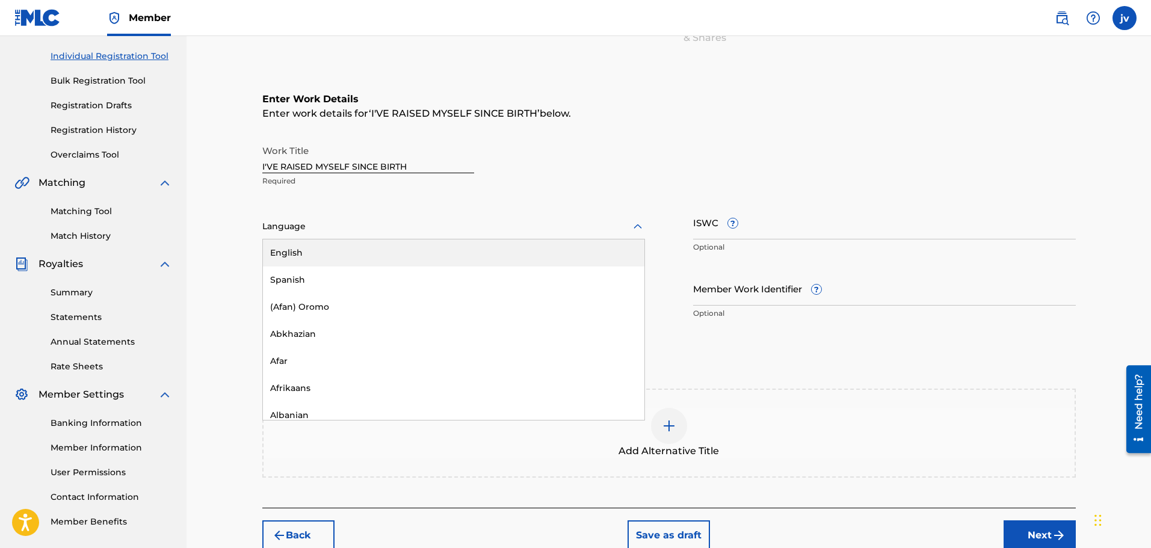
click at [463, 220] on div at bounding box center [453, 226] width 383 height 15
click at [742, 291] on input "Member Work Identifier ?" at bounding box center [884, 288] width 383 height 34
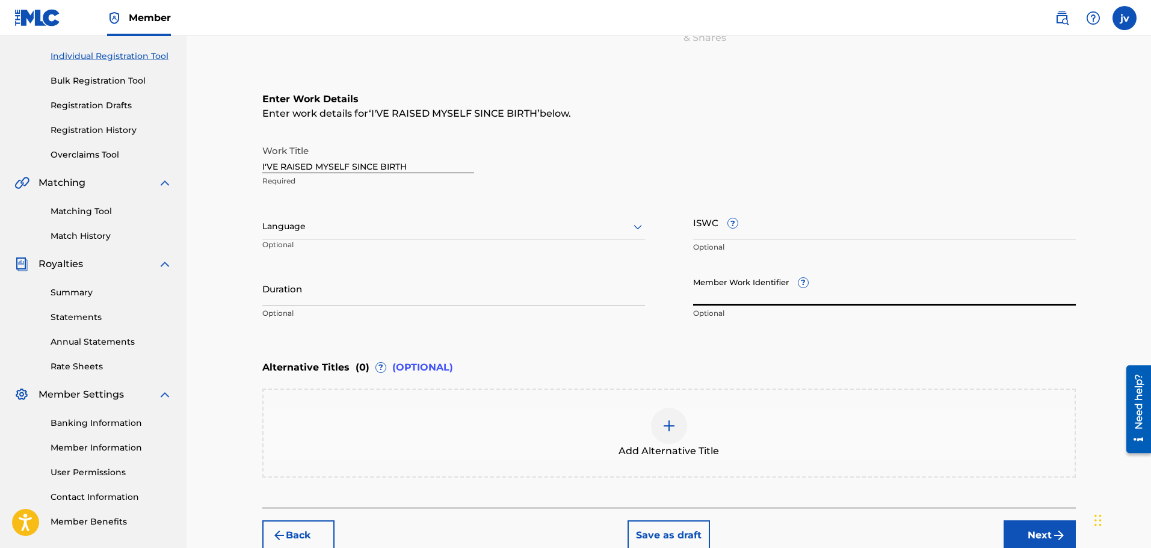
click at [356, 282] on input "Duration" at bounding box center [453, 288] width 383 height 34
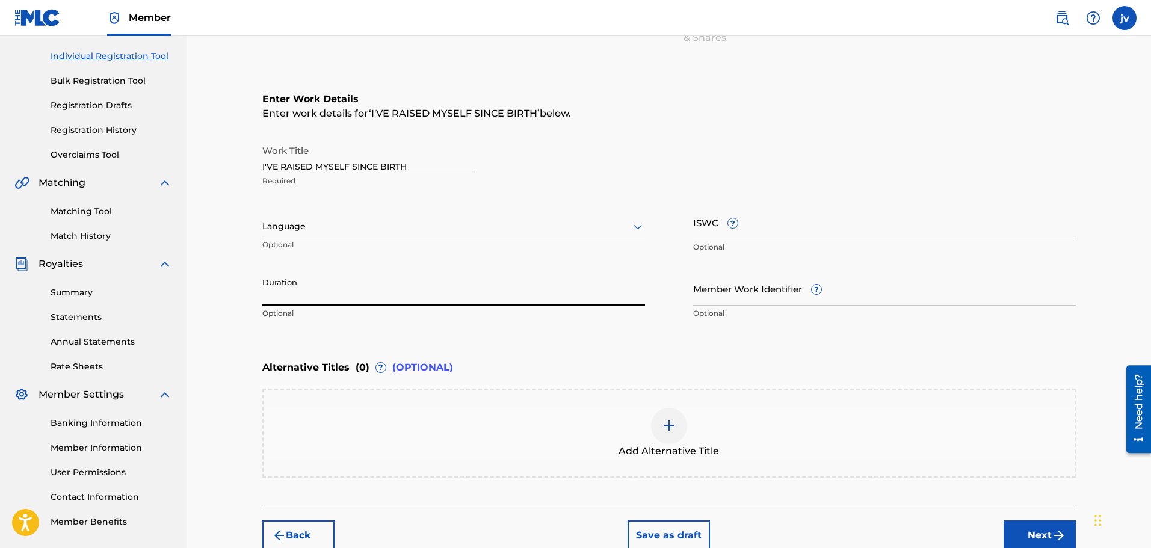
click at [373, 192] on div "Work Title I'VE RAISED MYSELF SINCE BIRTH Required Language Optional ISWC ? Opt…" at bounding box center [669, 232] width 814 height 187
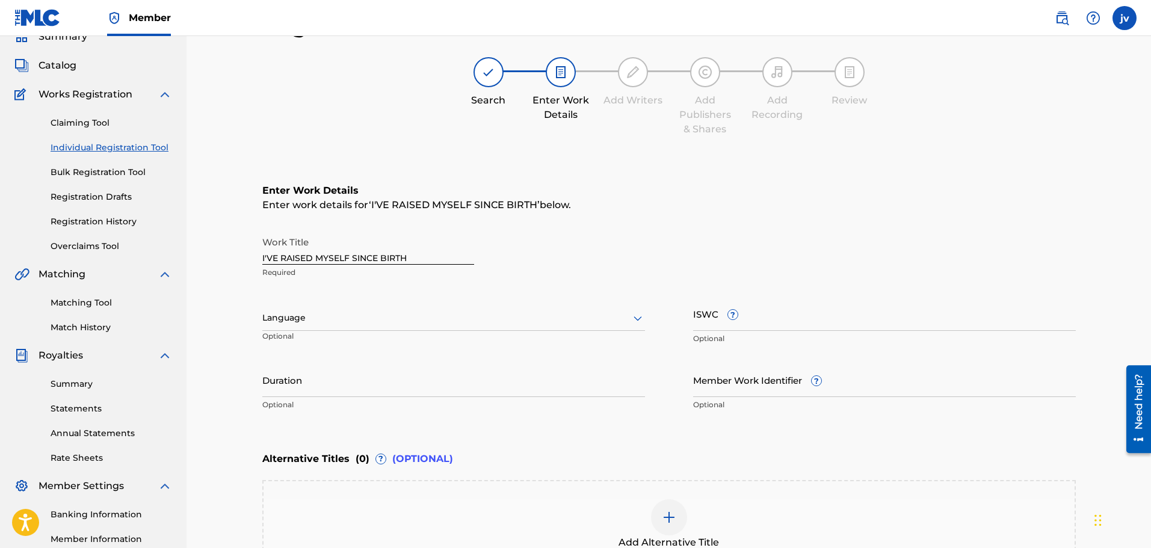
scroll to position [0, 0]
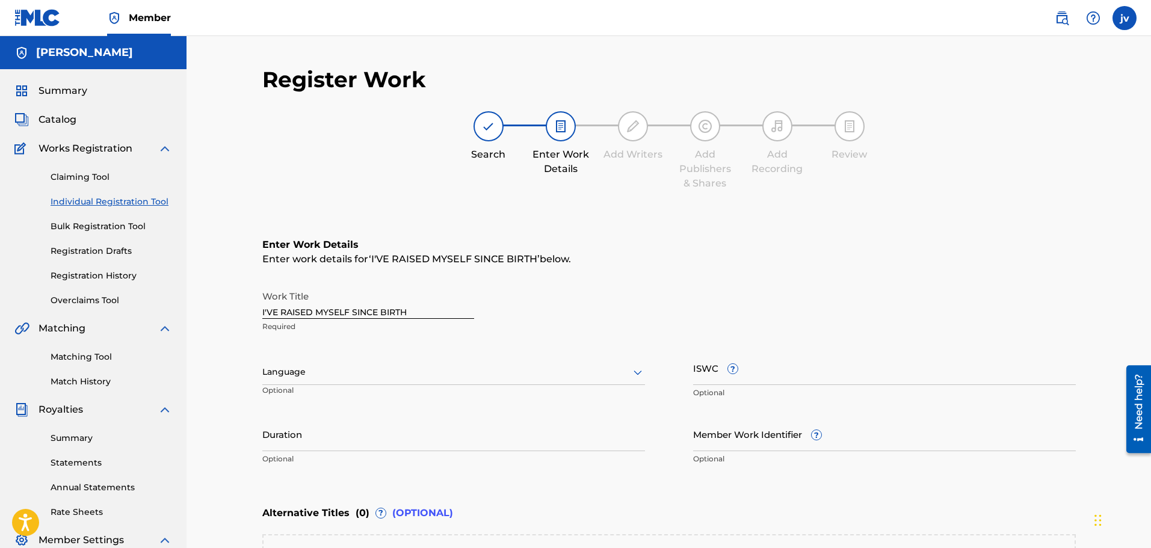
click at [64, 65] on div "[PERSON_NAME]" at bounding box center [93, 52] width 187 height 33
click at [65, 96] on span "Summary" at bounding box center [63, 91] width 49 height 14
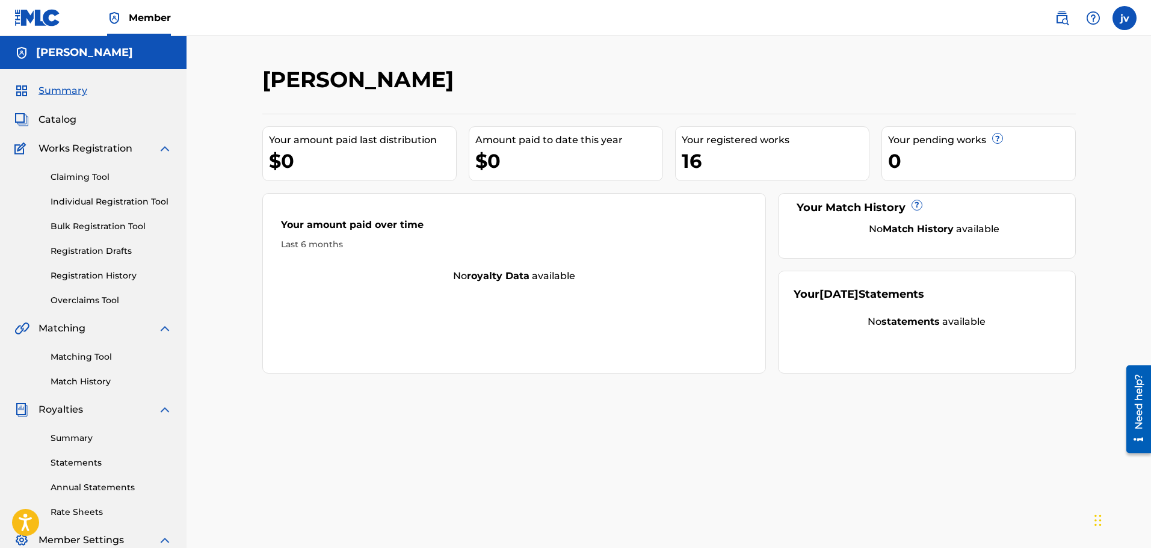
click at [72, 196] on link "Individual Registration Tool" at bounding box center [112, 202] width 122 height 13
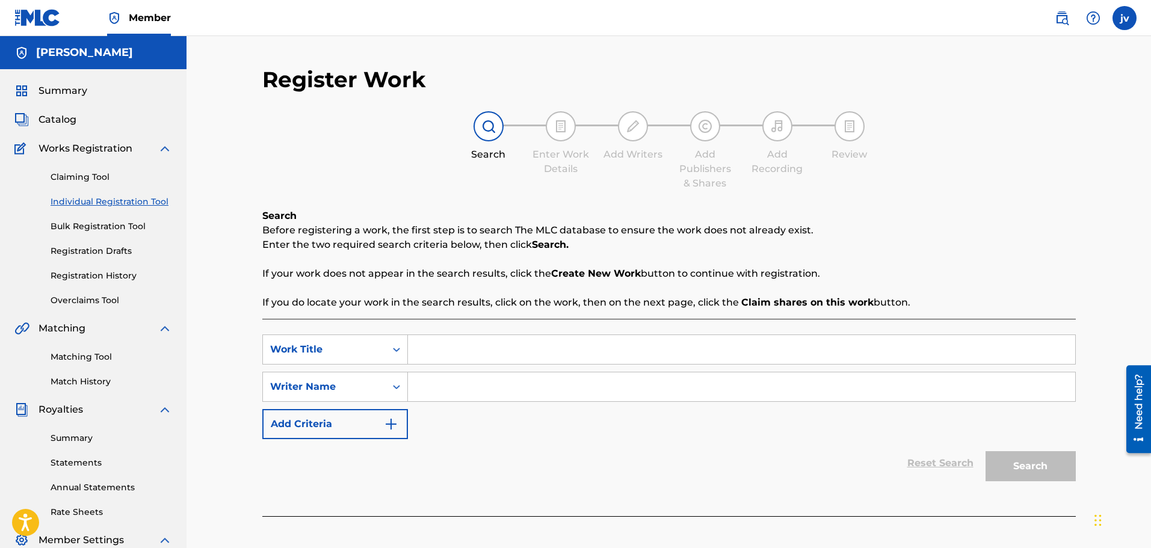
click at [104, 230] on link "Bulk Registration Tool" at bounding box center [112, 226] width 122 height 13
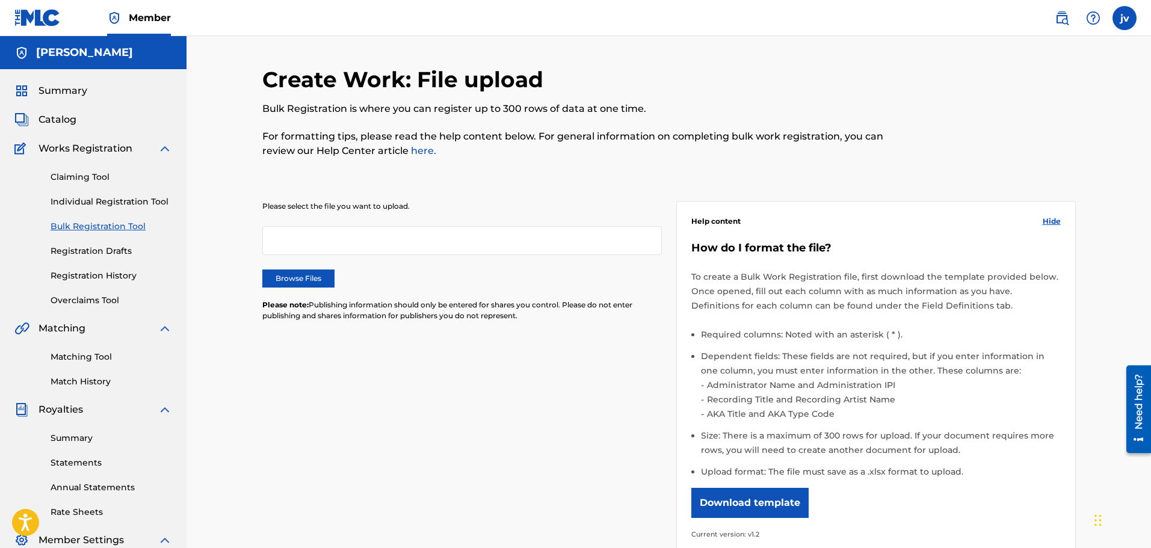
click at [121, 255] on link "Registration Drafts" at bounding box center [112, 251] width 122 height 13
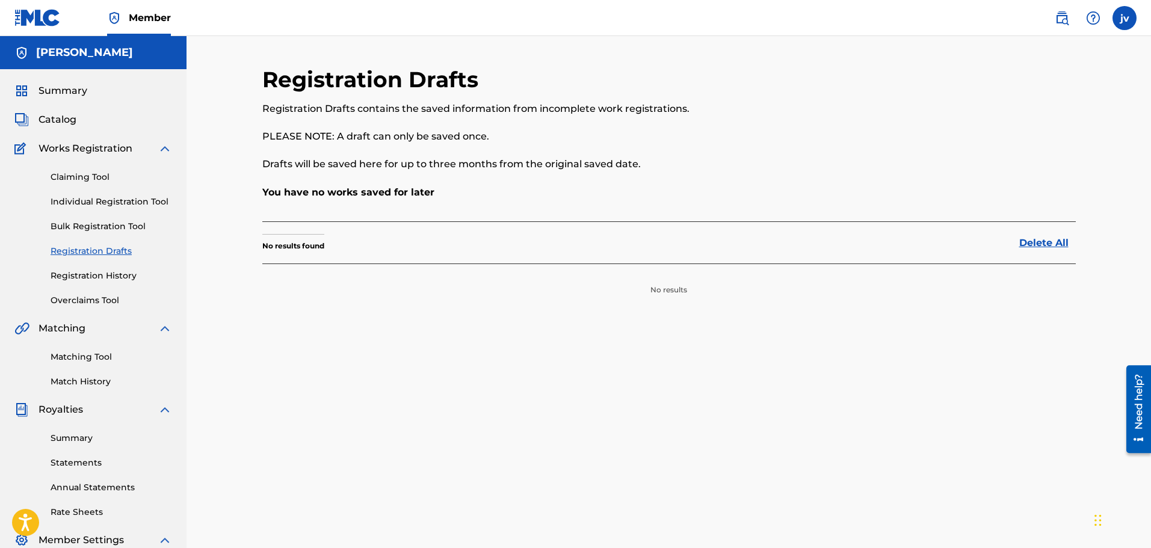
click at [114, 279] on link "Registration History" at bounding box center [112, 276] width 122 height 13
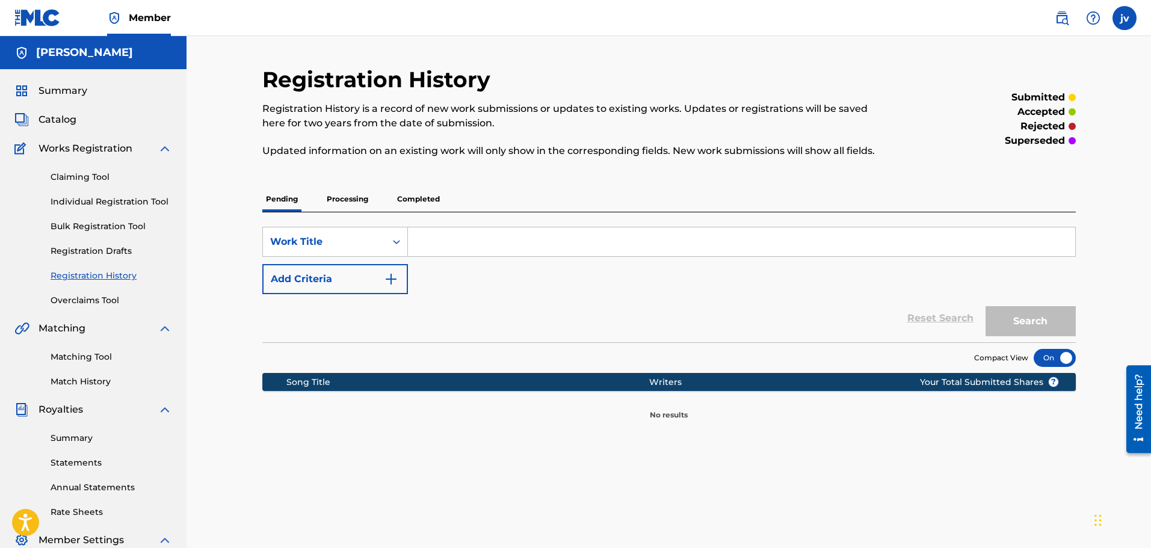
click at [330, 282] on button "Add Criteria" at bounding box center [335, 279] width 146 height 30
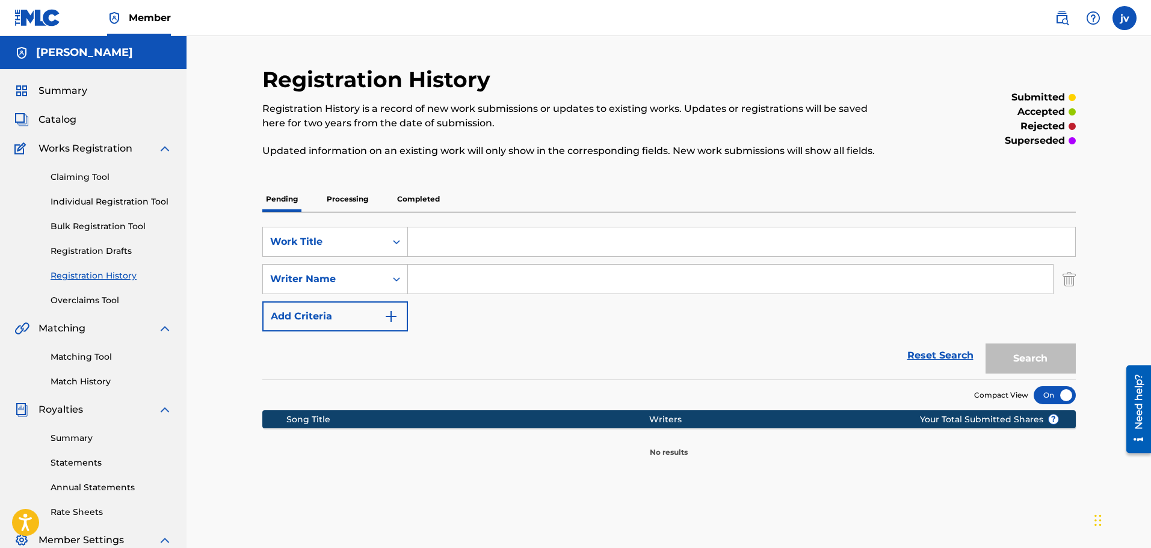
click at [323, 313] on button "Add Criteria" at bounding box center [335, 317] width 146 height 30
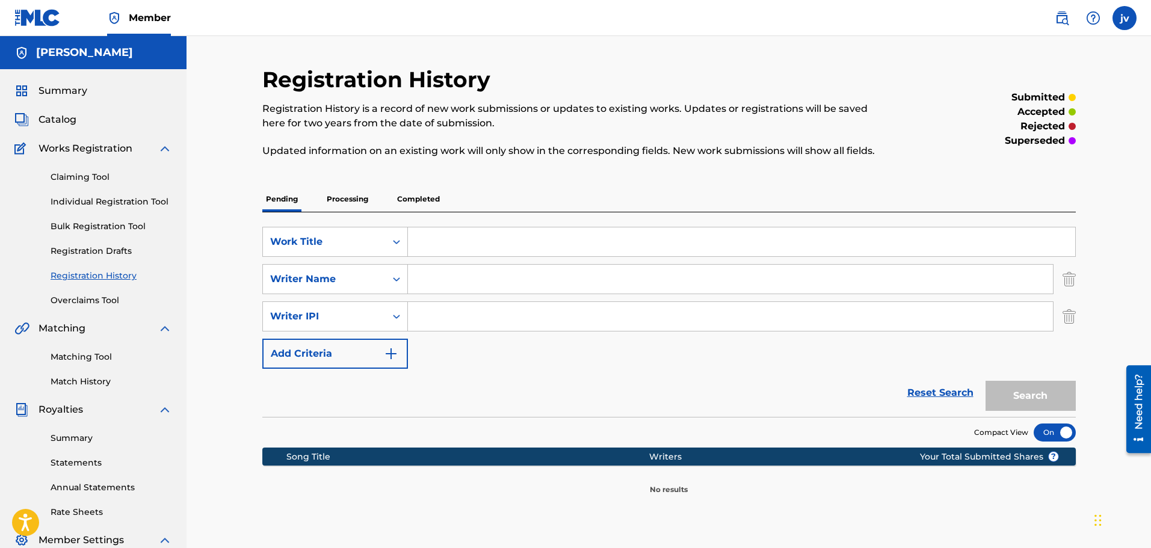
click at [332, 366] on button "Add Criteria" at bounding box center [335, 354] width 146 height 30
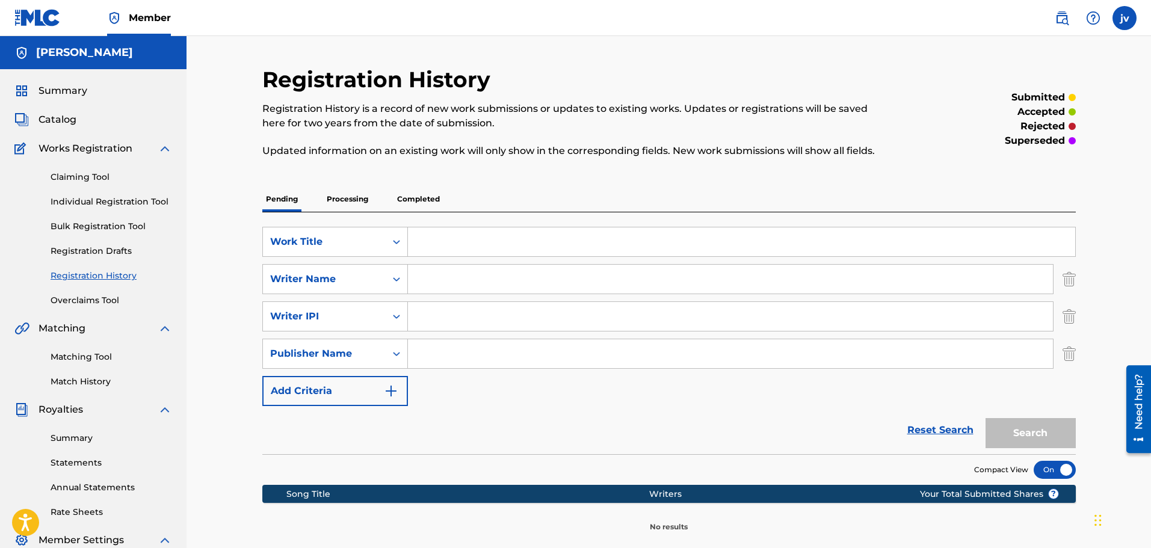
click at [336, 406] on button "Add Criteria" at bounding box center [335, 391] width 146 height 30
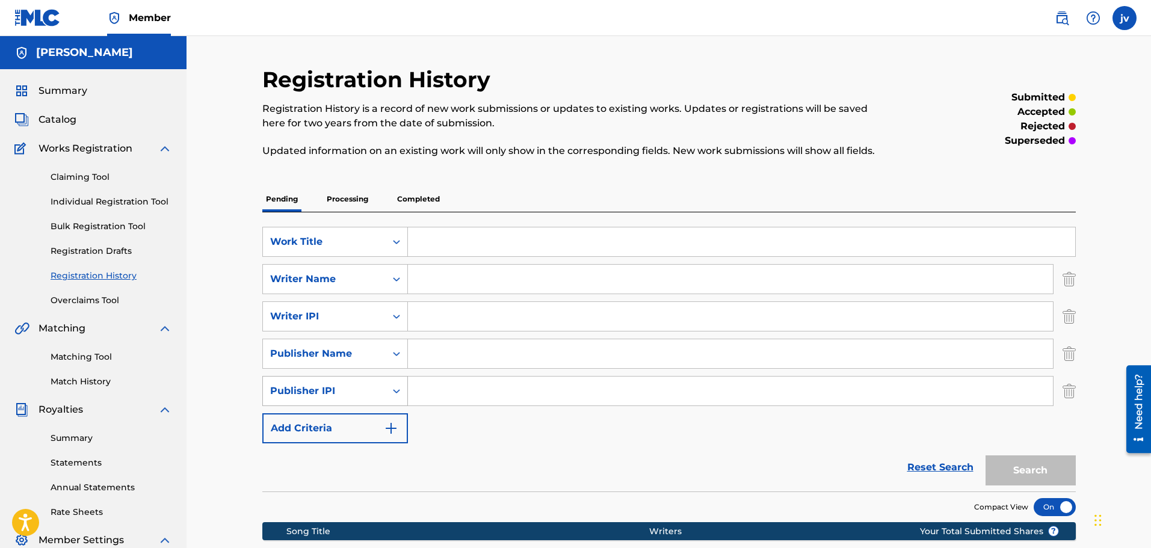
click at [356, 404] on div "Publisher IPI" at bounding box center [335, 391] width 146 height 30
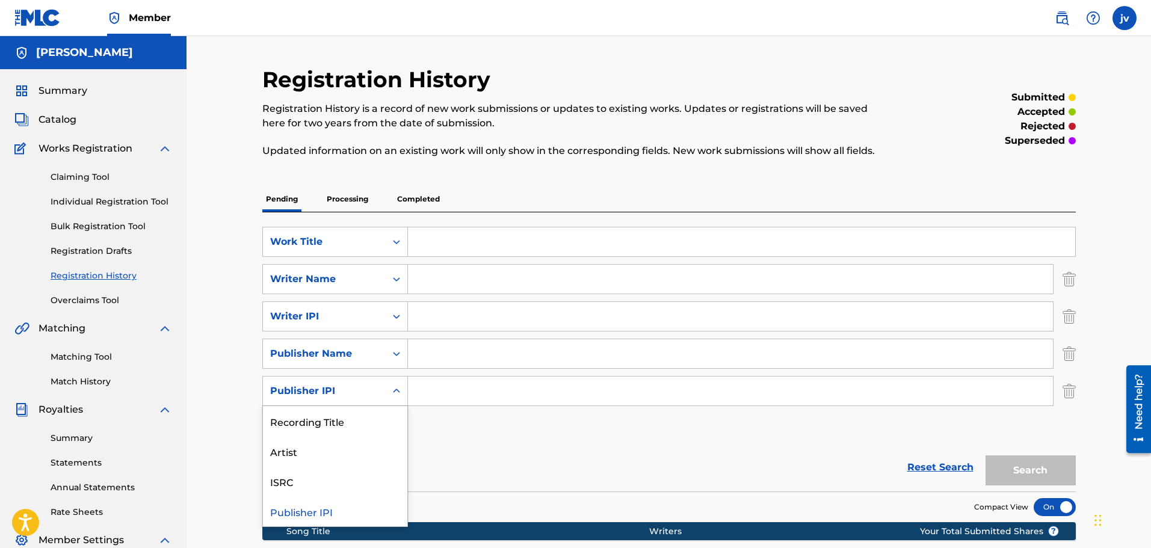
click at [598, 469] on div "Reset Search Search" at bounding box center [669, 468] width 814 height 48
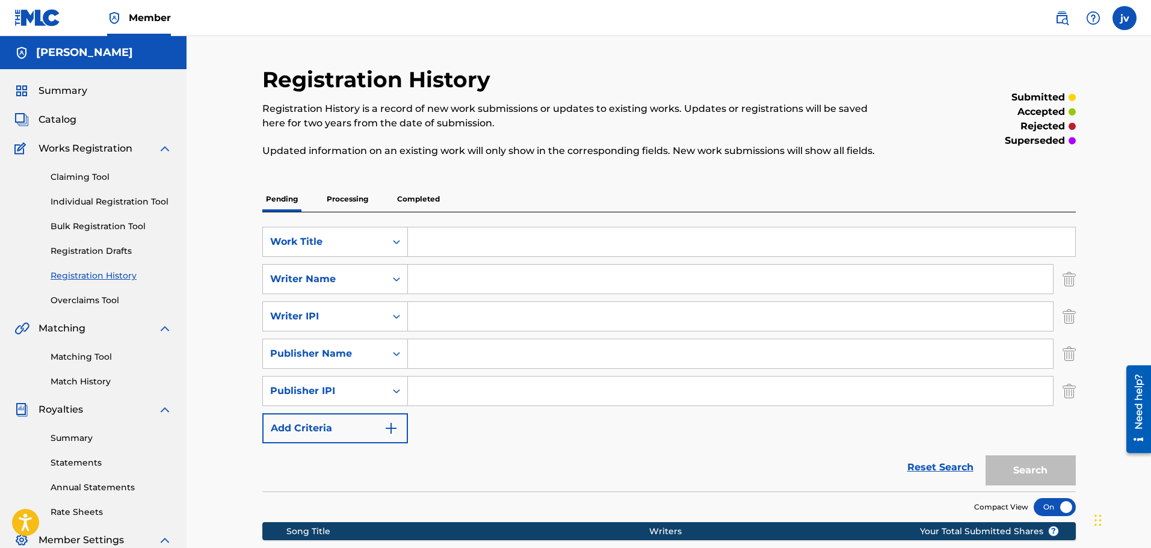
click at [361, 427] on button "Add Criteria" at bounding box center [335, 429] width 146 height 30
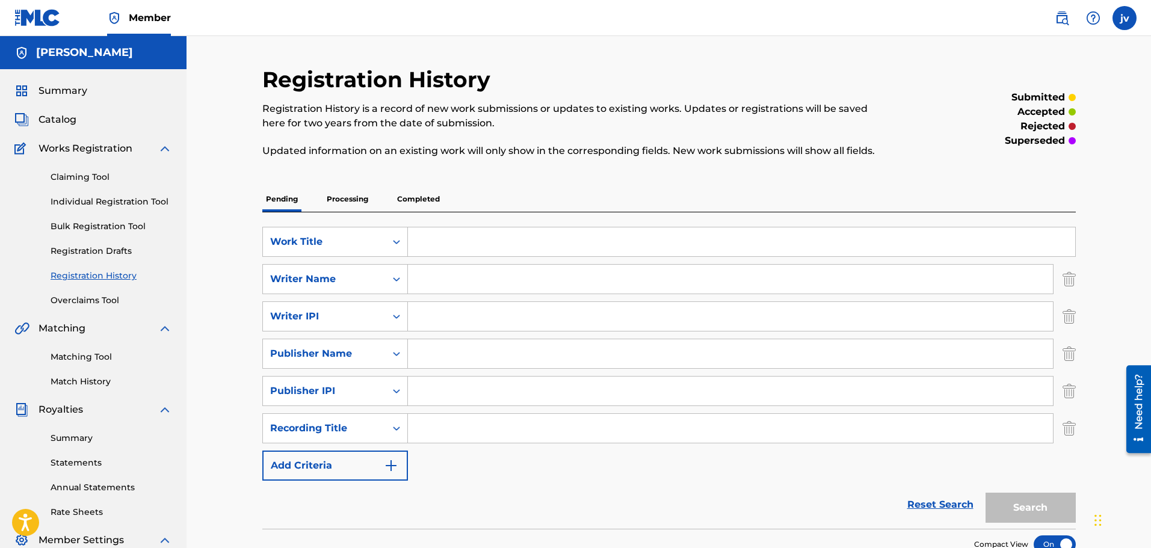
click at [1076, 423] on div "Registration History Registration History is a record of new work submissions o…" at bounding box center [669, 377] width 843 height 622
click at [1067, 424] on img "Search Form" at bounding box center [1069, 429] width 13 height 30
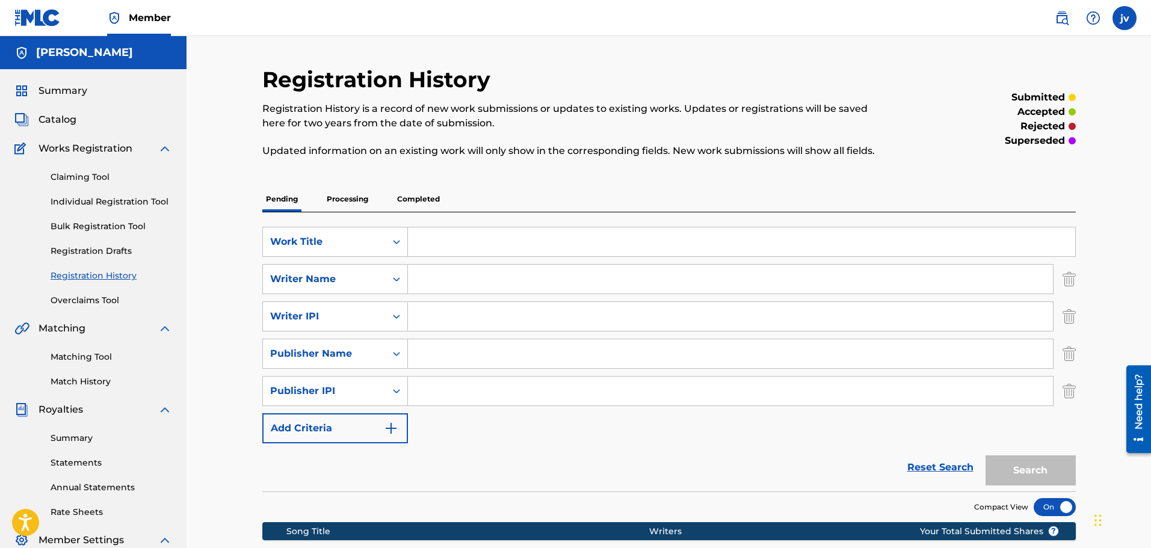
click at [483, 232] on input "Search Form" at bounding box center [742, 242] width 668 height 29
type input "I'VE RAISED MYSELF SINCE BIRTH"
click at [1012, 475] on button "Search" at bounding box center [1031, 471] width 90 height 30
click at [669, 132] on div "Registration History is a record of new work submissions or updates to existing…" at bounding box center [575, 130] width 627 height 57
click at [323, 156] on p "Updated information on an existing work will only show in the corresponding fie…" at bounding box center [575, 151] width 627 height 14
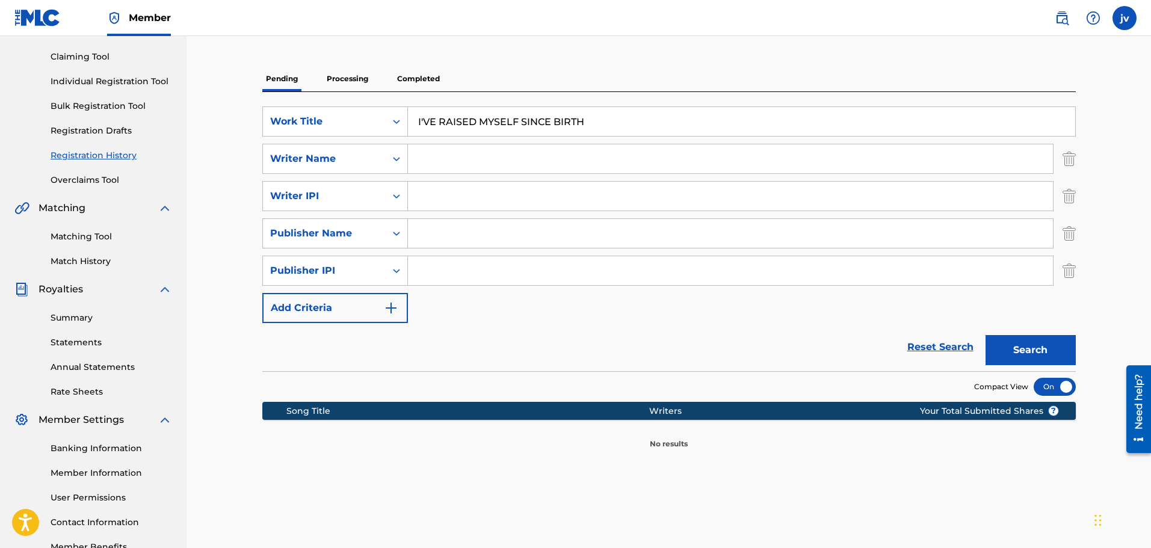
click at [250, 180] on div "Registration History Registration History is a record of new work submissions o…" at bounding box center [669, 257] width 843 height 622
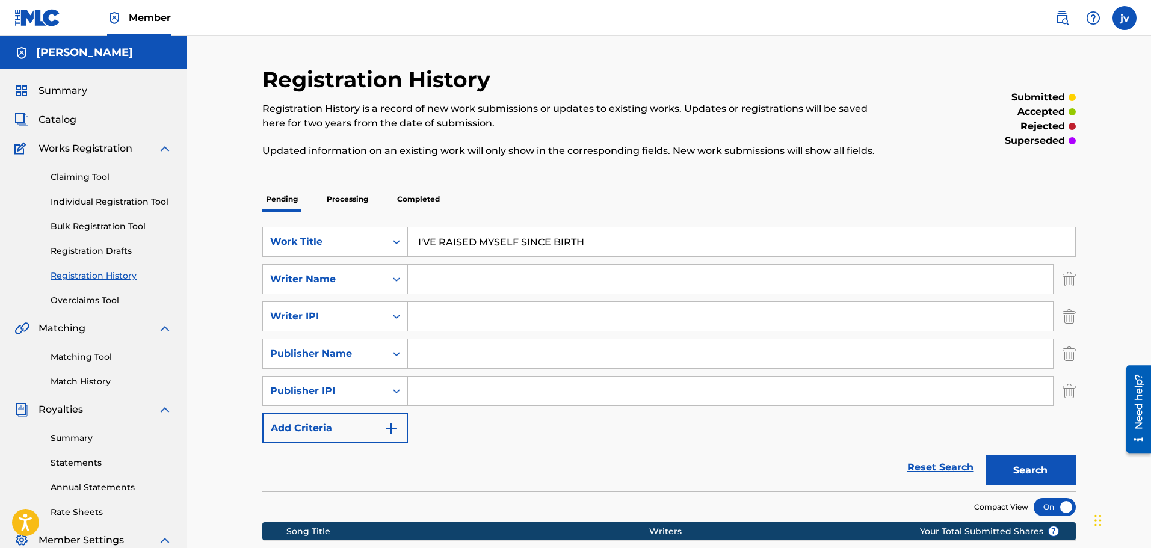
click at [249, 176] on div "Registration History Registration History is a record of new work submissions o…" at bounding box center [669, 377] width 843 height 622
click at [114, 175] on link "Claiming Tool" at bounding box center [112, 177] width 122 height 13
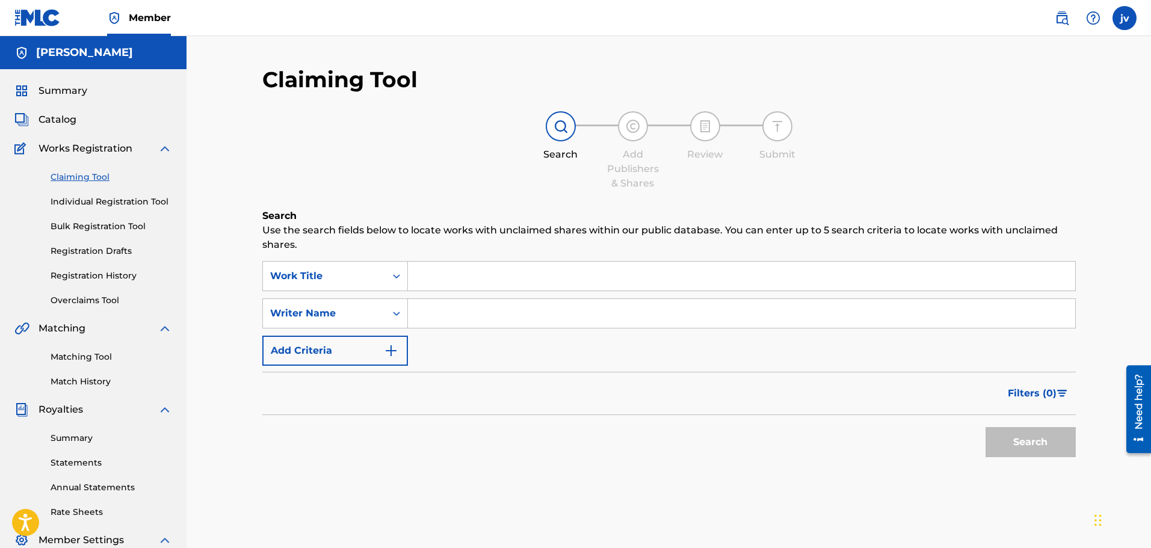
click at [107, 196] on link "Individual Registration Tool" at bounding box center [112, 202] width 122 height 13
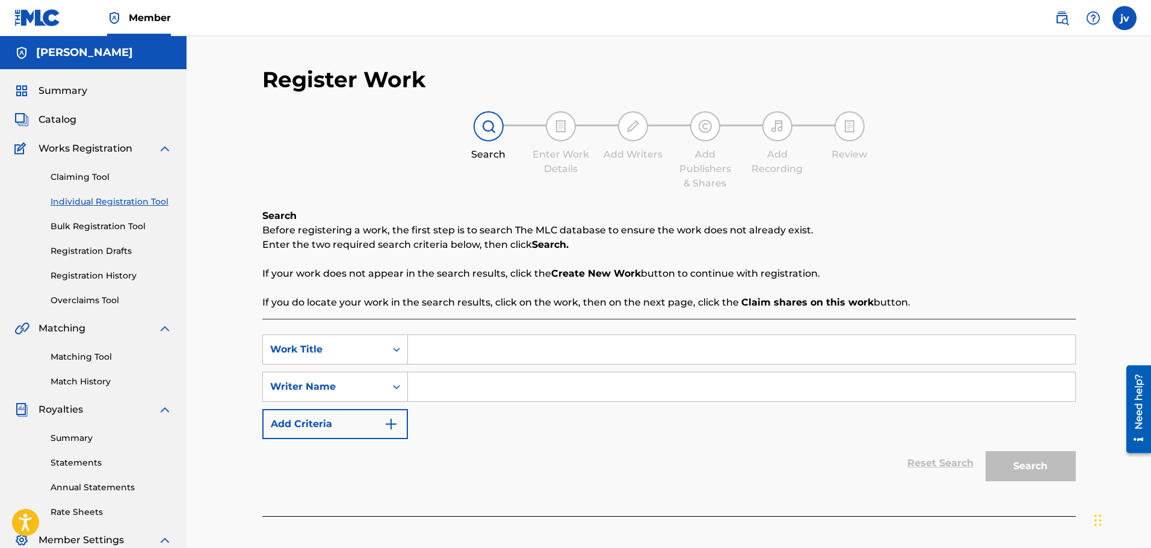
click at [122, 227] on link "Bulk Registration Tool" at bounding box center [112, 226] width 122 height 13
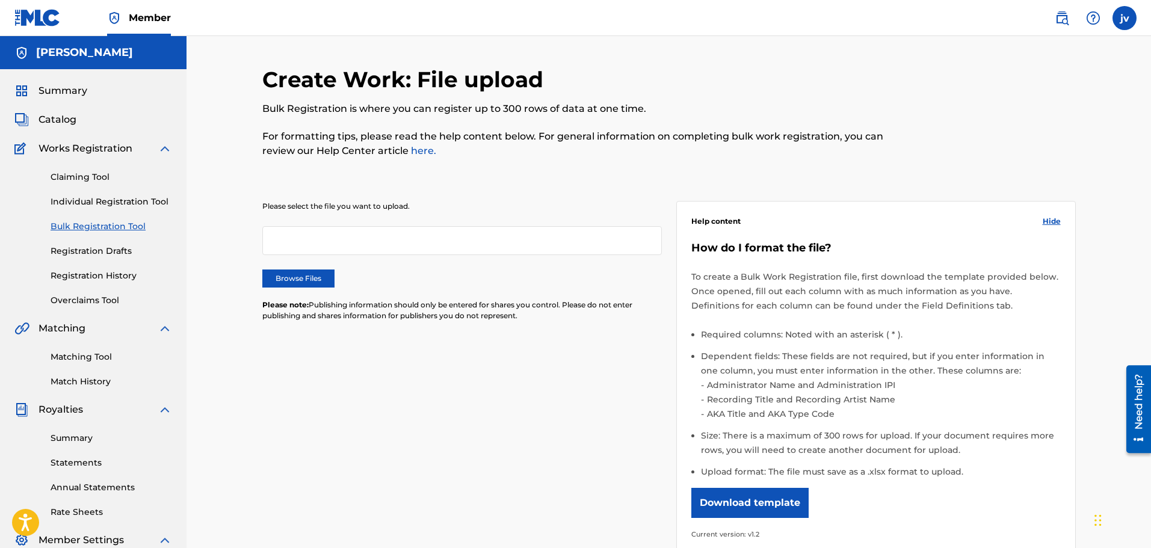
click at [110, 257] on link "Registration Drafts" at bounding box center [112, 251] width 122 height 13
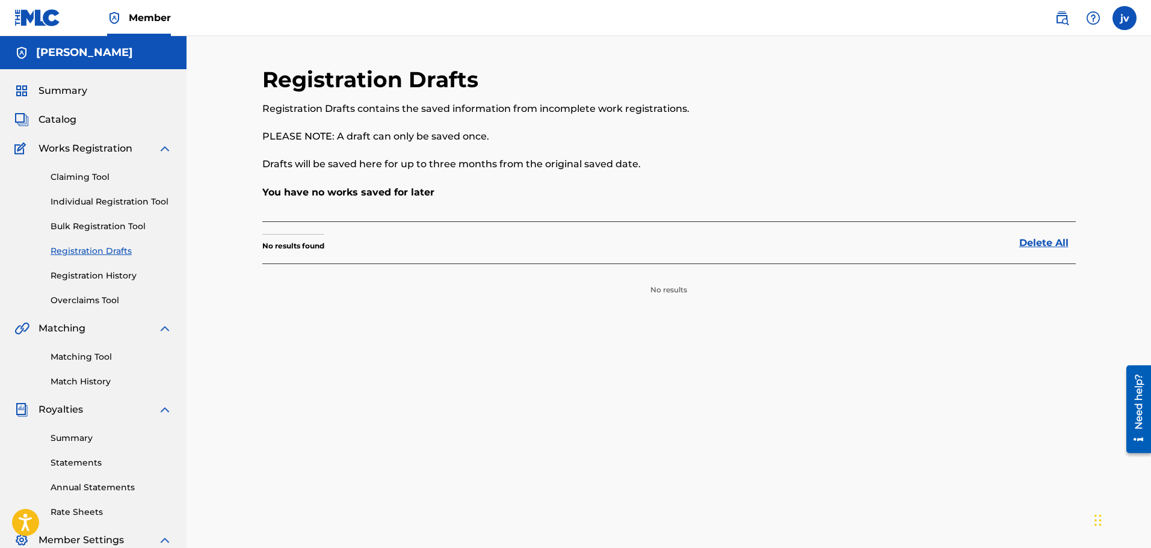
click at [90, 281] on link "Registration History" at bounding box center [112, 276] width 122 height 13
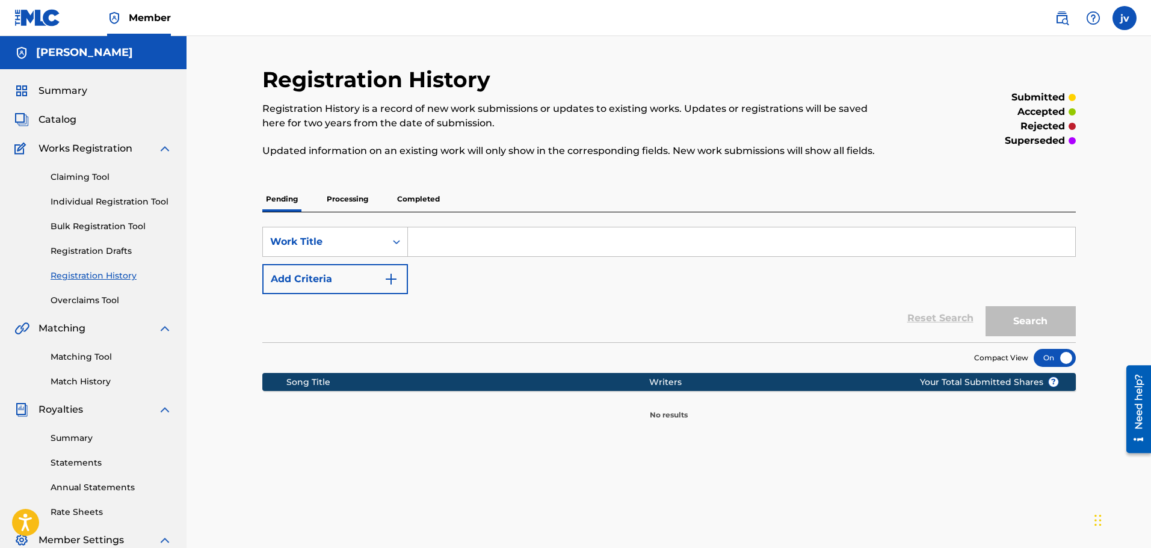
click at [398, 202] on p "Completed" at bounding box center [419, 199] width 50 height 25
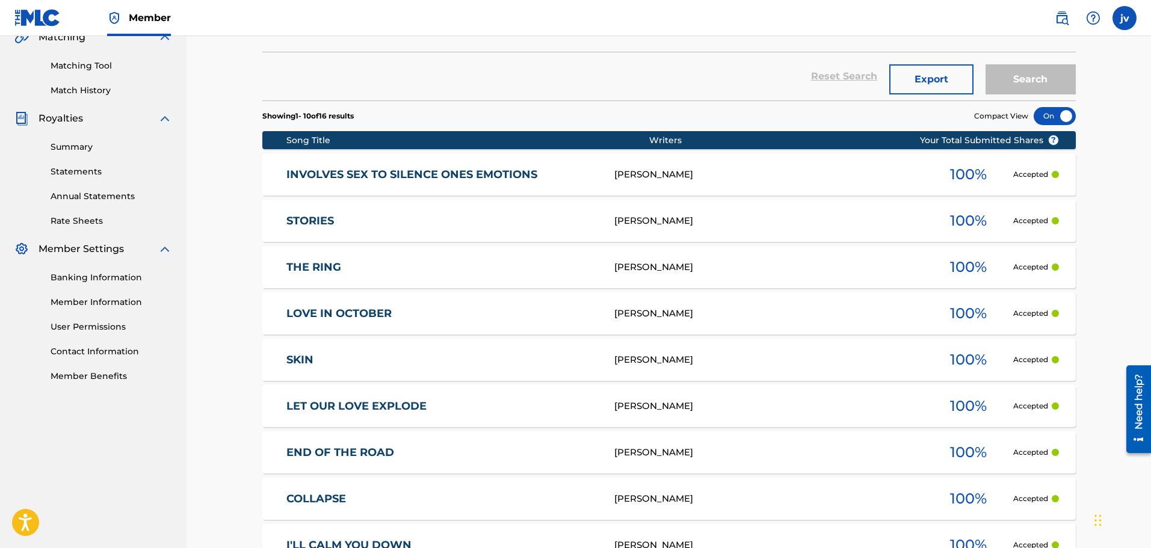
scroll to position [301, 0]
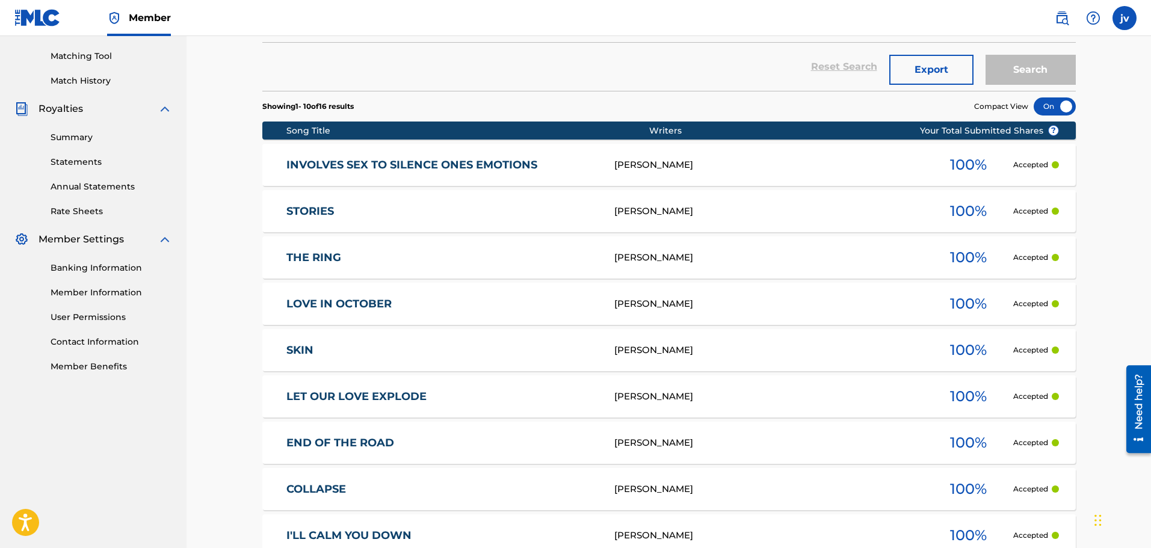
click at [436, 148] on div "INVOLVES SEX TO SILENCE ONES EMOTIONS [PERSON_NAME] 100 % Accepted" at bounding box center [669, 165] width 814 height 42
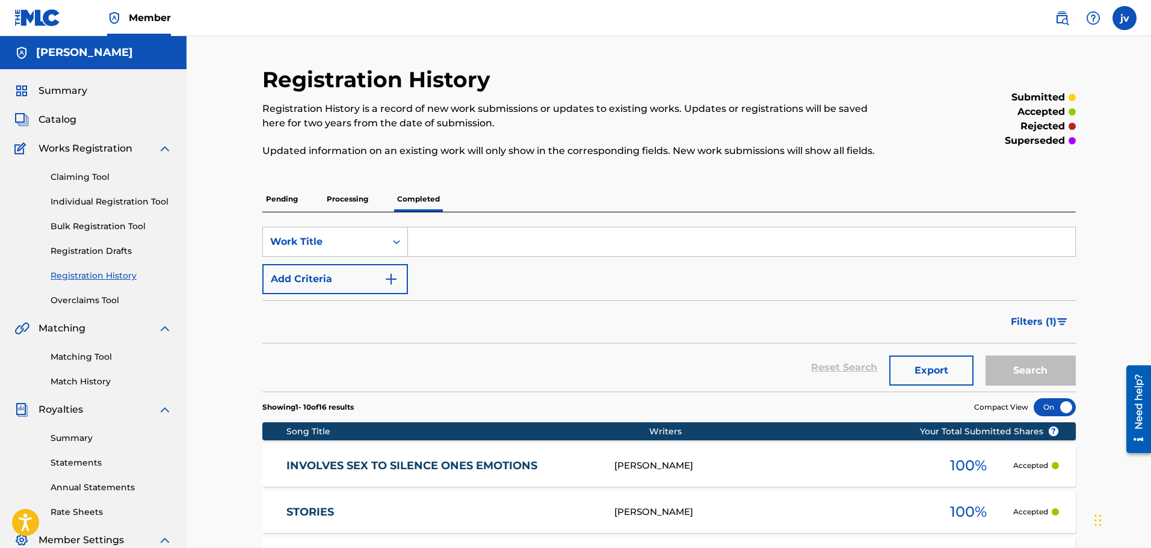
click at [447, 157] on div "Registration History Registration History is a record of new work submissions o…" at bounding box center [669, 525] width 843 height 919
